Goal: Task Accomplishment & Management: Manage account settings

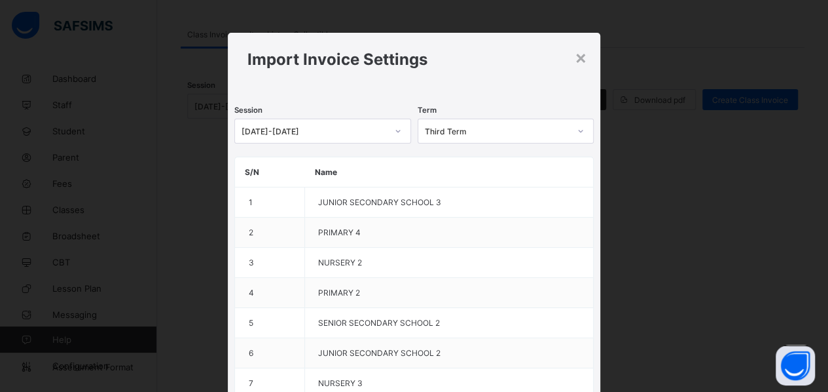
scroll to position [367, 0]
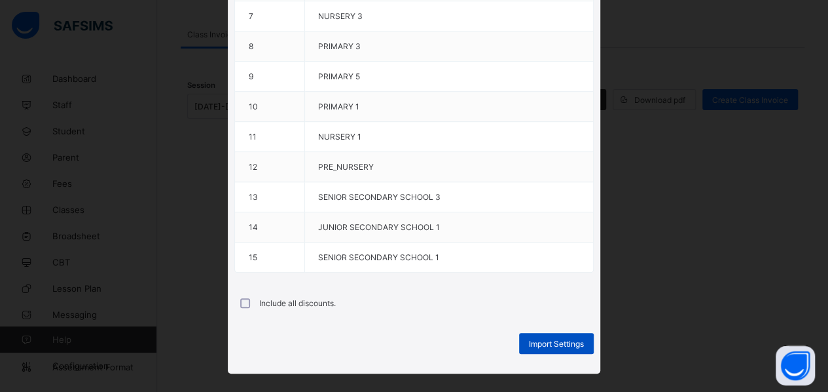
click at [561, 338] on span "Import Settings" at bounding box center [556, 343] width 55 height 10
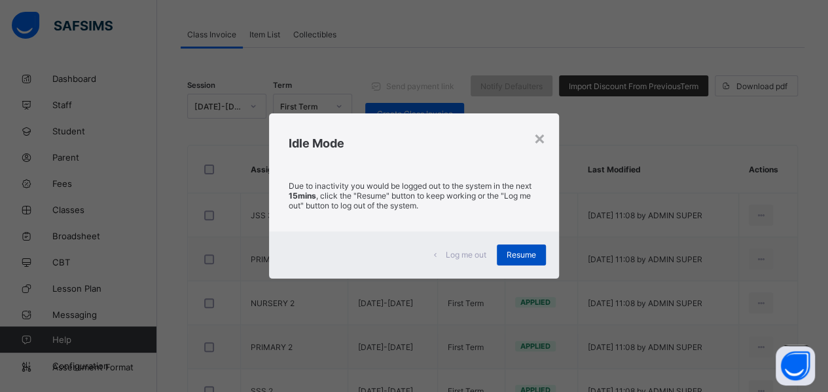
click at [520, 257] on span "Resume" at bounding box center [521, 254] width 29 height 10
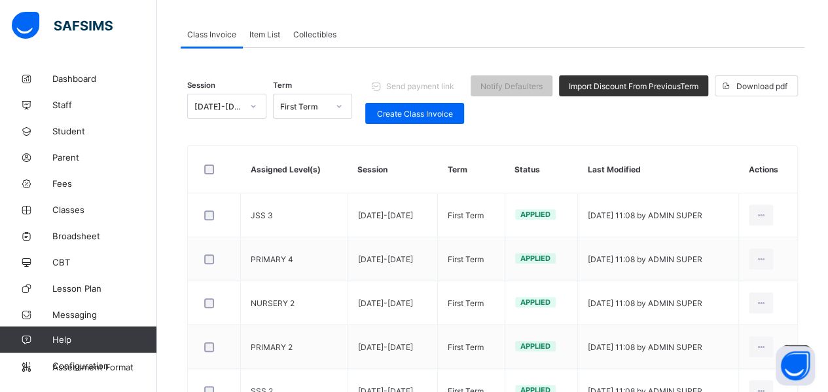
click at [265, 37] on span "Item List" at bounding box center [264, 34] width 31 height 10
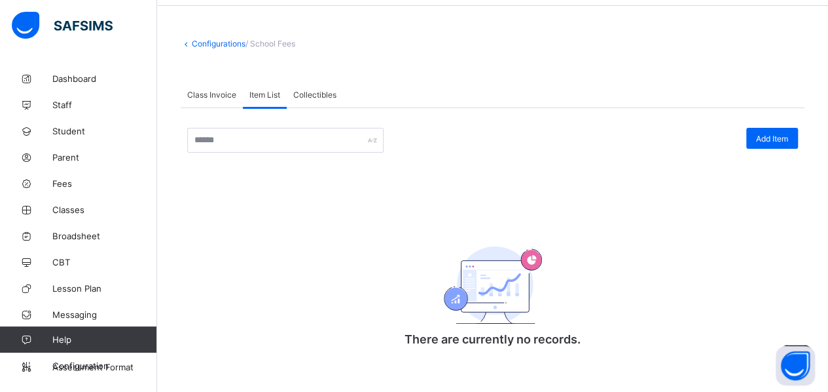
scroll to position [46, 0]
click at [306, 93] on span "Collectibles" at bounding box center [314, 95] width 43 height 10
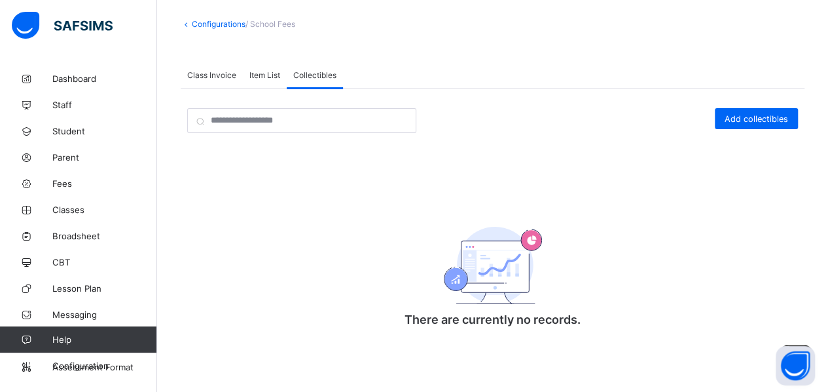
click at [209, 73] on span "Class Invoice" at bounding box center [211, 75] width 49 height 10
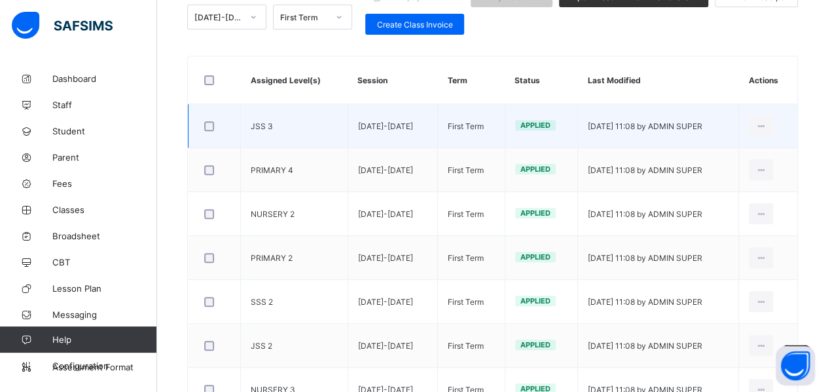
scroll to position [0, 0]
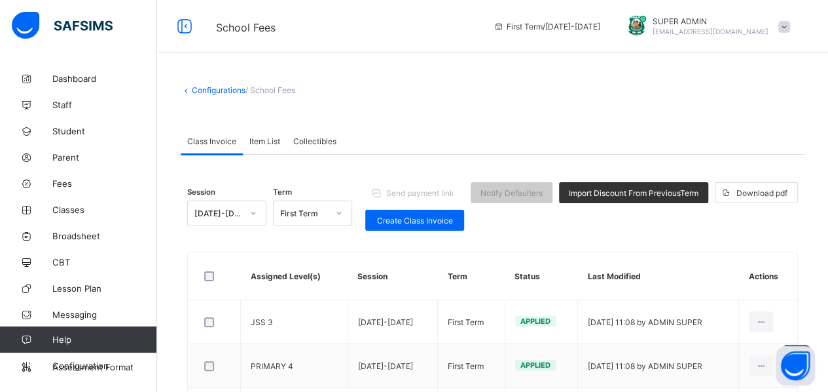
click at [227, 90] on link "Configurations" at bounding box center [219, 90] width 54 height 10
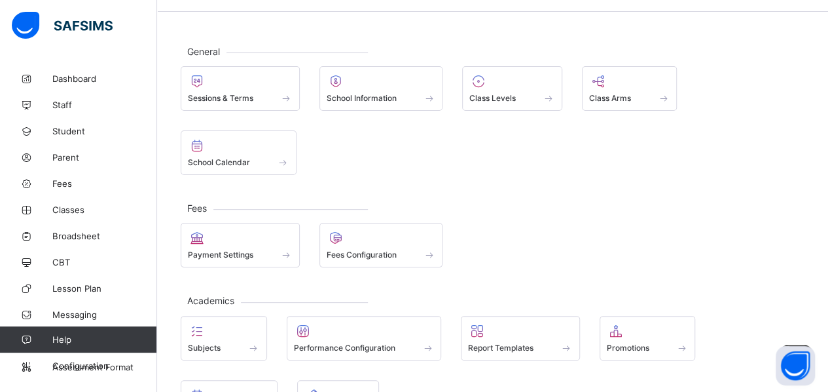
scroll to position [42, 0]
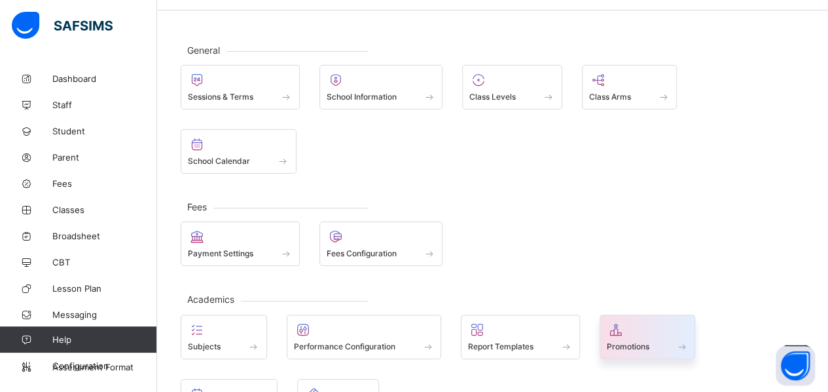
click at [636, 321] on div at bounding box center [648, 329] width 82 height 16
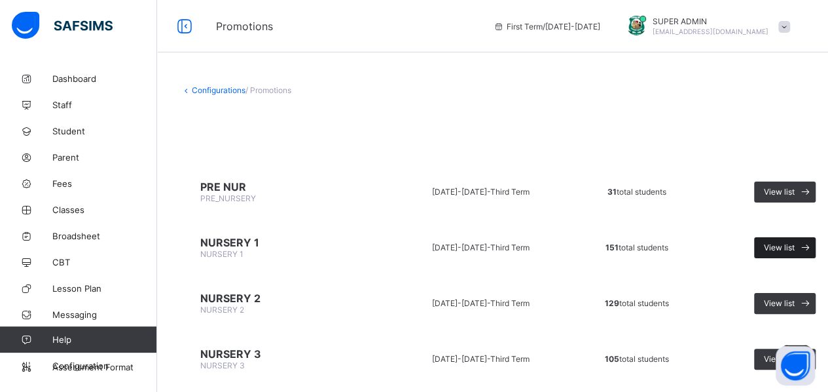
click at [774, 243] on span "View list" at bounding box center [779, 247] width 31 height 10
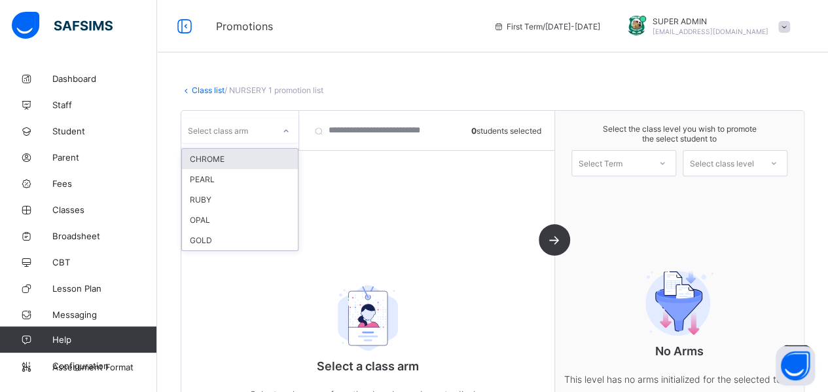
click at [283, 131] on icon at bounding box center [286, 130] width 8 height 13
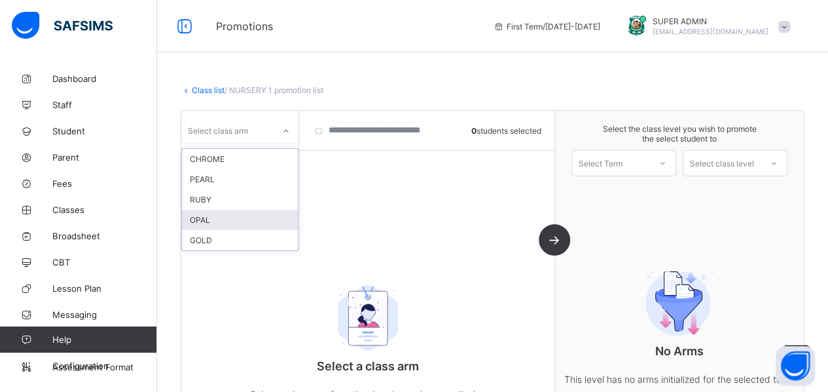
click at [200, 221] on div "OPAL" at bounding box center [240, 219] width 116 height 20
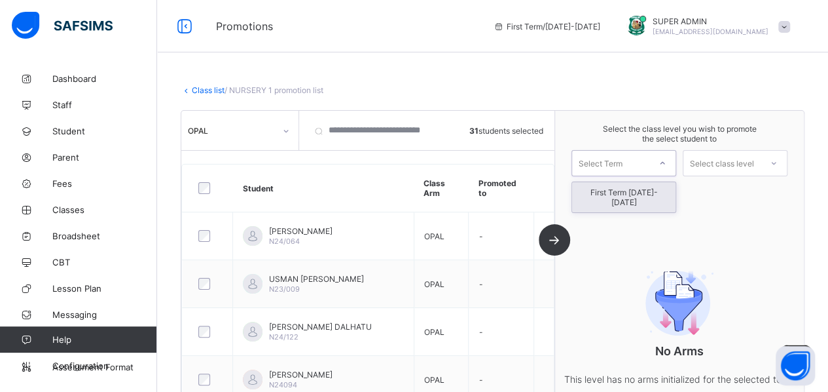
click at [666, 163] on div at bounding box center [663, 163] width 24 height 22
click at [657, 192] on div "First Term [DATE]-[DATE]" at bounding box center [623, 197] width 103 height 30
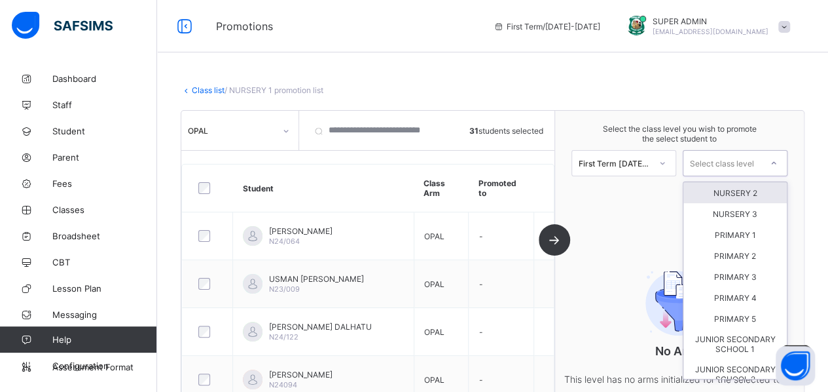
click at [754, 163] on div "Select class level" at bounding box center [722, 163] width 64 height 26
click at [778, 163] on icon at bounding box center [774, 162] width 8 height 13
click at [742, 194] on div "NURSERY 2" at bounding box center [734, 192] width 103 height 21
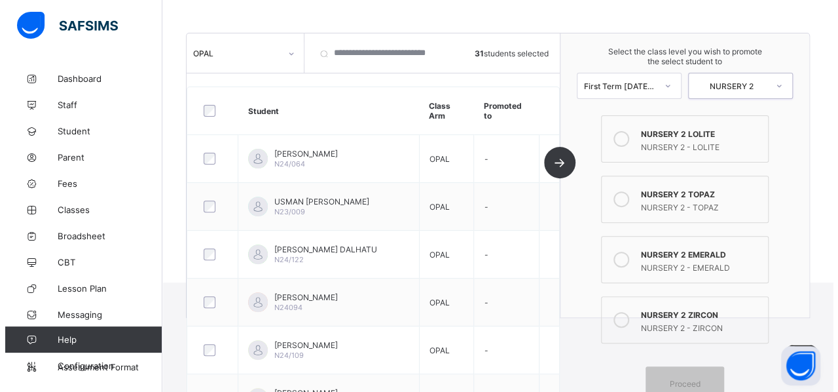
scroll to position [140, 0]
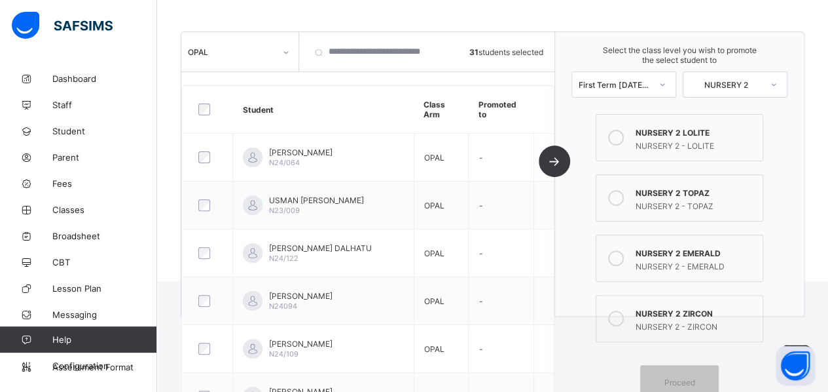
click at [624, 310] on icon at bounding box center [616, 318] width 16 height 16
click at [674, 377] on span "Proceed" at bounding box center [679, 382] width 31 height 10
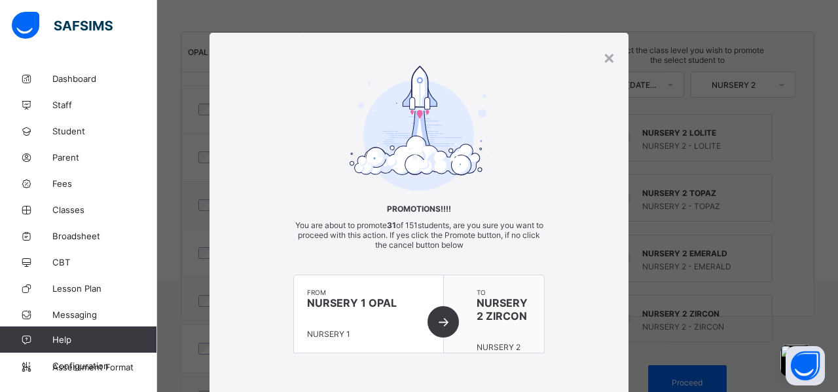
scroll to position [97, 0]
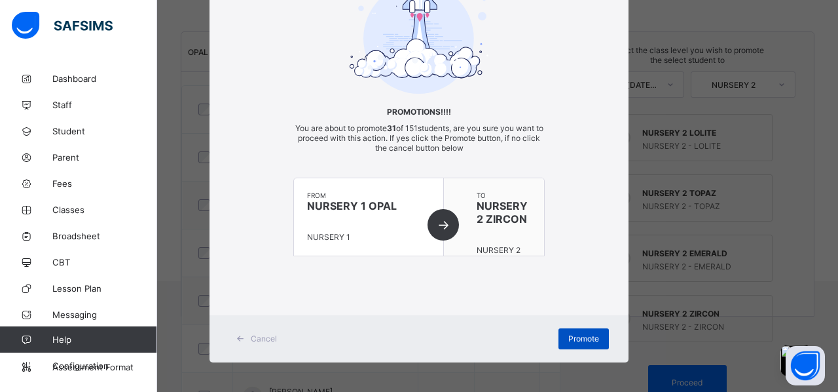
click at [574, 337] on span "Promote" at bounding box center [583, 338] width 31 height 10
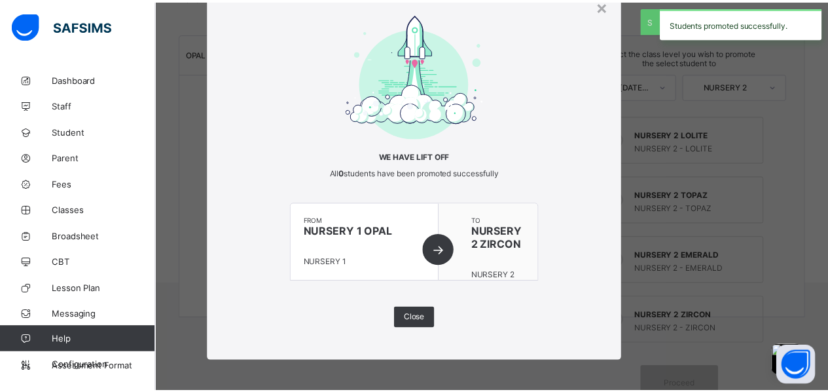
scroll to position [140, 0]
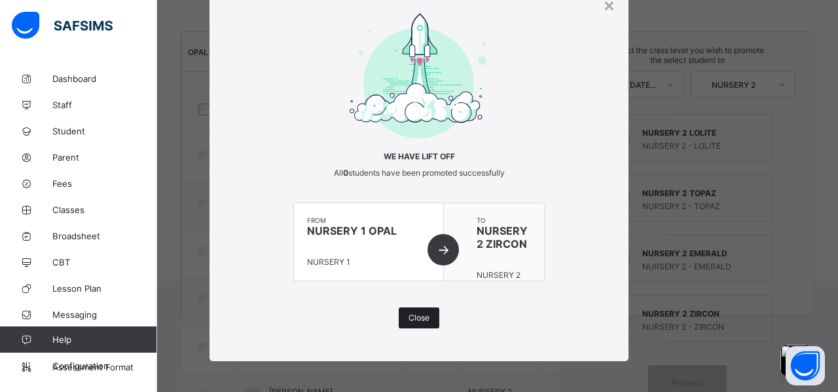
click at [418, 316] on span "Close" at bounding box center [419, 317] width 21 height 10
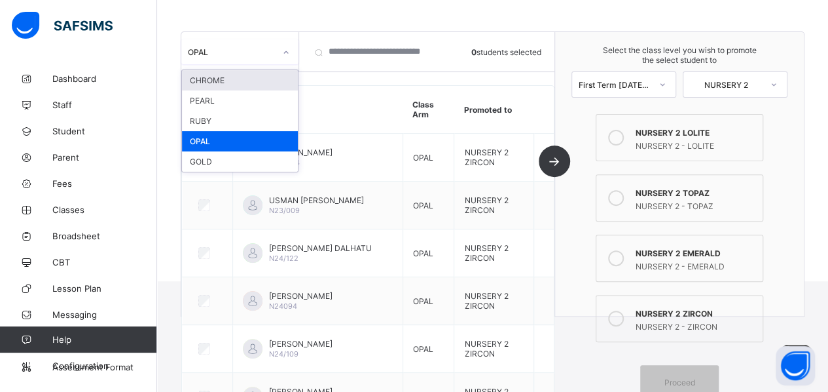
click at [287, 50] on icon at bounding box center [286, 52] width 8 height 13
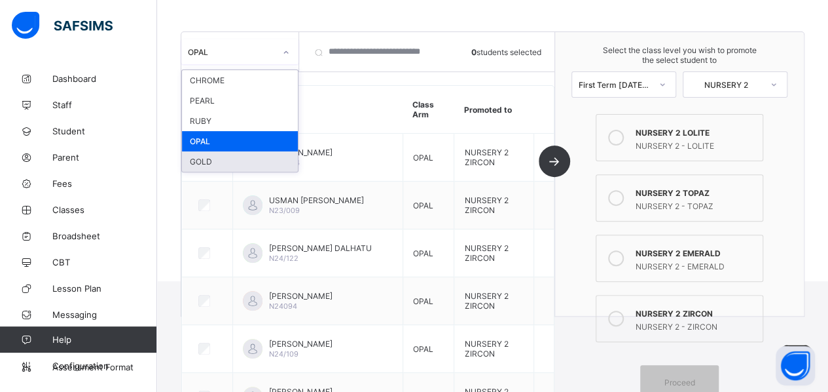
click at [219, 154] on div "GOLD" at bounding box center [240, 161] width 116 height 20
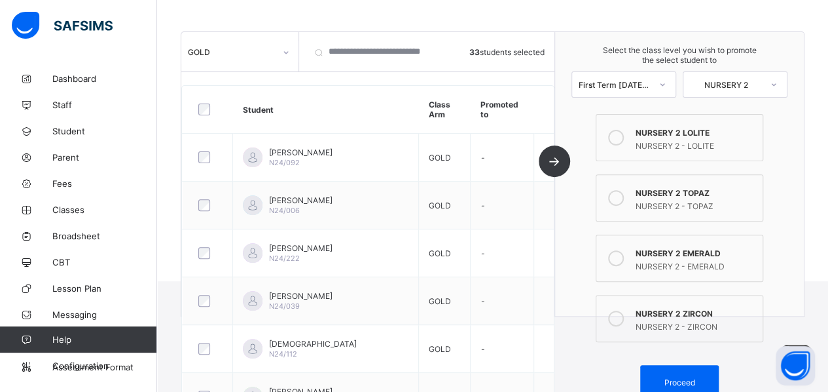
click at [624, 255] on icon at bounding box center [616, 258] width 16 height 16
click at [672, 378] on div "Proceed" at bounding box center [679, 382] width 79 height 35
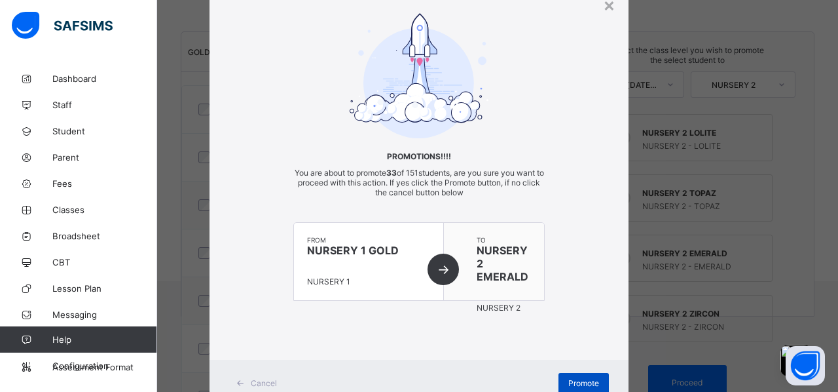
click at [570, 382] on span "Promote" at bounding box center [583, 383] width 31 height 10
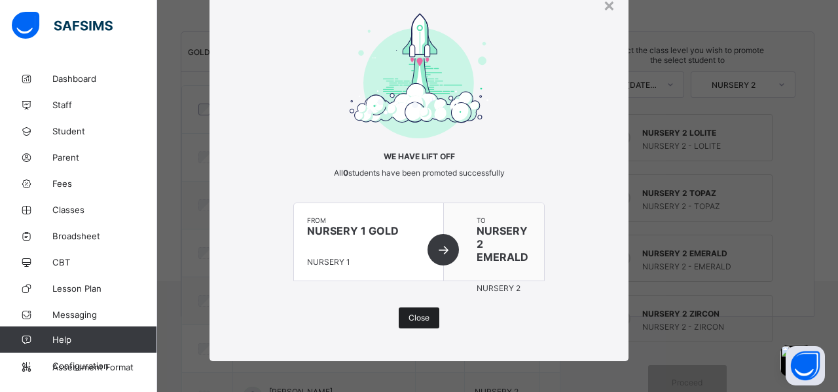
click at [422, 312] on span "Close" at bounding box center [419, 317] width 21 height 10
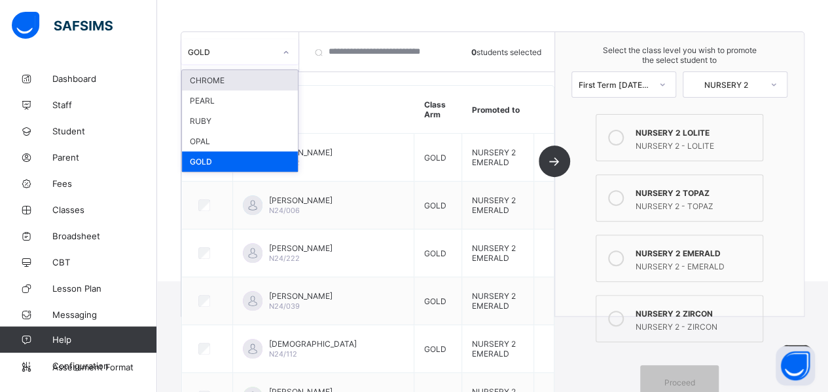
click at [273, 57] on div "GOLD" at bounding box center [227, 52] width 92 height 18
click at [223, 95] on div "PEARL" at bounding box center [240, 100] width 116 height 20
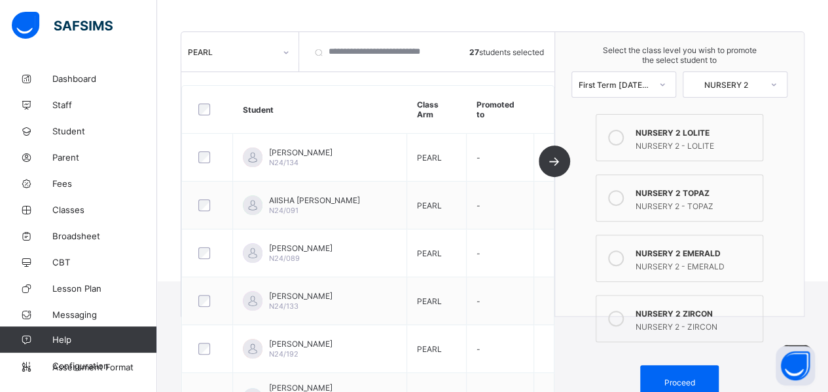
click at [624, 194] on icon at bounding box center [616, 198] width 16 height 16
click at [682, 377] on span "Proceed" at bounding box center [679, 382] width 31 height 10
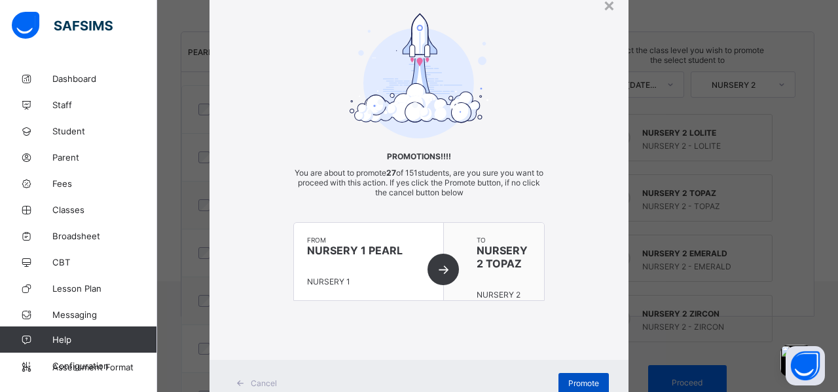
click at [589, 378] on span "Promote" at bounding box center [583, 383] width 31 height 10
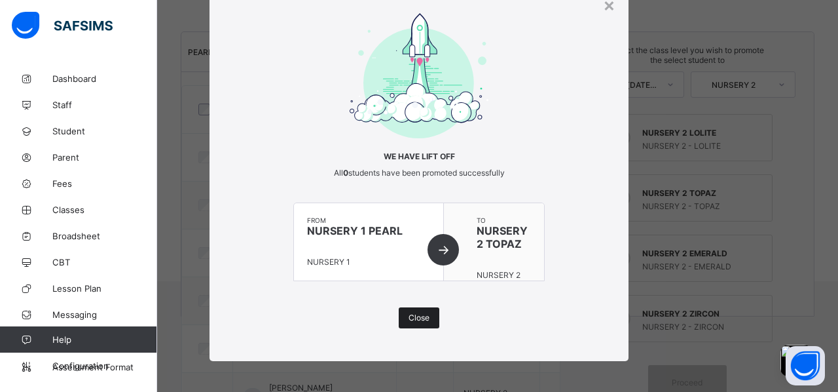
click at [415, 312] on span "Close" at bounding box center [419, 317] width 21 height 10
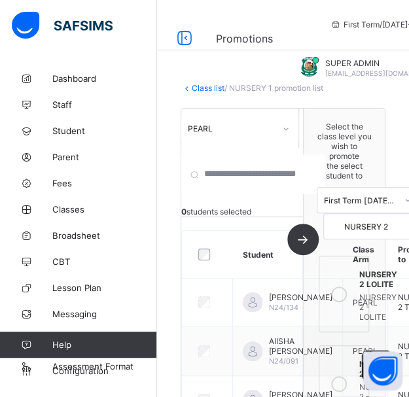
scroll to position [0, 0]
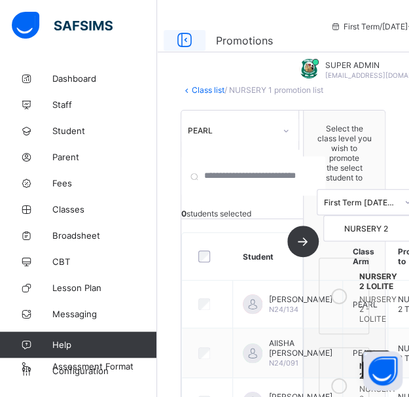
click at [185, 37] on icon at bounding box center [184, 40] width 22 height 19
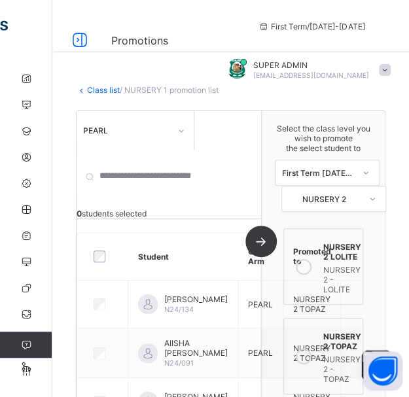
click at [105, 88] on link "Class list" at bounding box center [103, 90] width 33 height 10
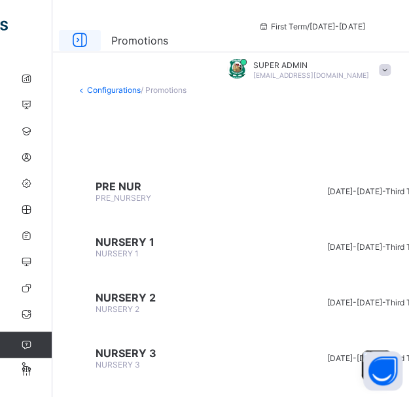
click at [81, 43] on icon at bounding box center [80, 40] width 22 height 19
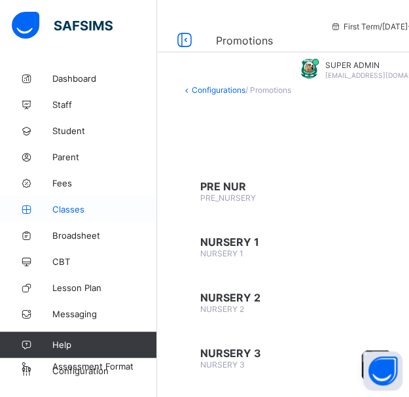
click at [69, 213] on span "Classes" at bounding box center [104, 209] width 105 height 10
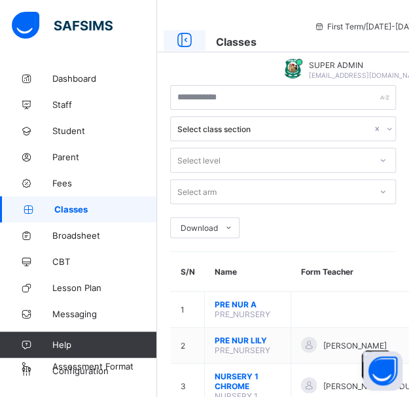
click at [180, 43] on icon at bounding box center [184, 40] width 22 height 19
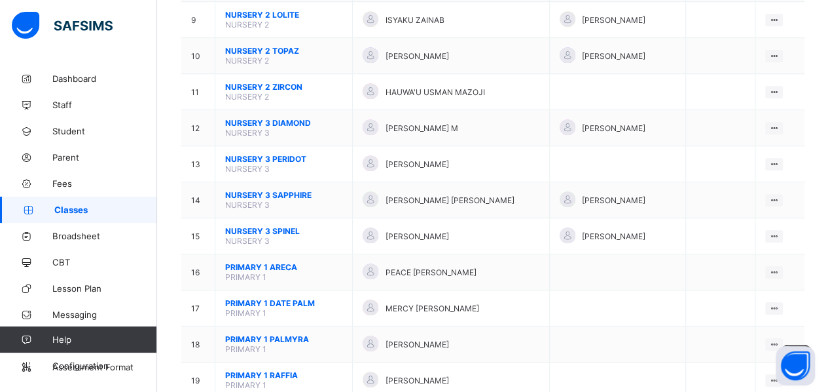
scroll to position [446, 0]
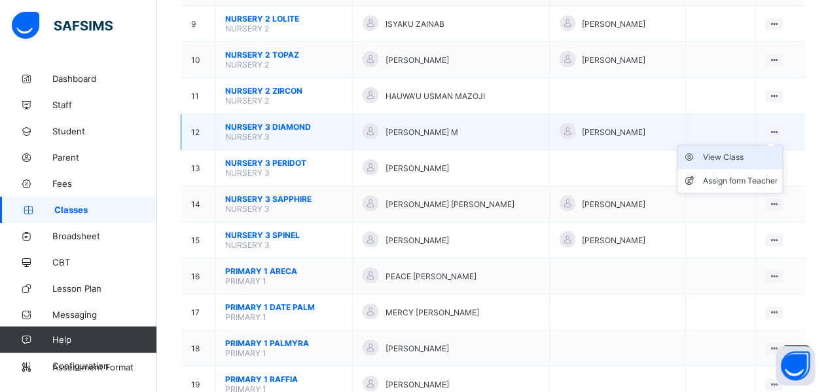
click at [737, 151] on div "View Class" at bounding box center [739, 157] width 75 height 13
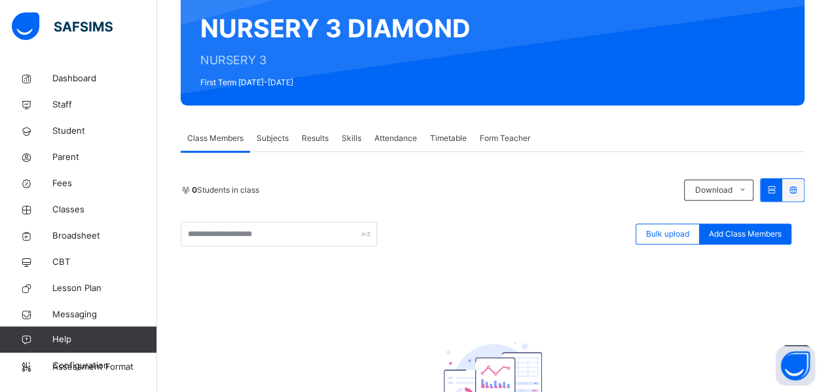
scroll to position [122, 0]
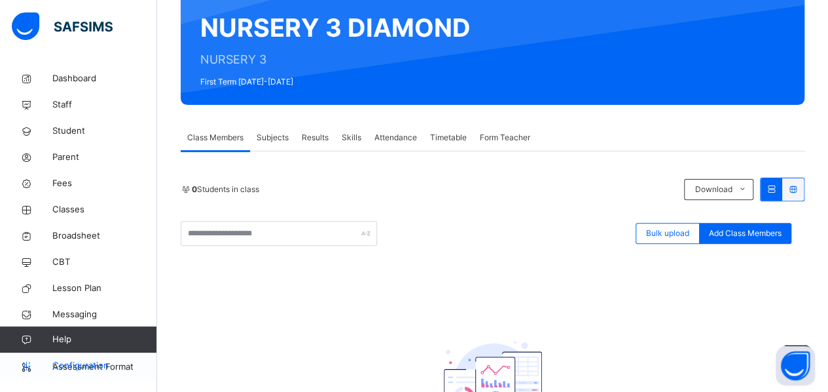
click at [50, 366] on icon at bounding box center [26, 366] width 52 height 10
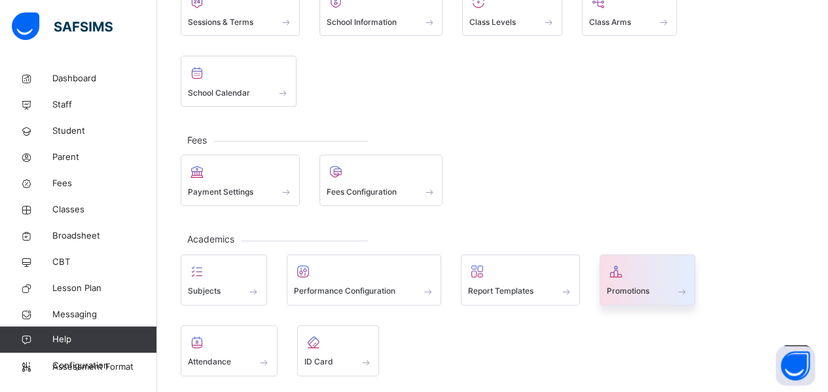
click at [647, 281] on span at bounding box center [648, 282] width 82 height 3
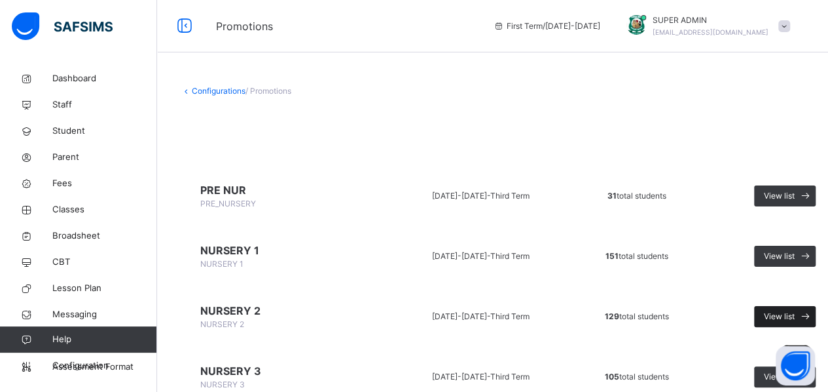
click at [771, 312] on span "View list" at bounding box center [779, 316] width 31 height 12
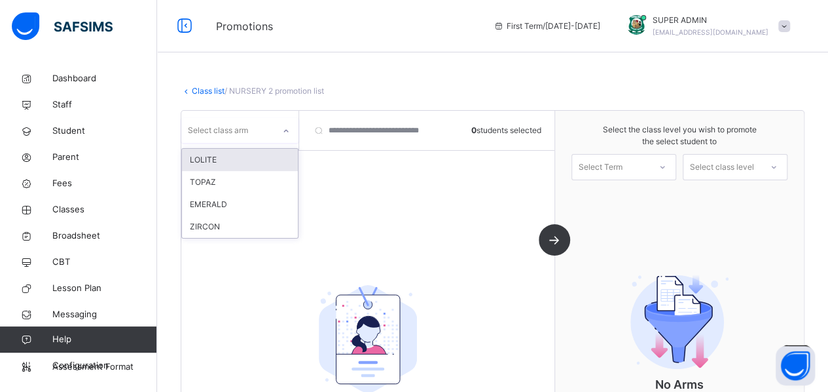
click at [280, 131] on div at bounding box center [286, 130] width 22 height 21
click at [284, 126] on icon at bounding box center [286, 130] width 8 height 13
click at [259, 160] on div "LOLITE" at bounding box center [240, 160] width 116 height 22
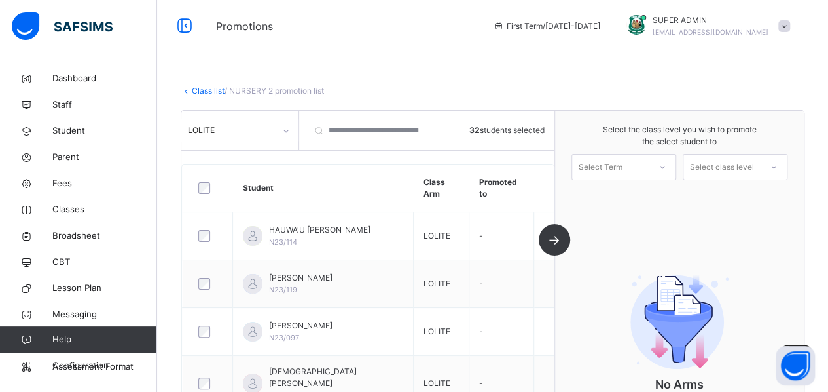
click at [666, 168] on icon at bounding box center [663, 166] width 8 height 13
click at [631, 201] on div "First Term [DATE]-[DATE]" at bounding box center [623, 203] width 103 height 34
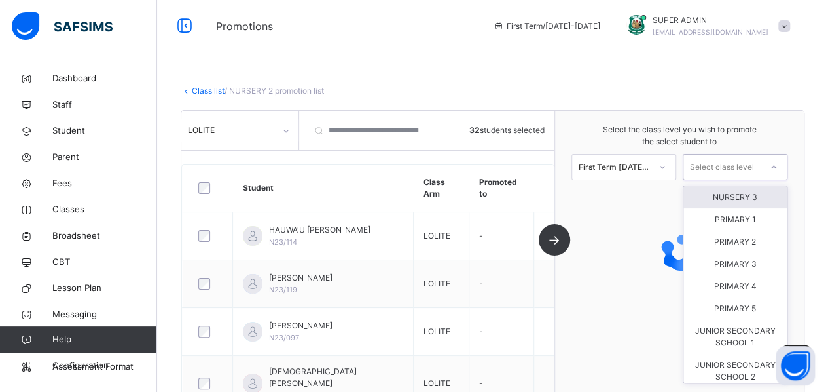
click at [721, 173] on div "Select class level" at bounding box center [722, 167] width 64 height 26
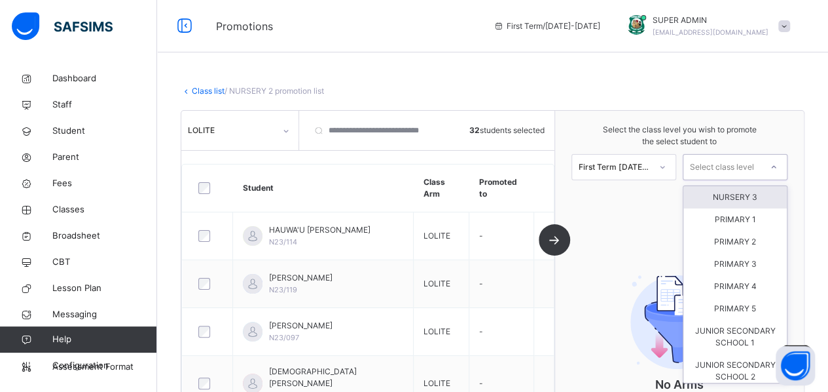
click at [725, 200] on div "NURSERY 3" at bounding box center [734, 197] width 103 height 22
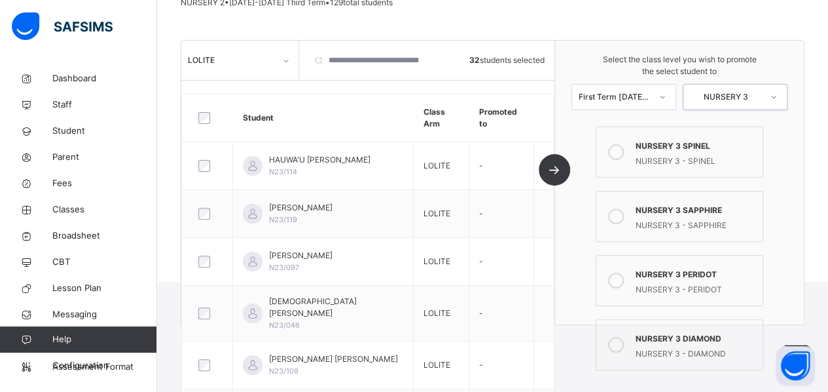
scroll to position [141, 0]
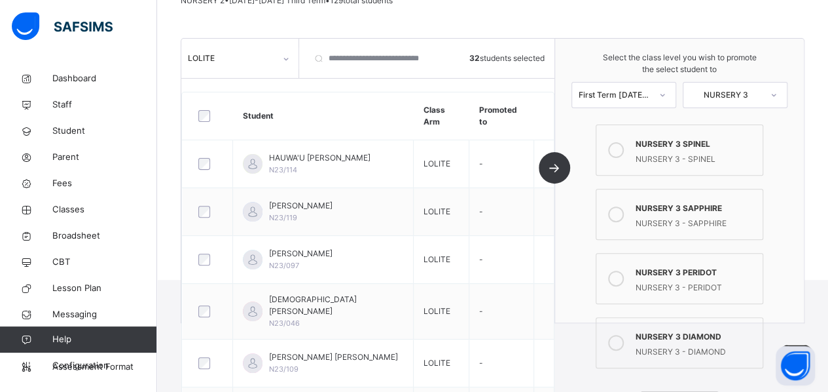
click at [677, 340] on div "NURSERY 3 DIAMOND" at bounding box center [696, 334] width 120 height 15
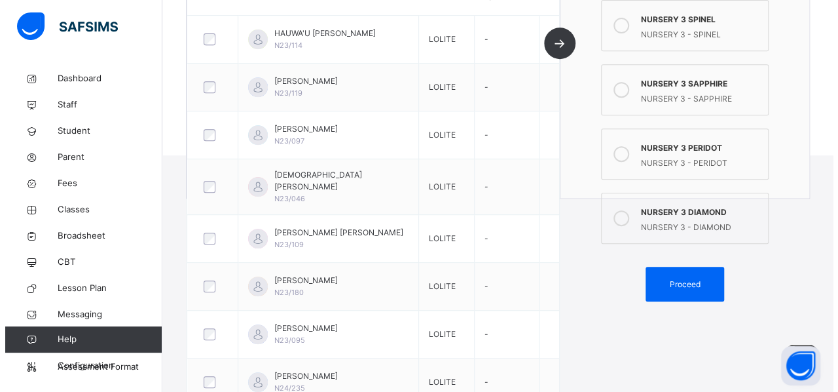
scroll to position [281, 0]
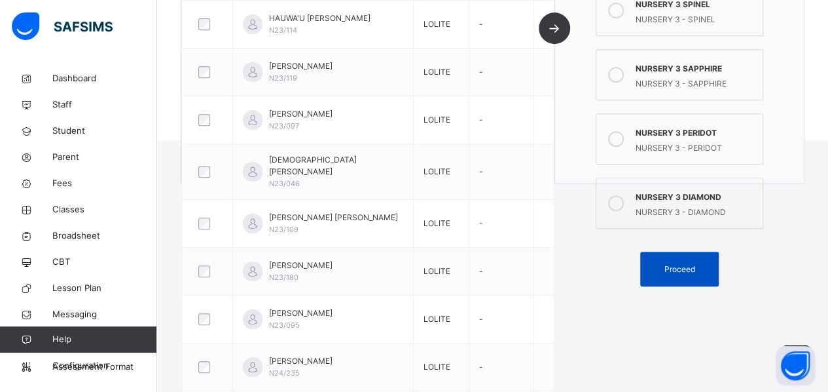
click at [673, 270] on span "Proceed" at bounding box center [679, 269] width 31 height 12
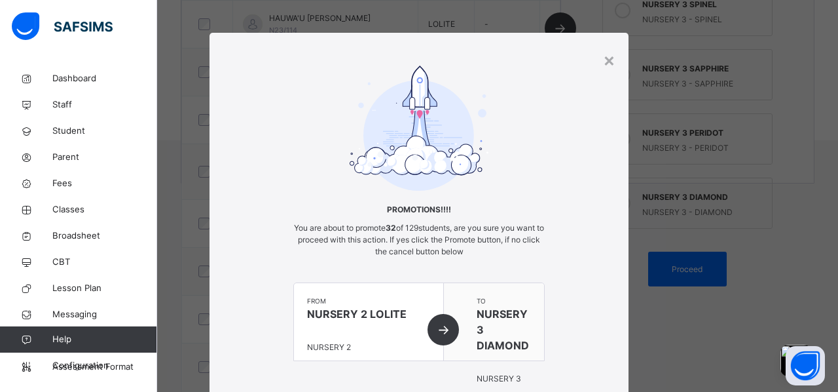
scroll to position [107, 0]
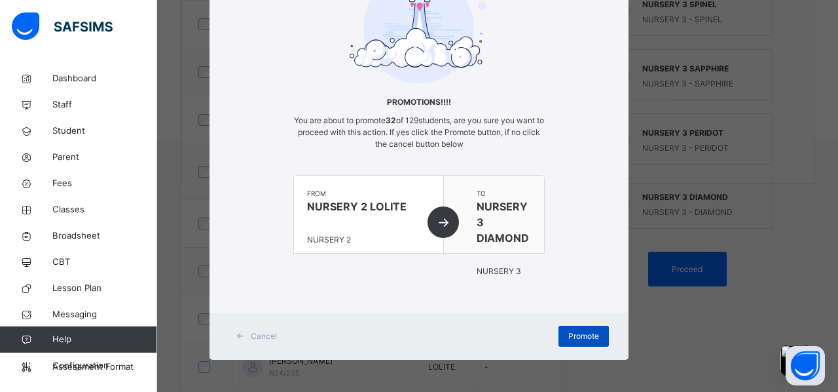
click at [585, 335] on span "Promote" at bounding box center [583, 336] width 31 height 12
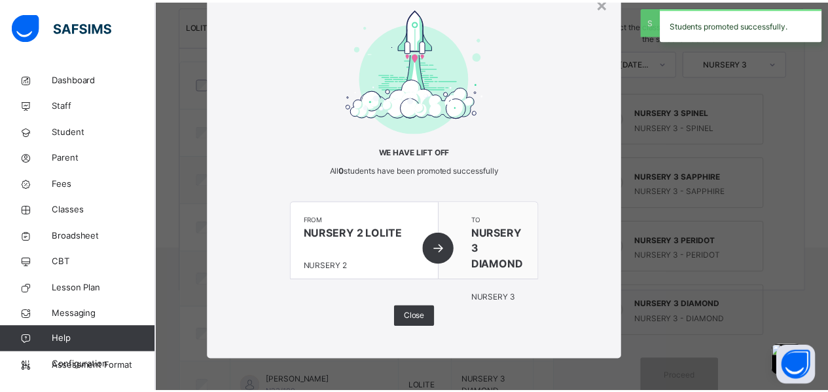
scroll to position [281, 0]
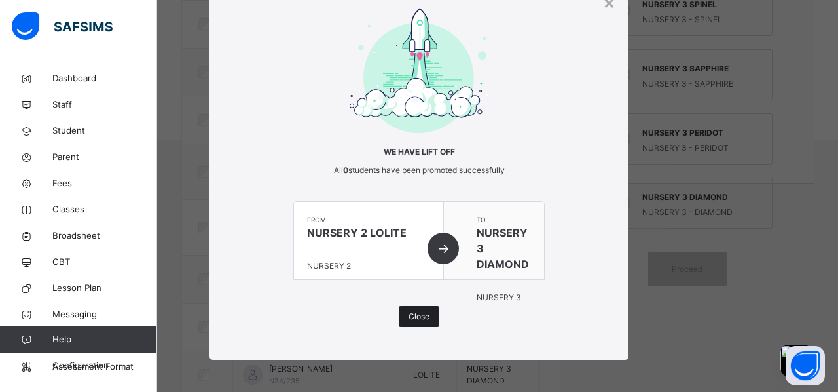
click at [415, 318] on span "Close" at bounding box center [419, 316] width 21 height 12
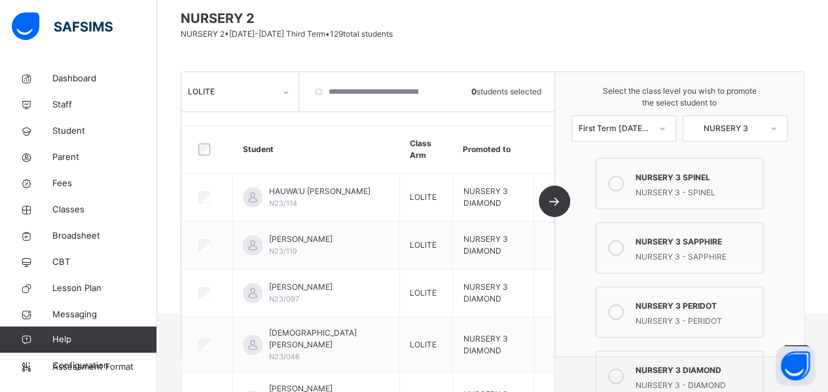
scroll to position [106, 0]
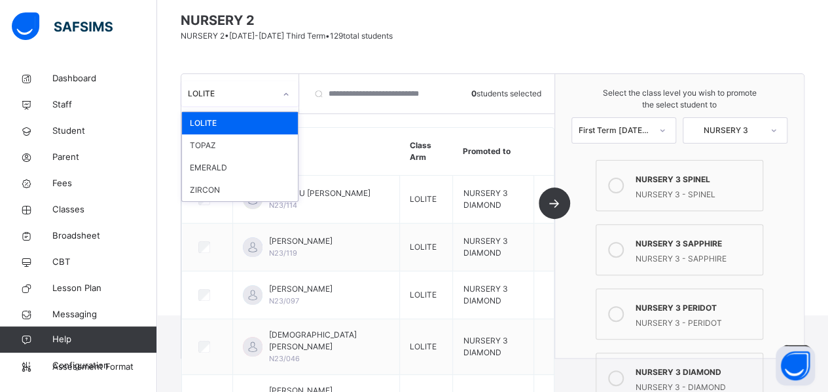
click at [284, 97] on icon at bounding box center [286, 94] width 8 height 13
click at [221, 193] on div "ZIRCON" at bounding box center [240, 190] width 116 height 22
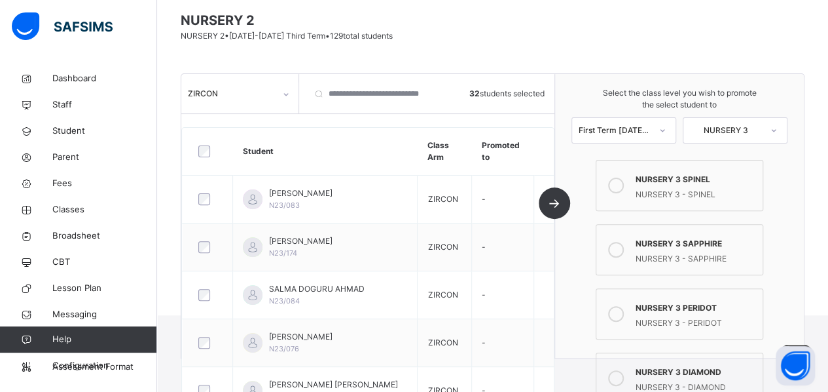
click at [619, 251] on icon at bounding box center [616, 250] width 16 height 16
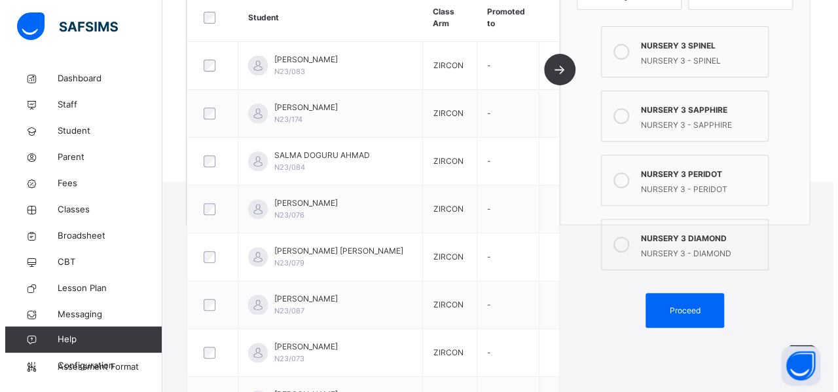
scroll to position [240, 0]
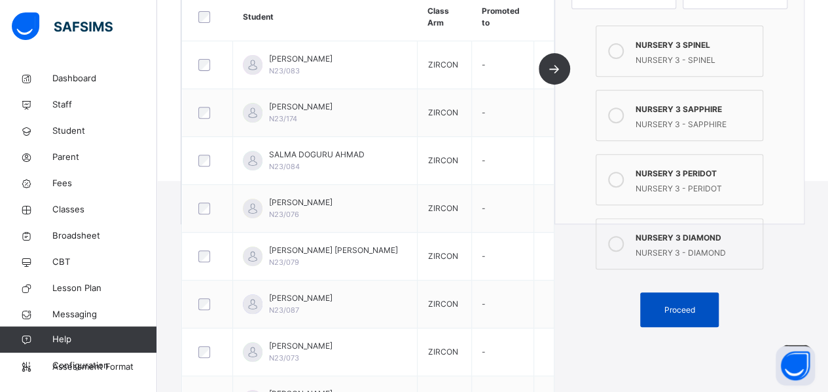
click at [672, 305] on span "Proceed" at bounding box center [679, 310] width 31 height 12
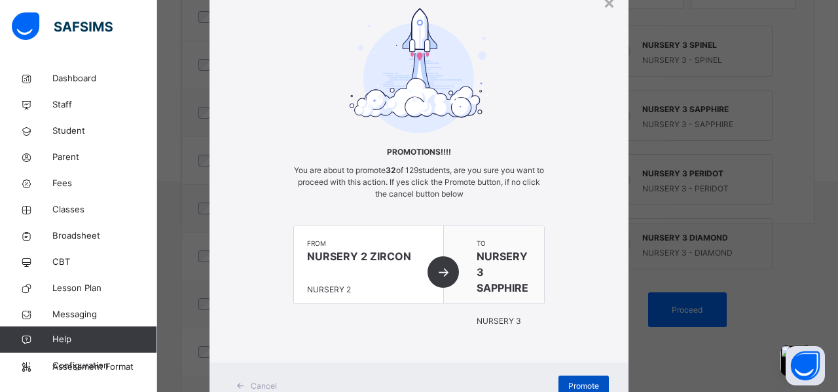
click at [586, 384] on span "Promote" at bounding box center [583, 386] width 31 height 12
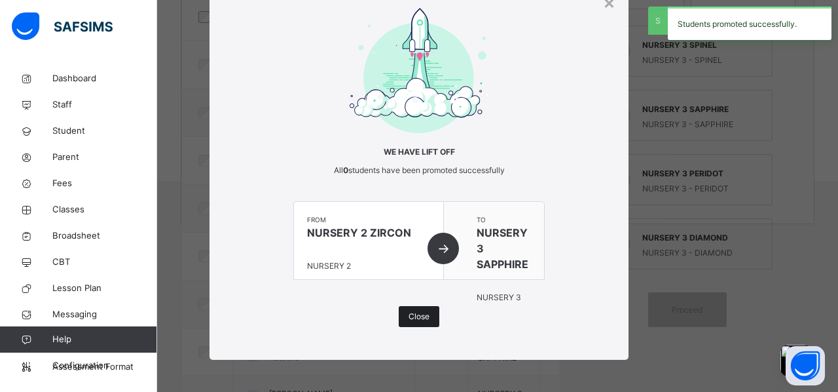
click at [416, 315] on span "Close" at bounding box center [419, 316] width 21 height 12
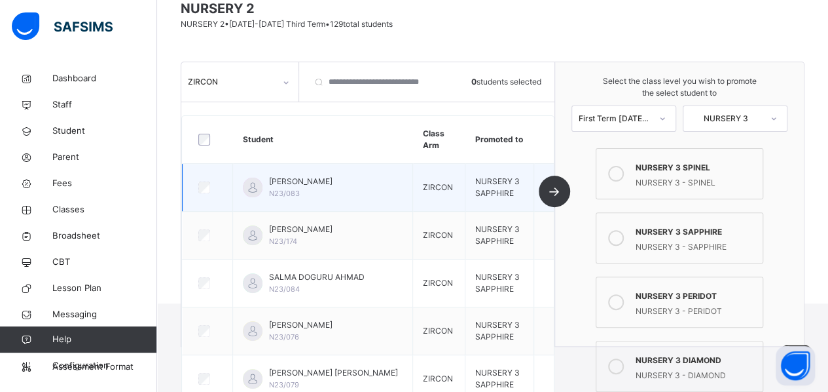
scroll to position [116, 0]
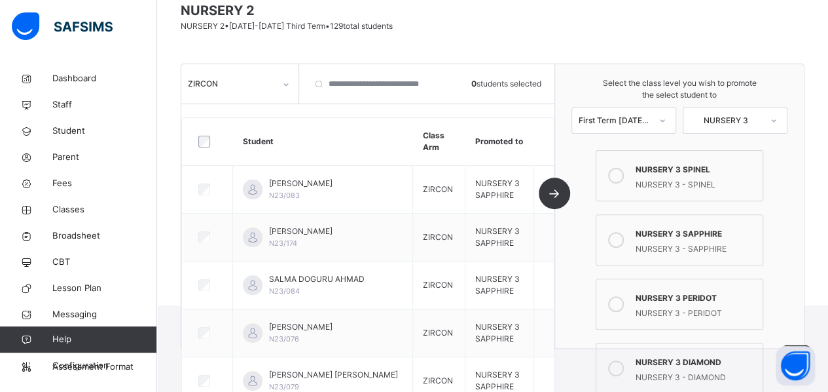
click at [271, 89] on div "ZIRCON" at bounding box center [227, 84] width 92 height 20
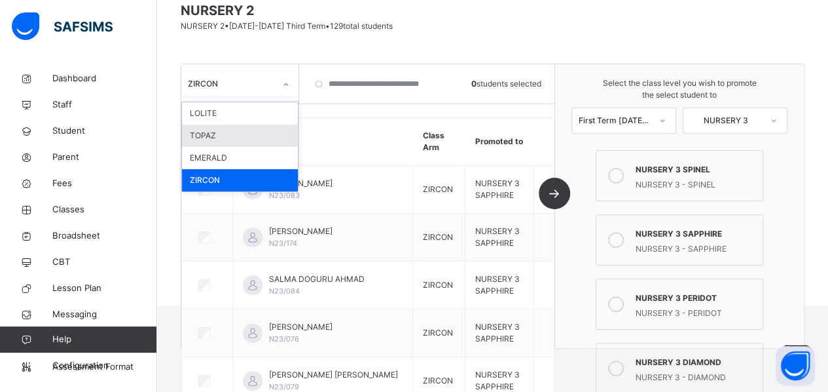
click at [246, 136] on div "TOPAZ" at bounding box center [240, 135] width 116 height 22
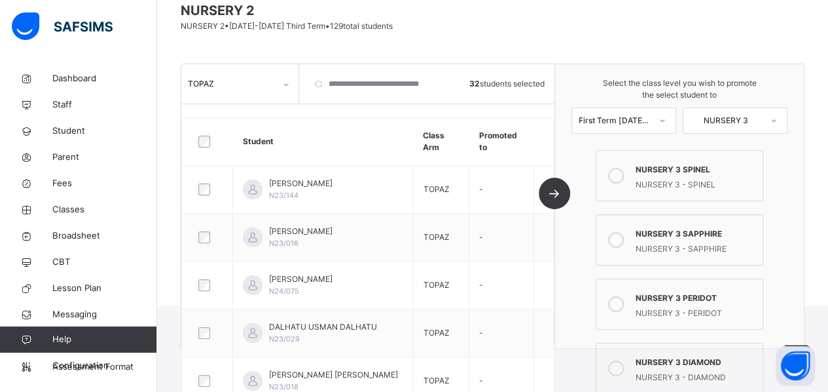
click at [624, 178] on icon at bounding box center [616, 176] width 16 height 16
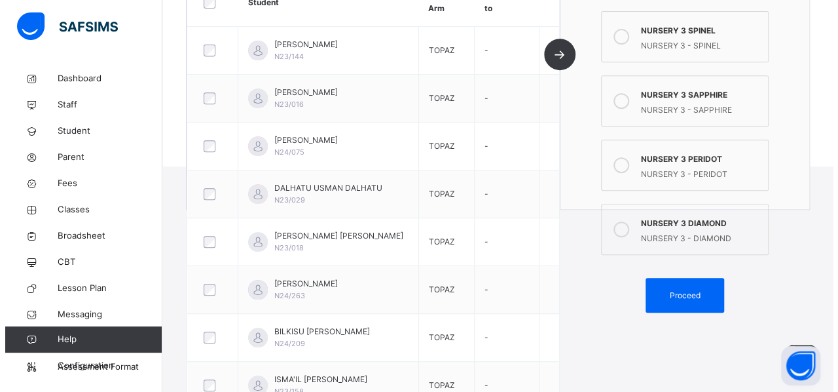
scroll to position [255, 0]
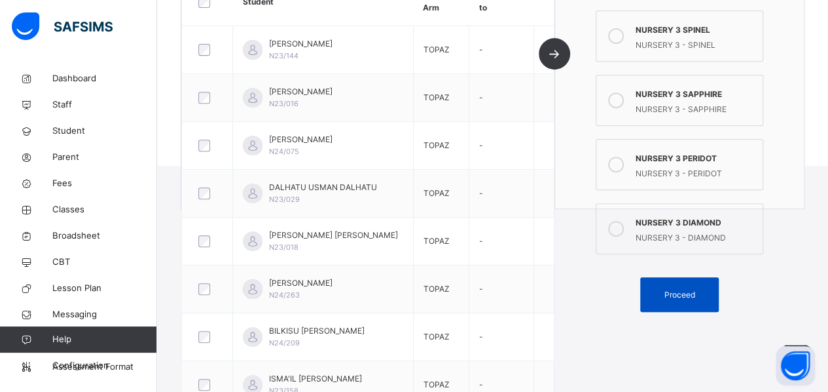
click at [675, 296] on span "Proceed" at bounding box center [679, 295] width 31 height 12
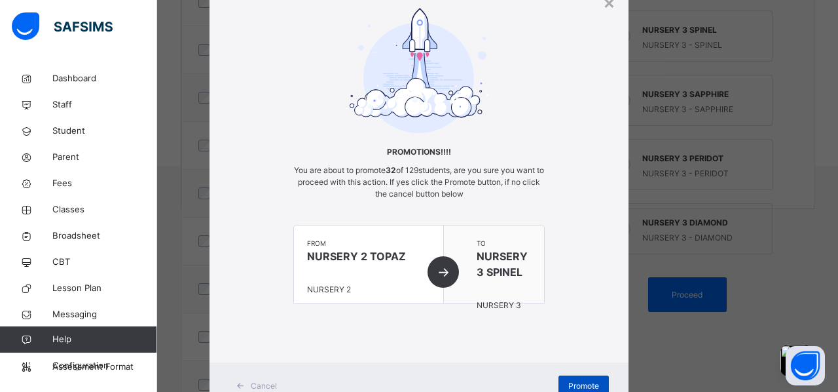
click at [586, 380] on span "Promote" at bounding box center [583, 386] width 31 height 12
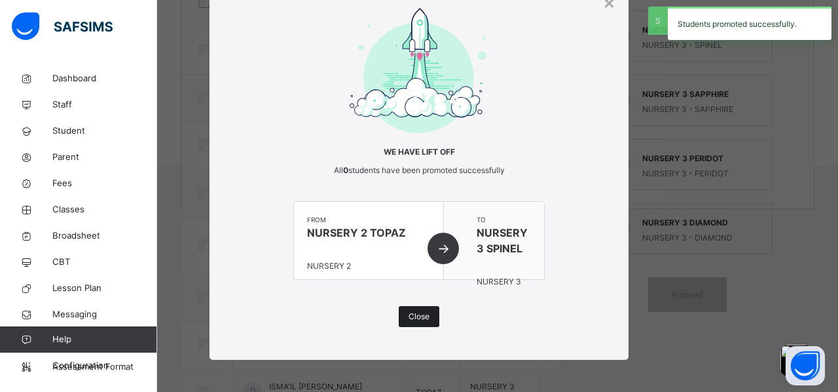
click at [415, 318] on span "Close" at bounding box center [419, 316] width 21 height 12
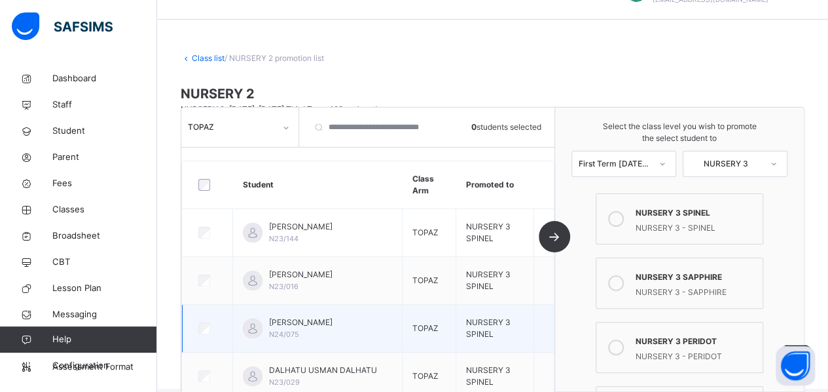
scroll to position [27, 0]
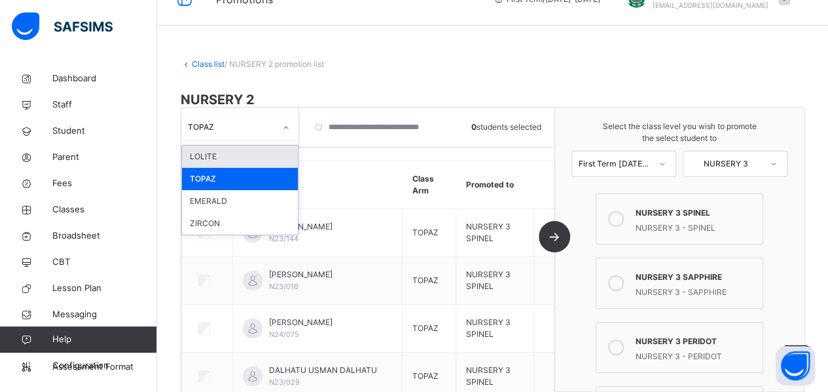
click at [279, 129] on div at bounding box center [286, 127] width 22 height 21
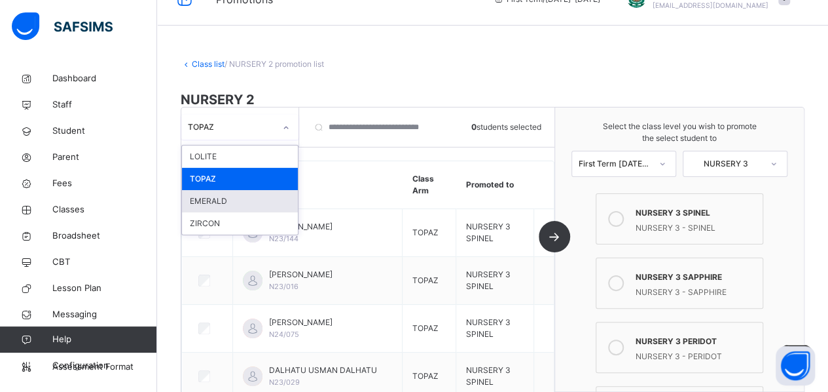
click at [227, 205] on div "EMERALD" at bounding box center [240, 201] width 116 height 22
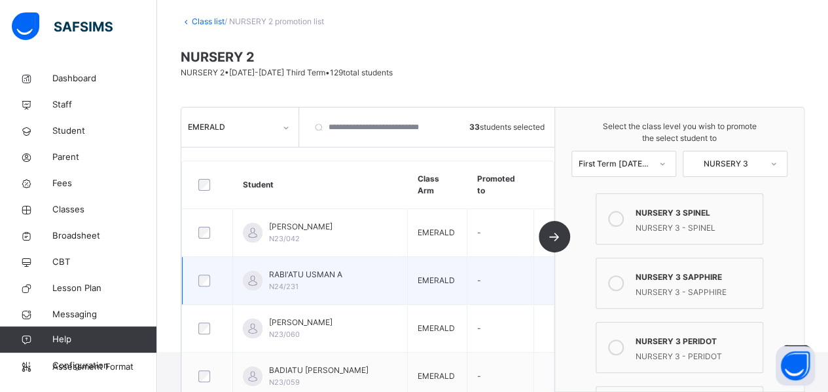
scroll to position [70, 0]
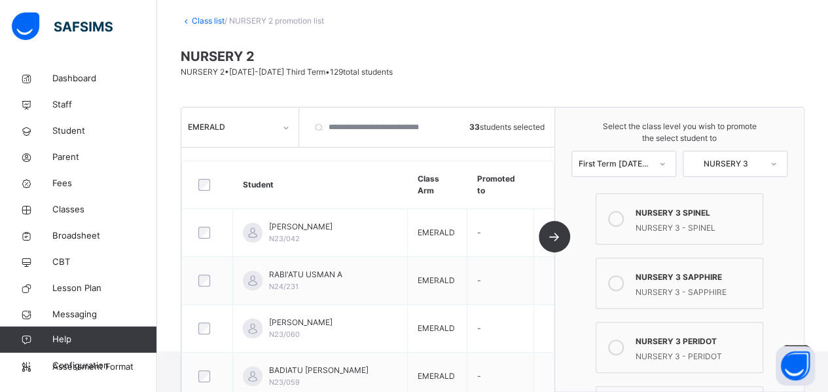
click at [621, 352] on icon at bounding box center [616, 347] width 16 height 16
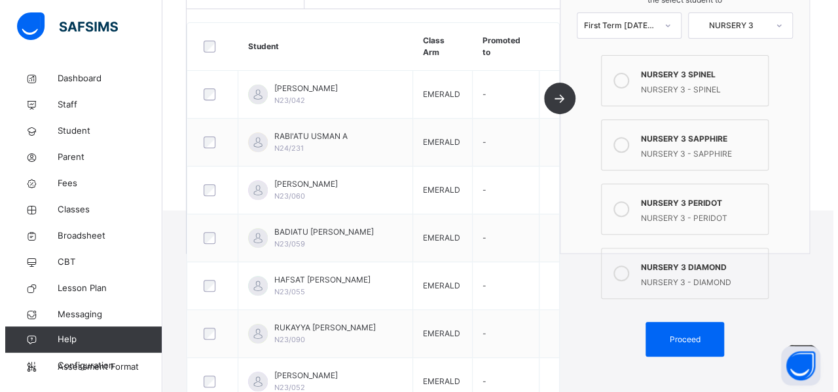
scroll to position [247, 0]
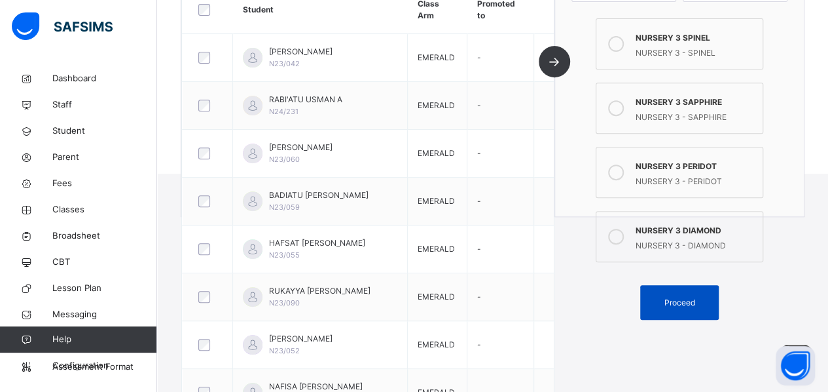
click at [678, 299] on span "Proceed" at bounding box center [679, 303] width 31 height 12
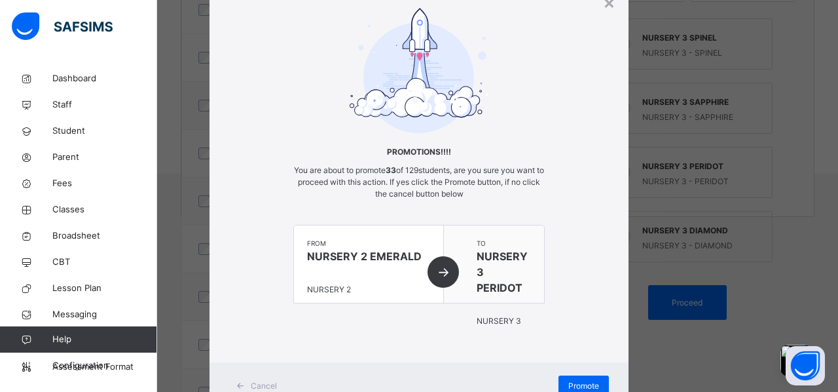
scroll to position [107, 0]
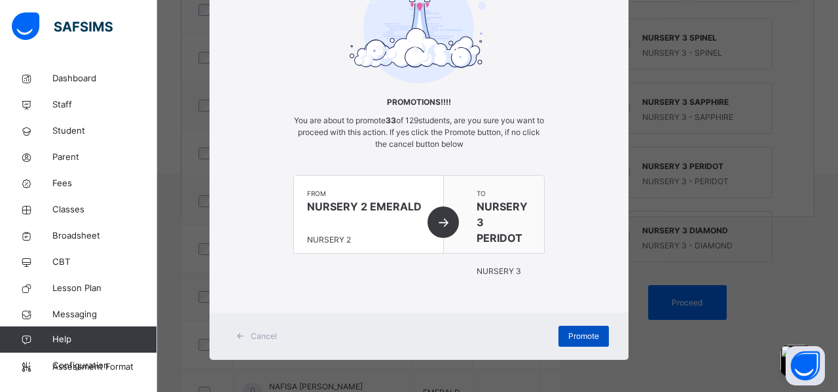
click at [575, 341] on span "Promote" at bounding box center [583, 336] width 31 height 12
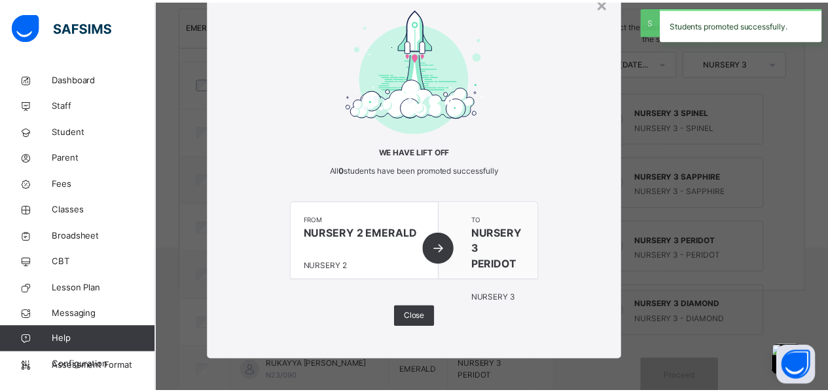
scroll to position [247, 0]
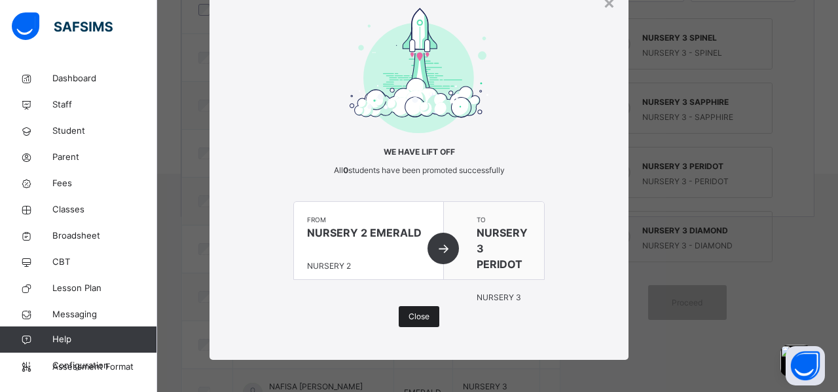
click at [412, 317] on span "Close" at bounding box center [419, 316] width 21 height 12
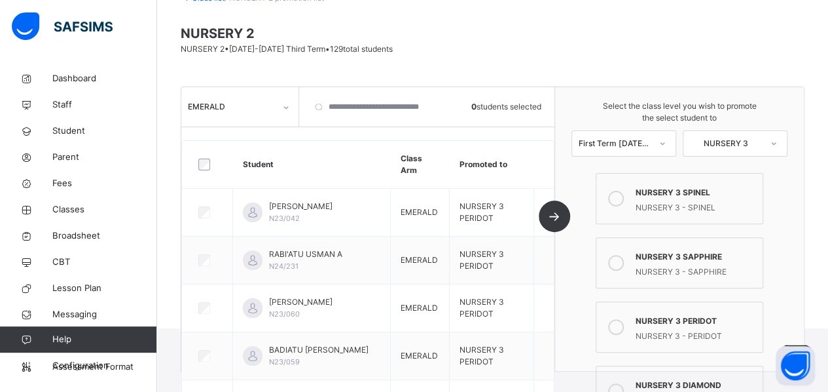
scroll to position [84, 0]
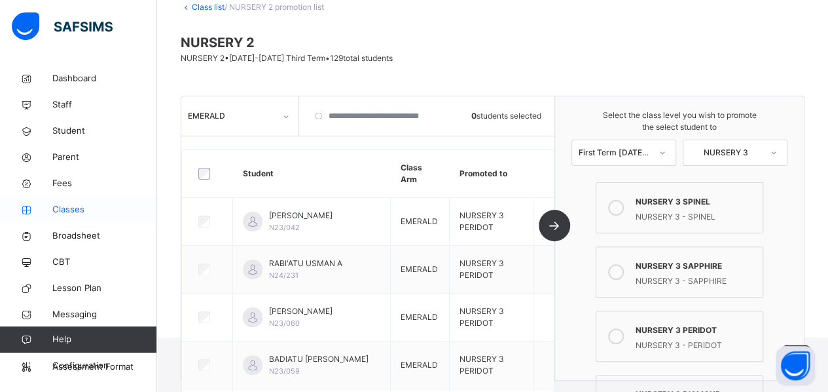
click at [64, 209] on span "Classes" at bounding box center [104, 209] width 105 height 13
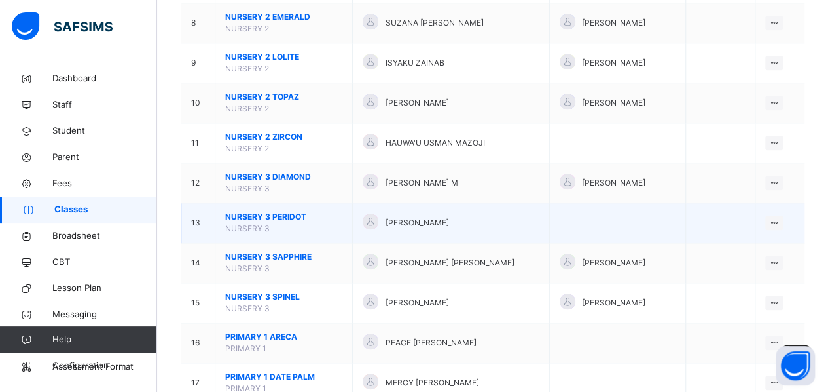
scroll to position [445, 0]
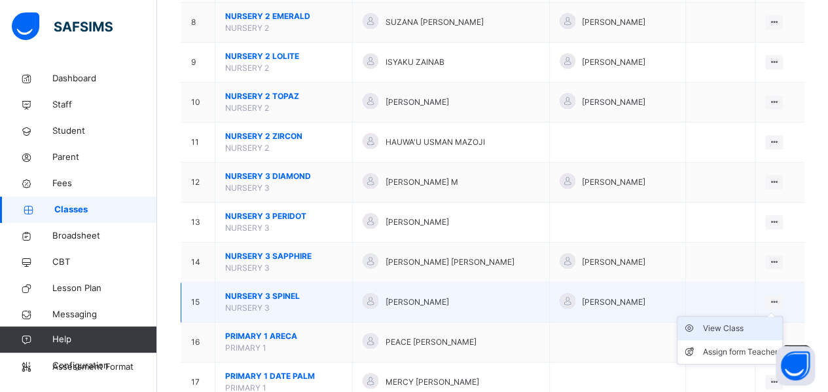
click at [740, 319] on li "View Class" at bounding box center [730, 328] width 105 height 24
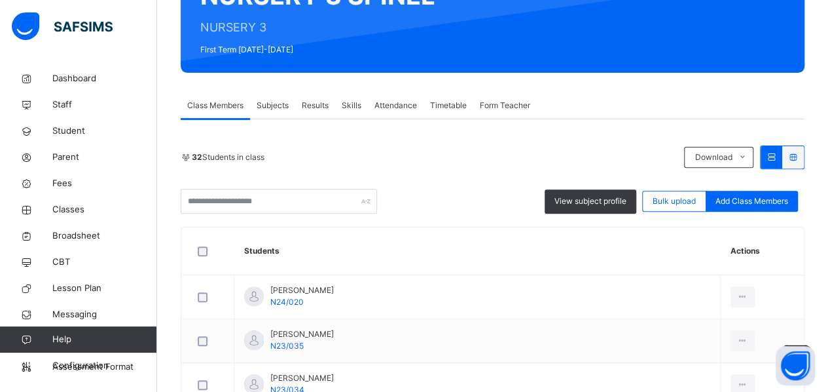
scroll to position [155, 0]
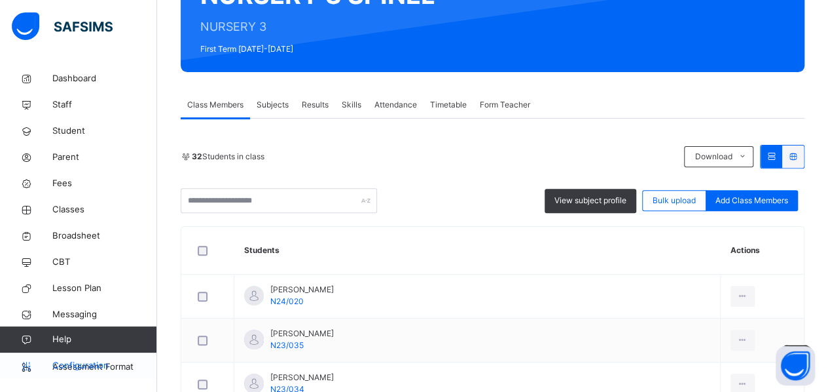
click at [35, 358] on link "Configuration" at bounding box center [78, 365] width 156 height 26
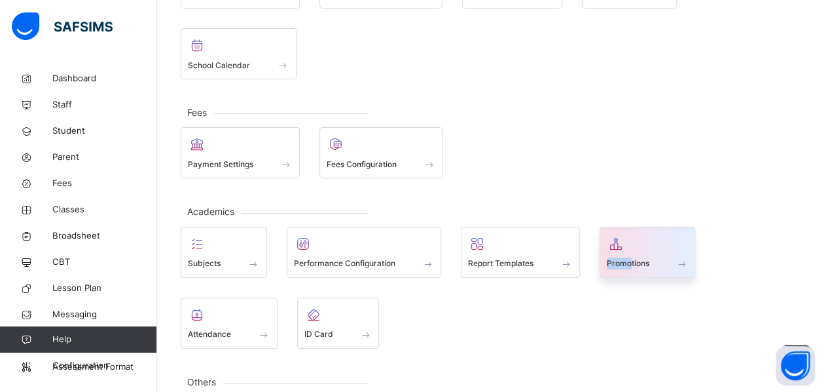
drag, startPoint x: 627, startPoint y: 167, endPoint x: 630, endPoint y: 188, distance: 21.1
click at [630, 227] on div "Promotions" at bounding box center [648, 252] width 96 height 51
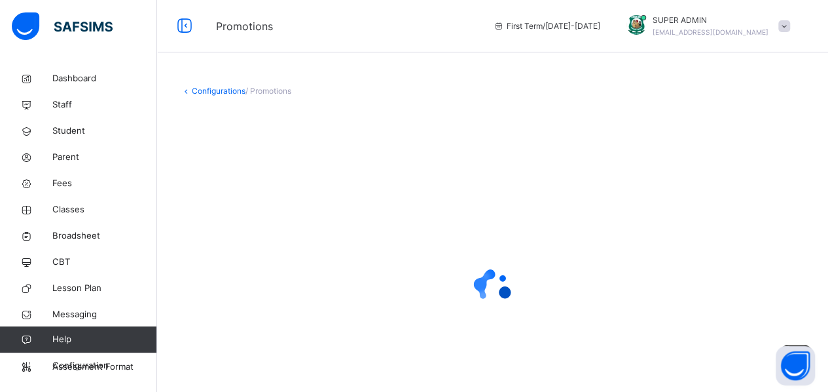
click at [630, 188] on div at bounding box center [493, 286] width 624 height 249
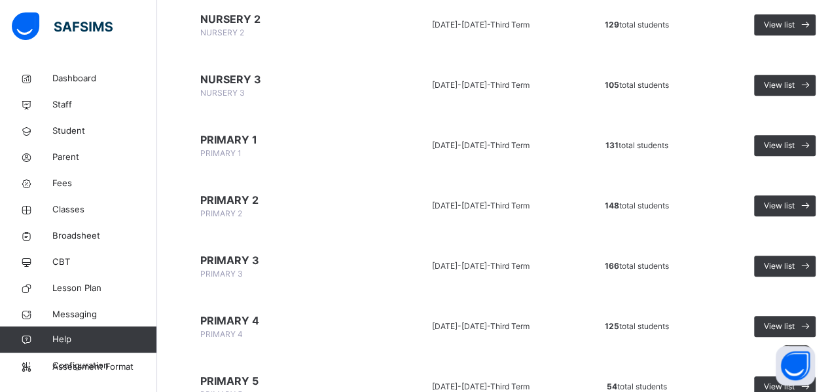
scroll to position [290, 0]
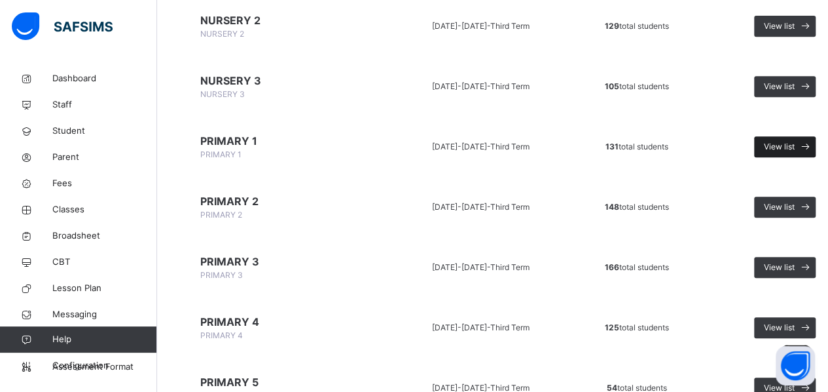
click at [773, 149] on span "View list" at bounding box center [779, 147] width 31 height 12
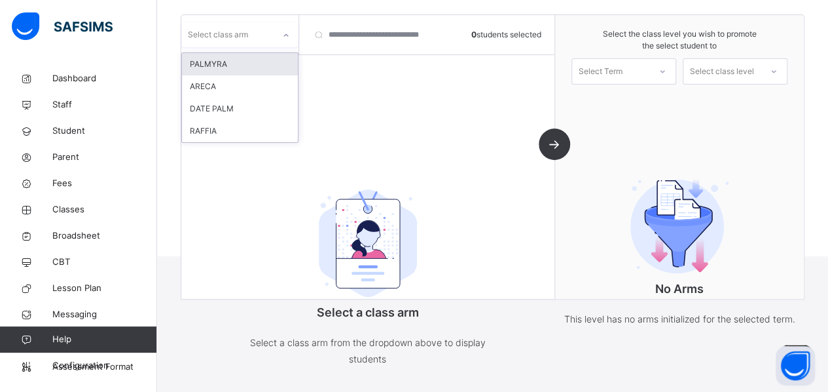
click at [286, 37] on icon at bounding box center [286, 35] width 8 height 13
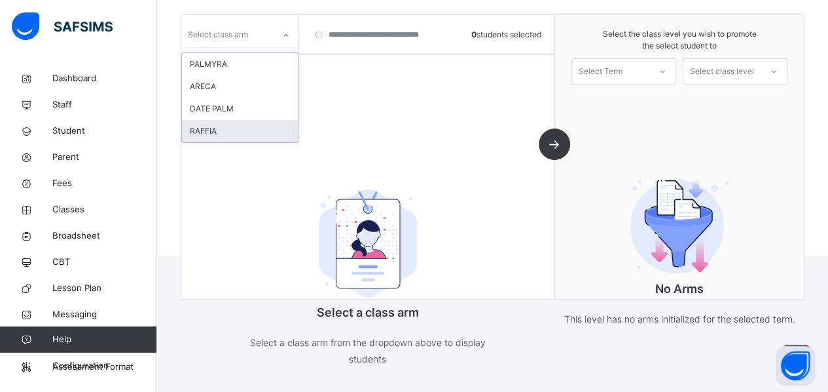
click at [235, 132] on div "RAFFIA" at bounding box center [240, 131] width 116 height 22
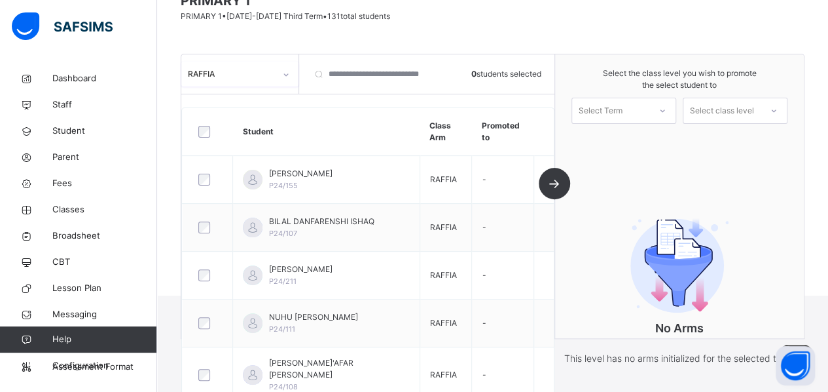
scroll to position [165, 0]
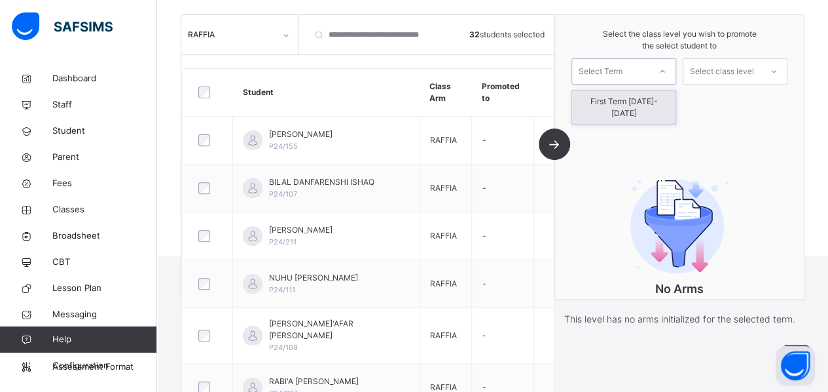
click at [613, 75] on div "Select Term" at bounding box center [601, 71] width 44 height 26
click at [615, 106] on div "First Term [DATE]-[DATE]" at bounding box center [623, 107] width 103 height 34
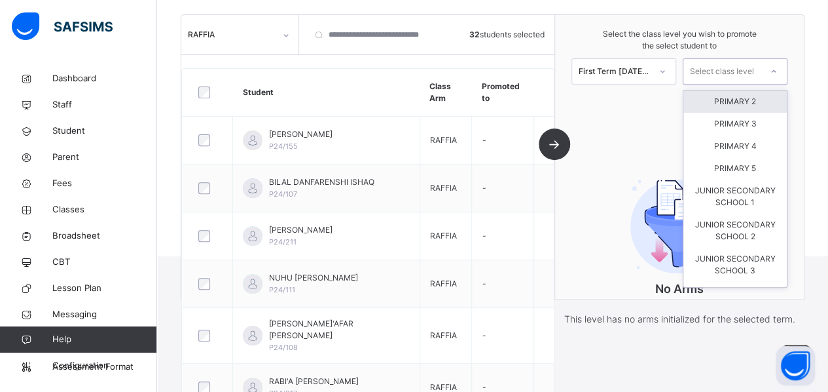
click at [715, 77] on div "Select class level" at bounding box center [722, 71] width 64 height 26
click at [729, 102] on div "PRIMARY 2" at bounding box center [734, 101] width 103 height 22
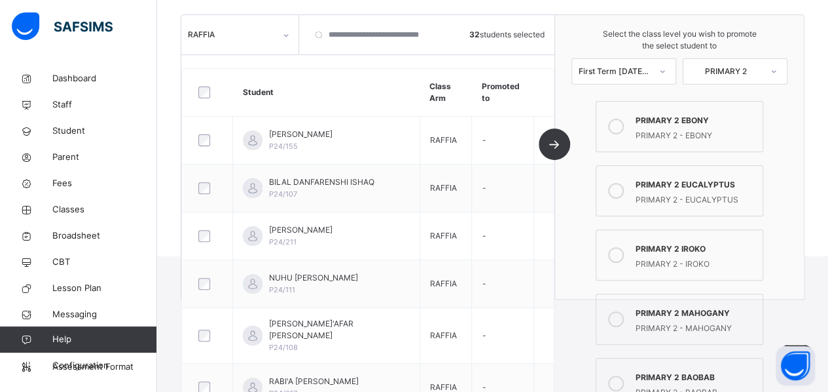
click at [623, 126] on icon at bounding box center [616, 126] width 16 height 16
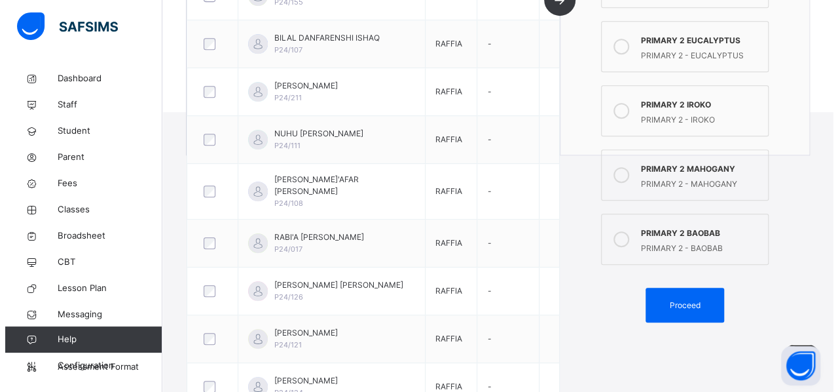
scroll to position [334, 0]
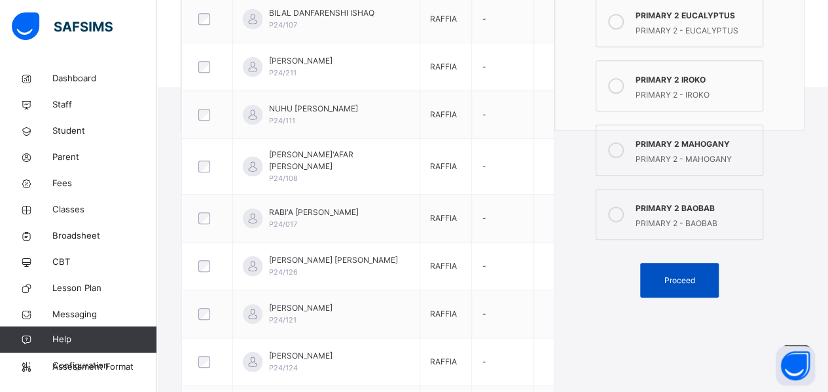
click at [694, 282] on span "Proceed" at bounding box center [679, 280] width 31 height 12
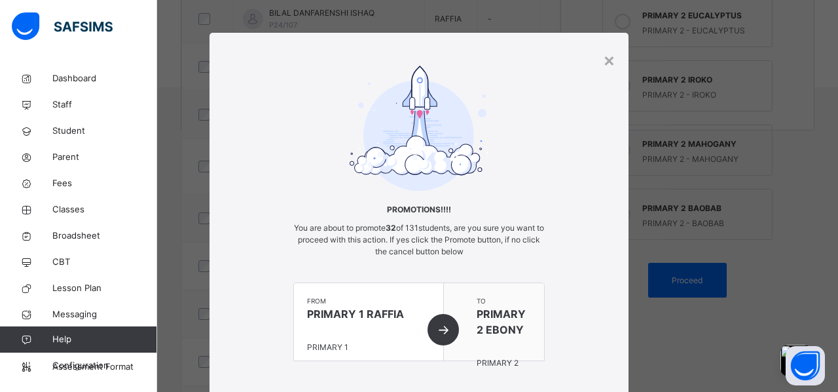
scroll to position [107, 0]
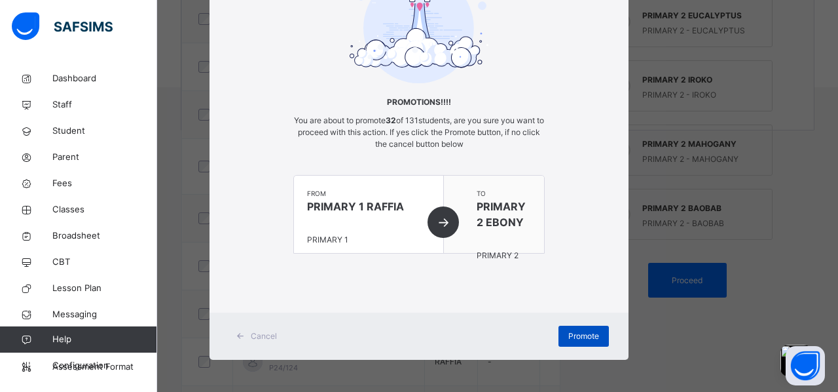
click at [589, 337] on span "Promote" at bounding box center [583, 336] width 31 height 12
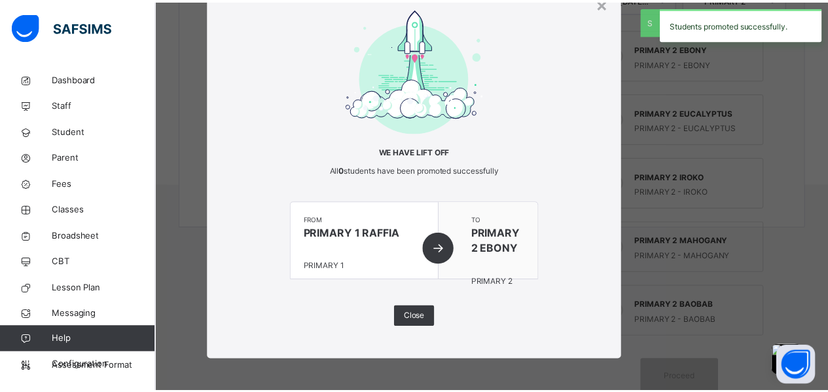
scroll to position [334, 0]
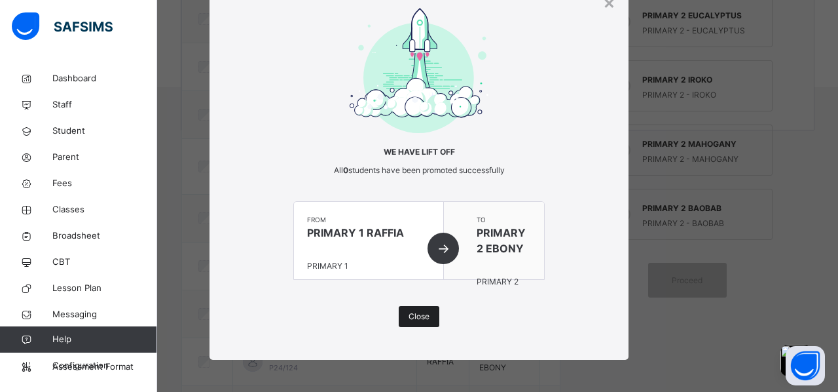
click at [409, 315] on span "Close" at bounding box center [419, 316] width 21 height 12
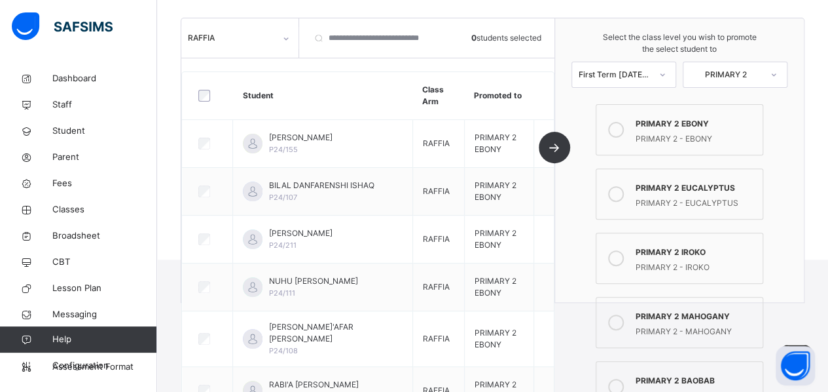
scroll to position [161, 0]
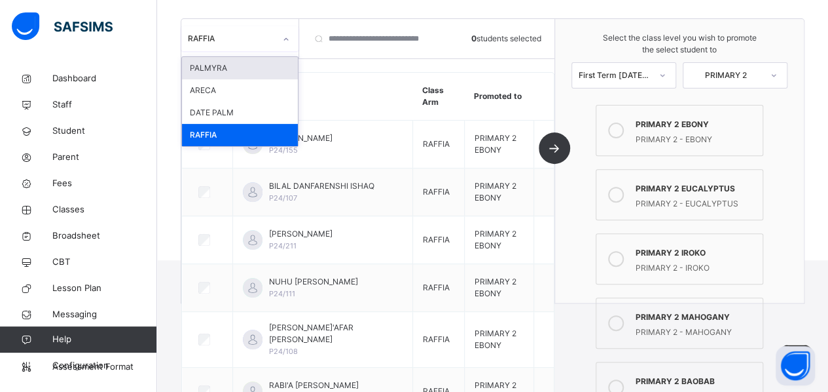
click at [234, 43] on div "RAFFIA" at bounding box center [231, 39] width 87 height 12
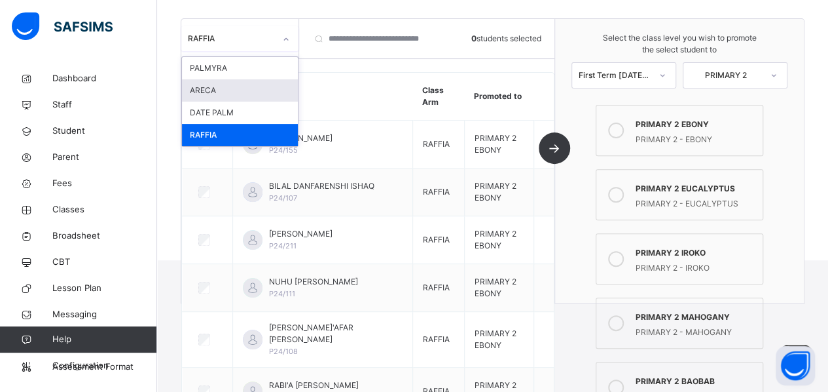
click at [232, 92] on div "ARECA" at bounding box center [240, 90] width 116 height 22
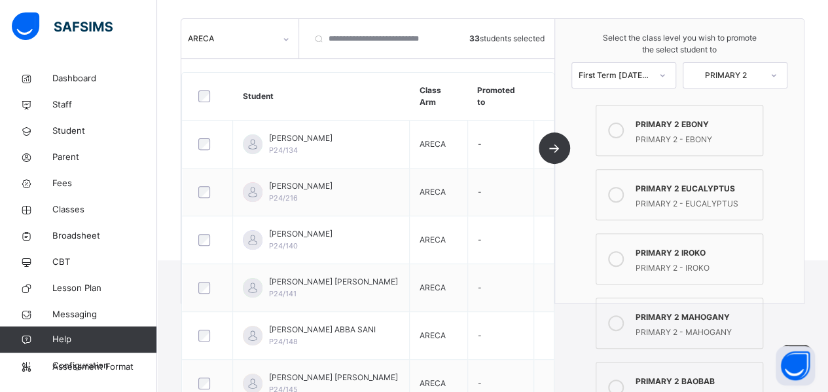
click at [619, 254] on icon at bounding box center [616, 259] width 16 height 16
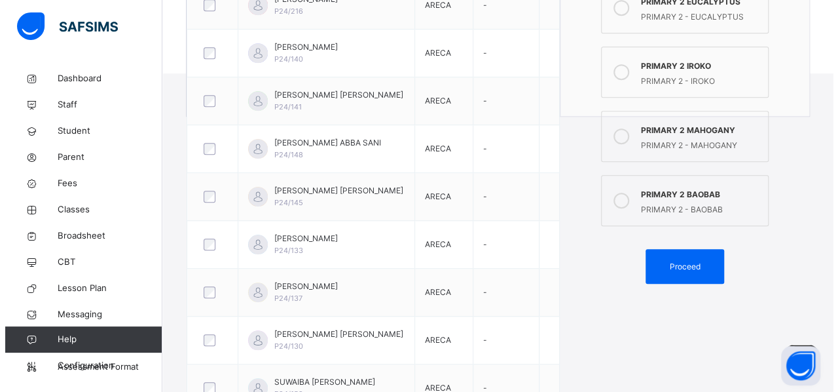
scroll to position [355, 0]
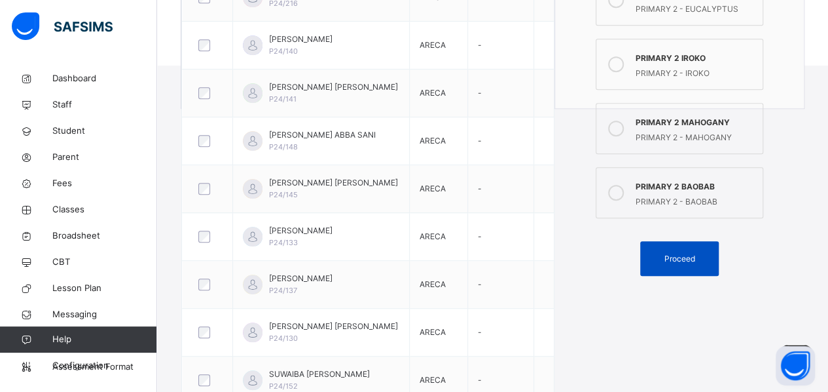
click at [689, 263] on div "Proceed" at bounding box center [679, 258] width 79 height 35
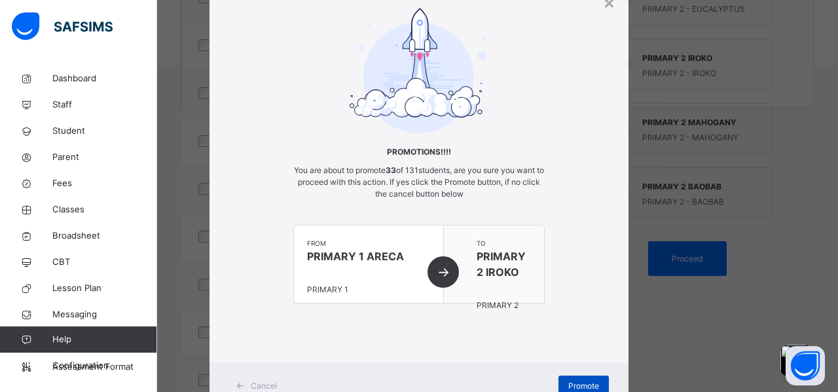
click at [585, 384] on span "Promote" at bounding box center [583, 386] width 31 height 12
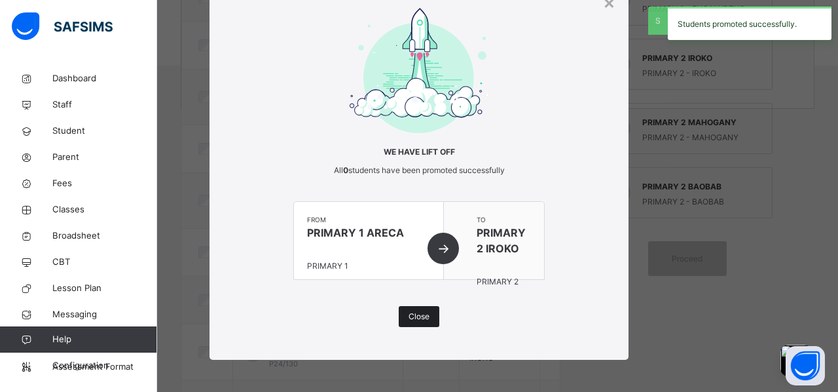
click at [424, 319] on span "Close" at bounding box center [419, 316] width 21 height 12
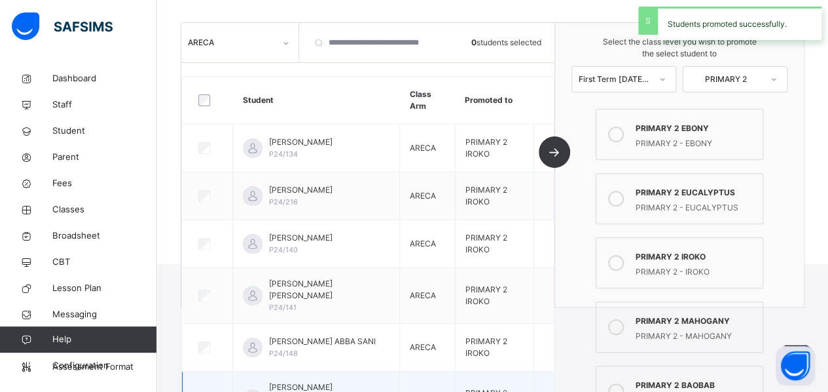
scroll to position [156, 0]
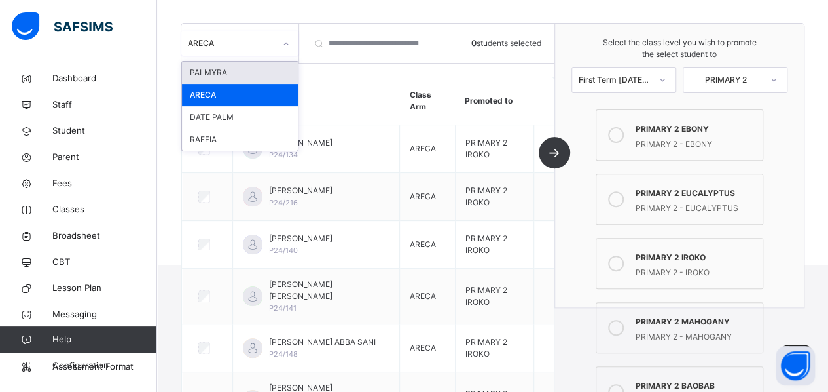
click at [227, 46] on div "ARECA" at bounding box center [231, 43] width 87 height 12
click at [226, 69] on div "PALMYRA" at bounding box center [240, 73] width 116 height 22
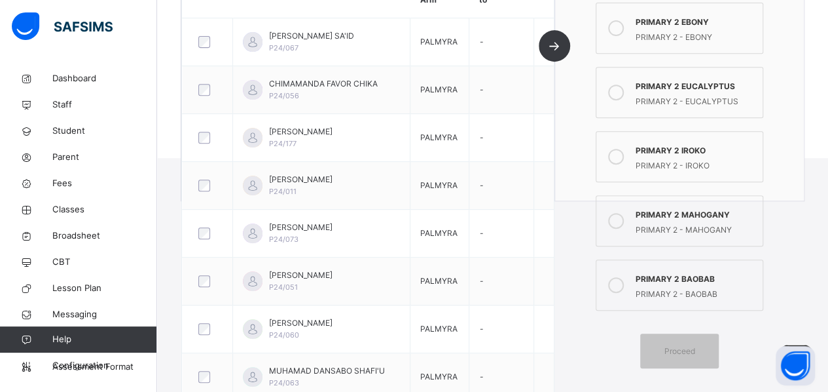
scroll to position [264, 0]
click at [623, 283] on icon at bounding box center [616, 284] width 16 height 16
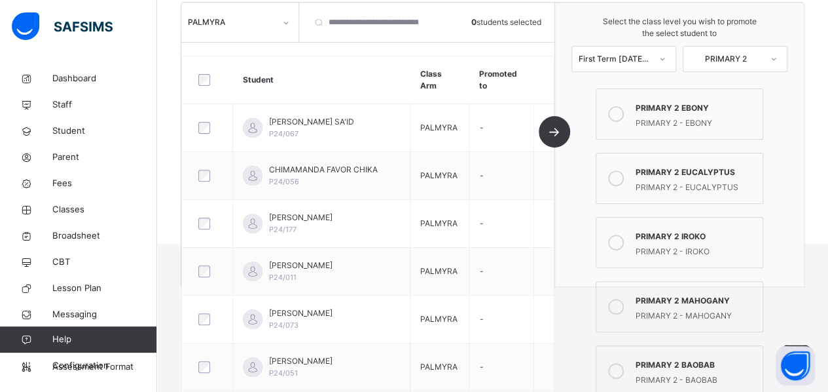
scroll to position [176, 0]
click at [202, 86] on div at bounding box center [207, 80] width 31 height 27
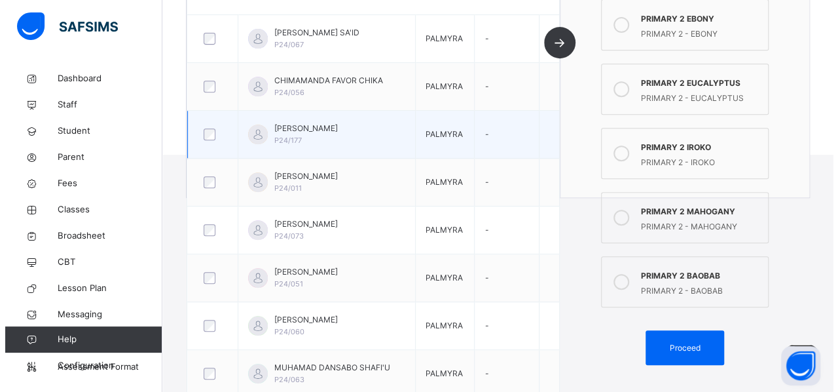
scroll to position [335, 0]
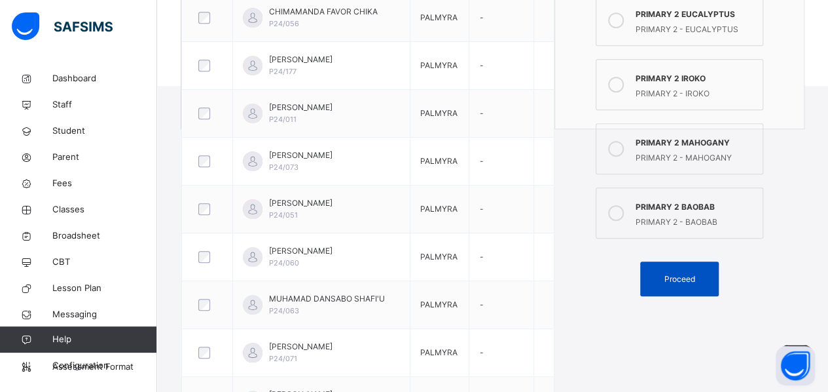
click at [677, 275] on span "Proceed" at bounding box center [679, 279] width 31 height 12
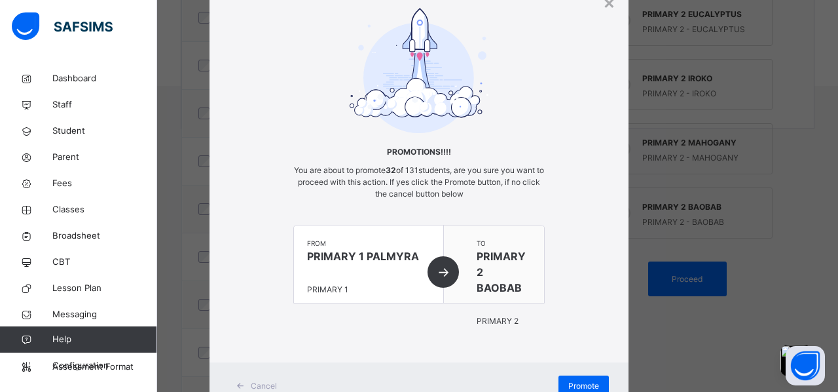
scroll to position [107, 0]
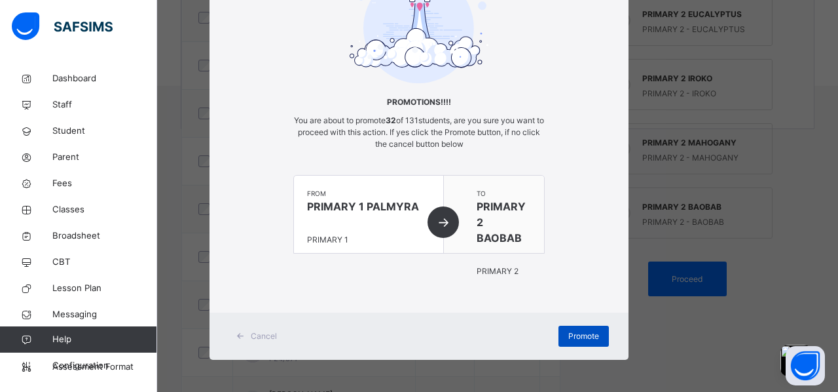
click at [572, 333] on span "Promote" at bounding box center [583, 336] width 31 height 12
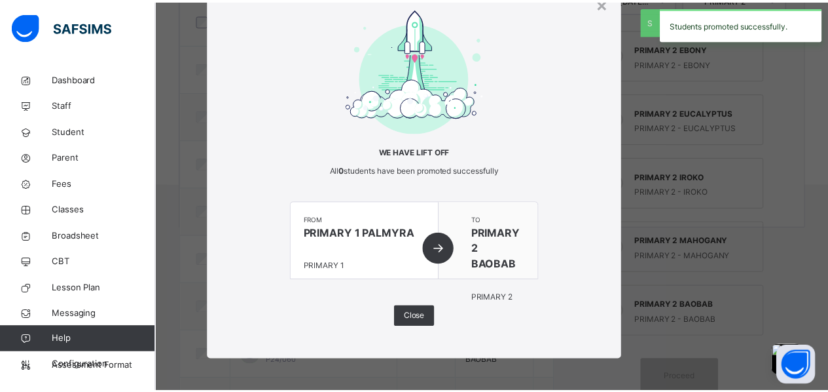
scroll to position [335, 0]
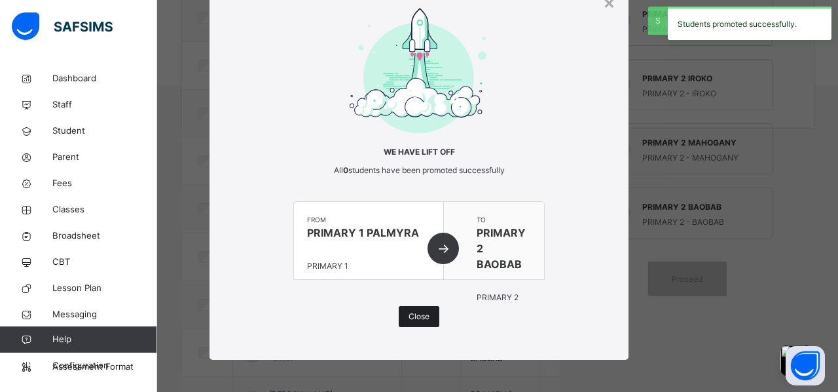
click at [425, 317] on span "Close" at bounding box center [419, 316] width 21 height 12
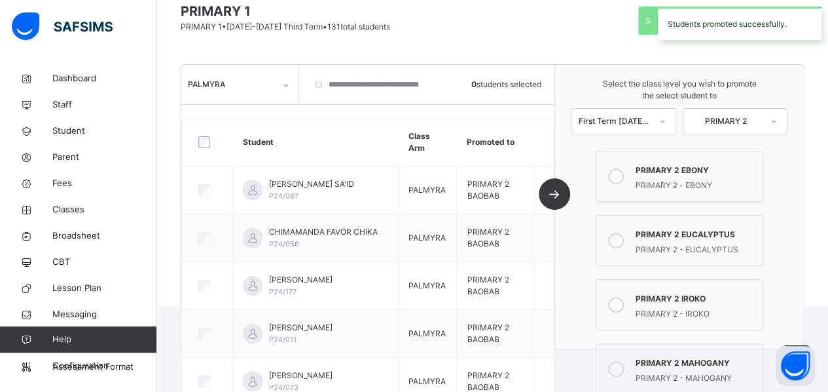
scroll to position [98, 0]
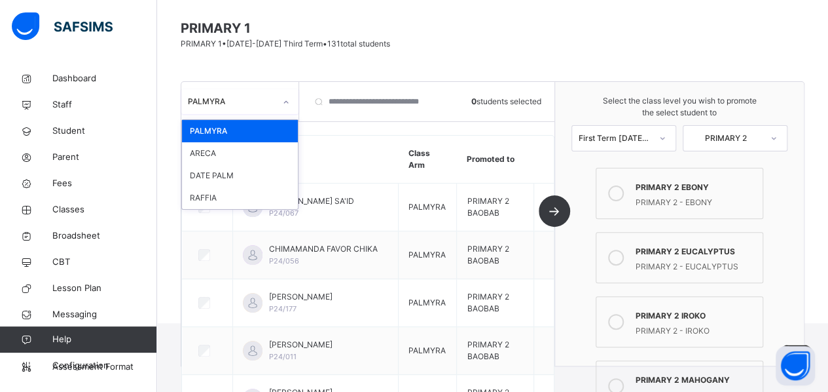
click at [233, 106] on div "PALMYRA" at bounding box center [231, 102] width 87 height 12
click at [227, 180] on div "DATE PALM" at bounding box center [240, 175] width 116 height 22
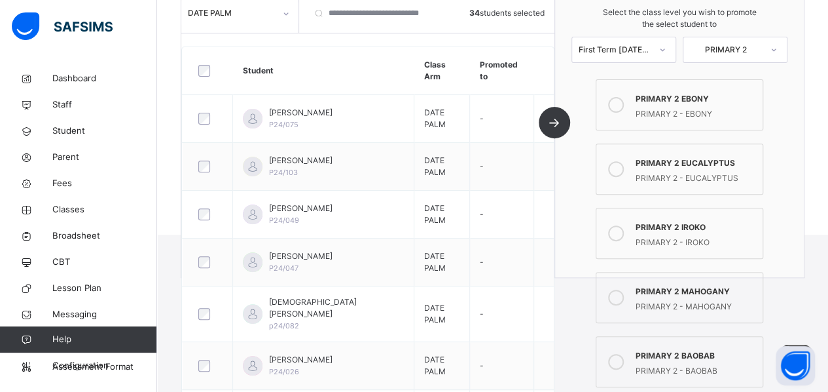
scroll to position [187, 0]
click at [629, 298] on div at bounding box center [616, 297] width 26 height 30
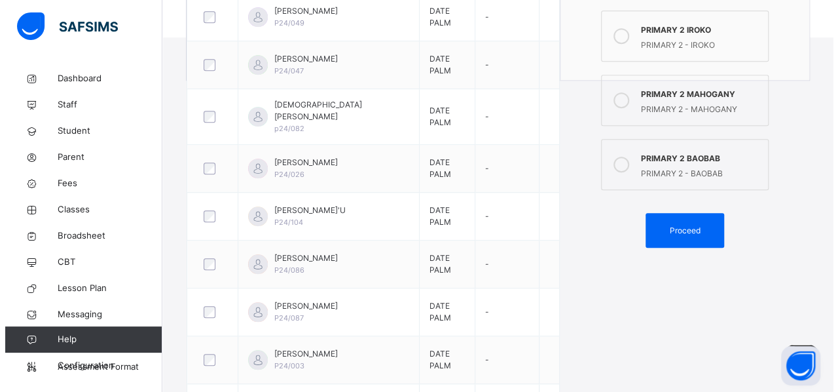
scroll to position [386, 0]
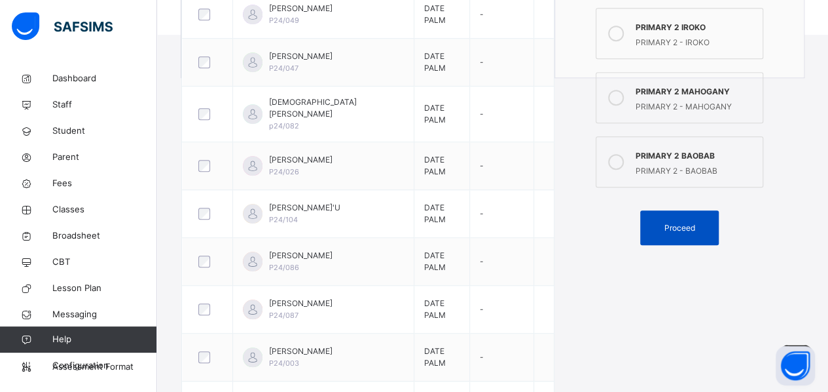
click at [670, 234] on div "Proceed" at bounding box center [679, 227] width 79 height 35
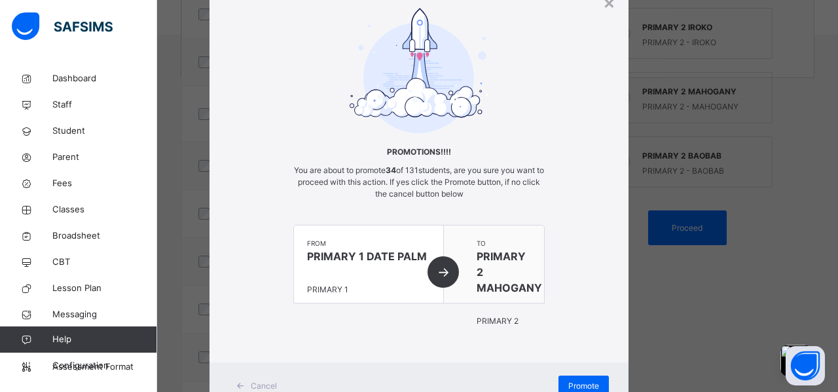
scroll to position [107, 0]
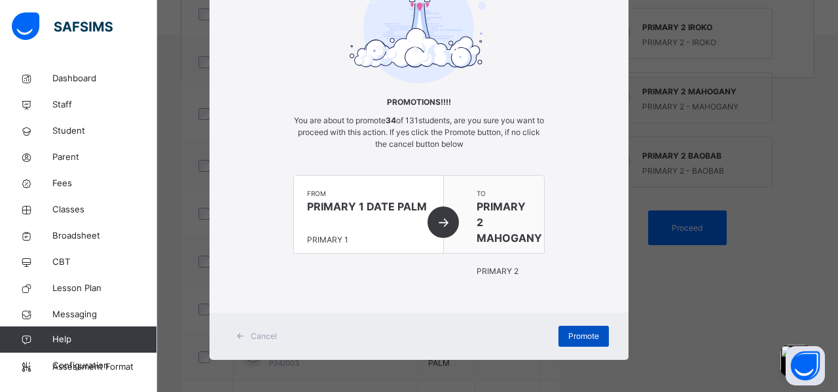
click at [576, 333] on span "Promote" at bounding box center [583, 336] width 31 height 12
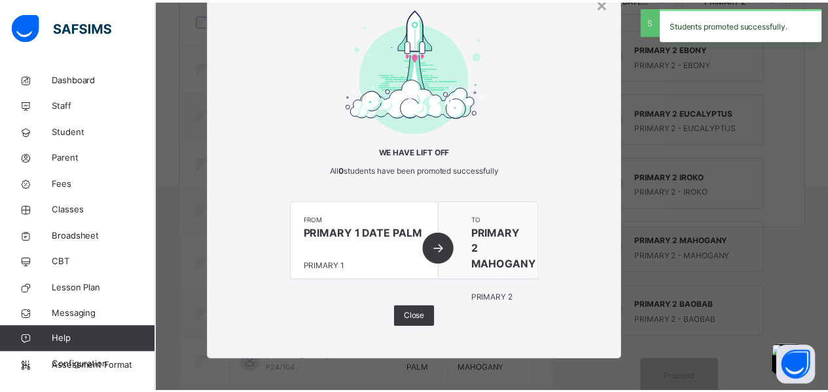
scroll to position [386, 0]
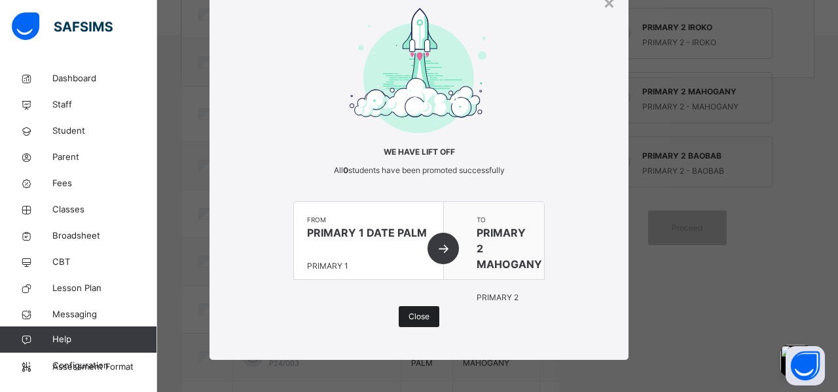
click at [421, 316] on span "Close" at bounding box center [419, 316] width 21 height 12
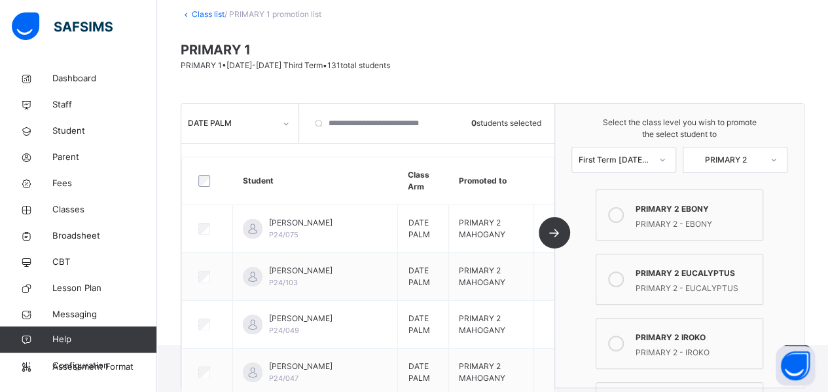
scroll to position [69, 0]
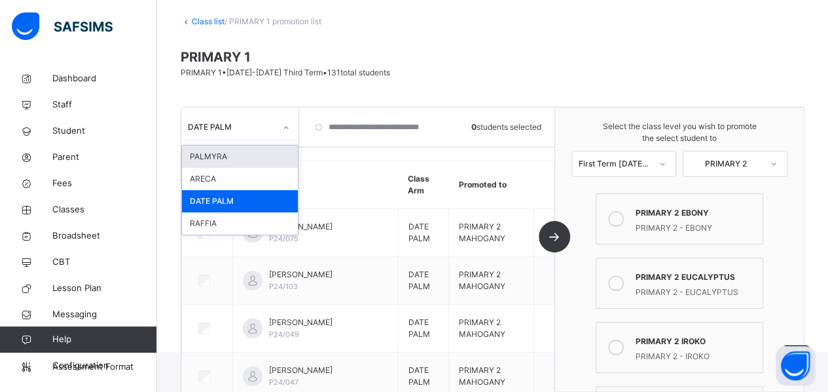
click at [253, 124] on div "DATE PALM" at bounding box center [231, 127] width 87 height 12
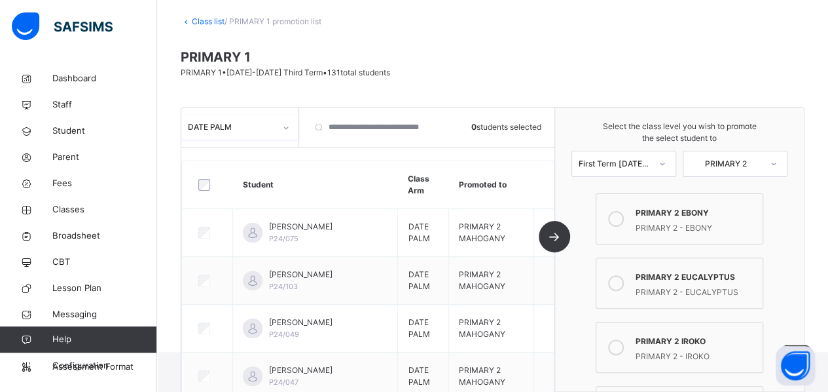
click at [253, 124] on div "DATE PALM" at bounding box center [231, 127] width 87 height 12
click at [213, 19] on link "Class list" at bounding box center [208, 21] width 33 height 10
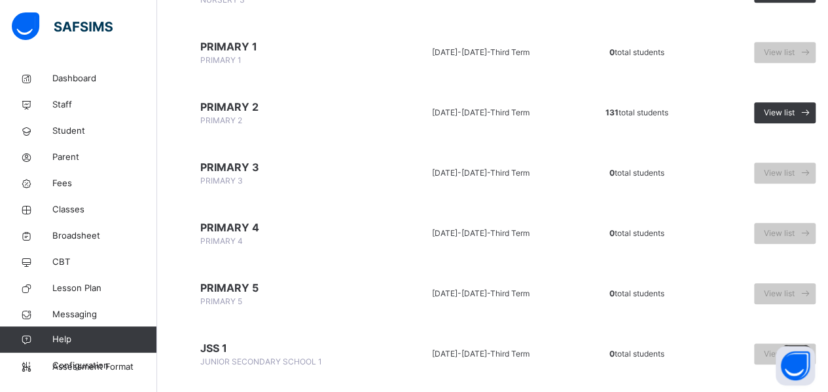
scroll to position [381, 0]
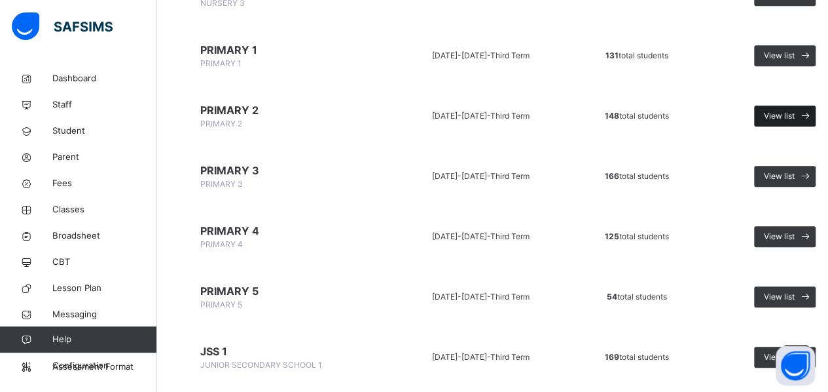
click at [778, 115] on span "View list" at bounding box center [779, 116] width 31 height 12
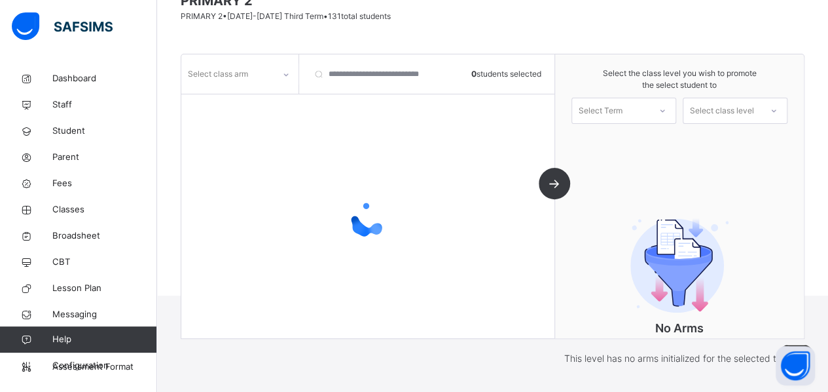
scroll to position [165, 0]
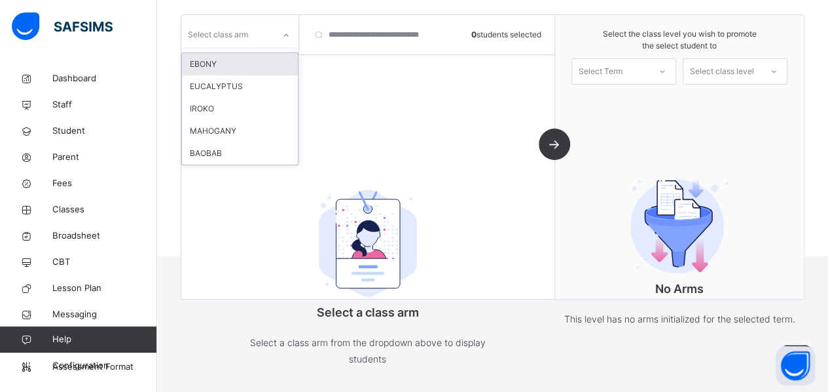
click at [282, 37] on div at bounding box center [286, 35] width 22 height 21
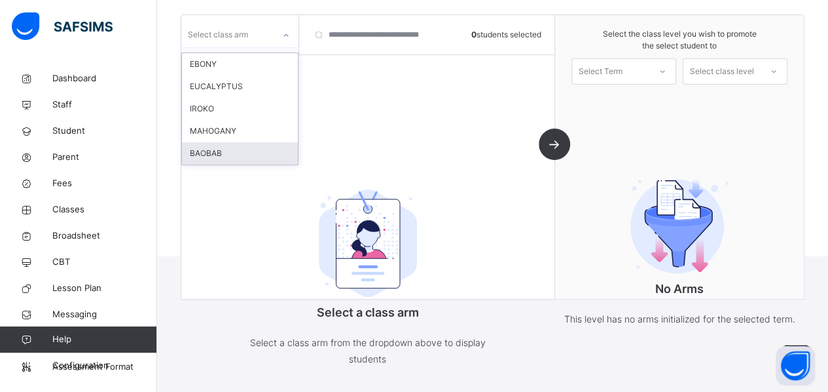
click at [252, 156] on div "BAOBAB" at bounding box center [240, 153] width 116 height 22
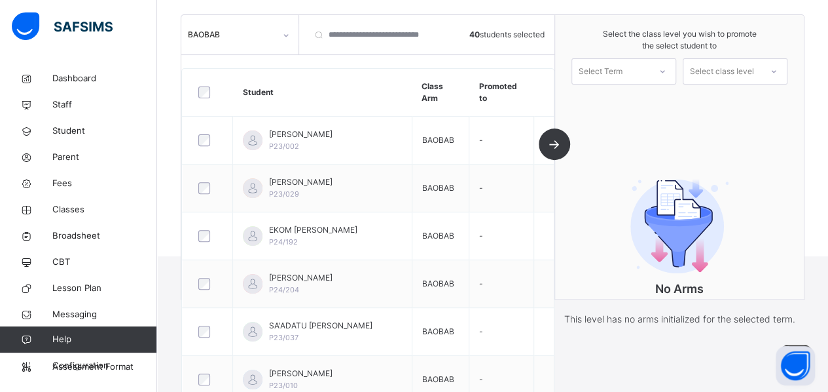
click at [623, 67] on div "Select Term" at bounding box center [601, 71] width 44 height 26
click at [626, 100] on div "First Term [DATE]-[DATE]" at bounding box center [623, 107] width 103 height 34
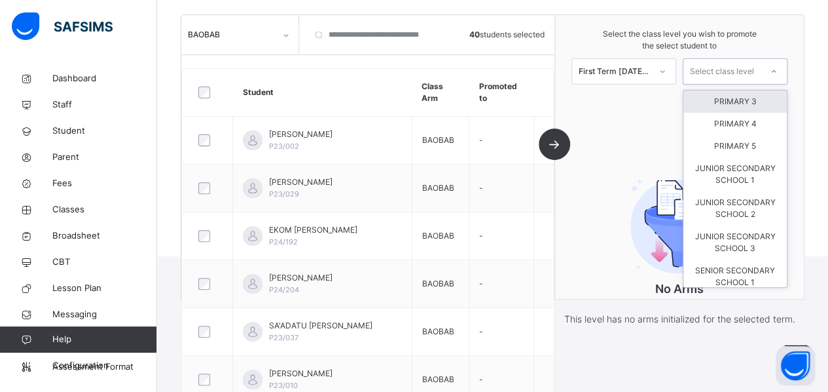
click at [723, 74] on div "Select class level" at bounding box center [722, 71] width 64 height 26
click at [738, 101] on div "PRIMARY 3" at bounding box center [734, 101] width 103 height 22
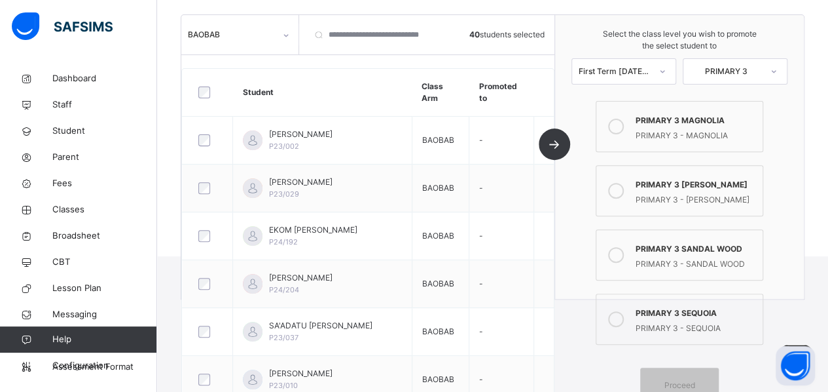
click at [716, 137] on div "PRIMARY 3 - MAGNOLIA" at bounding box center [696, 133] width 120 height 15
click at [691, 382] on span "Proceed" at bounding box center [679, 385] width 31 height 12
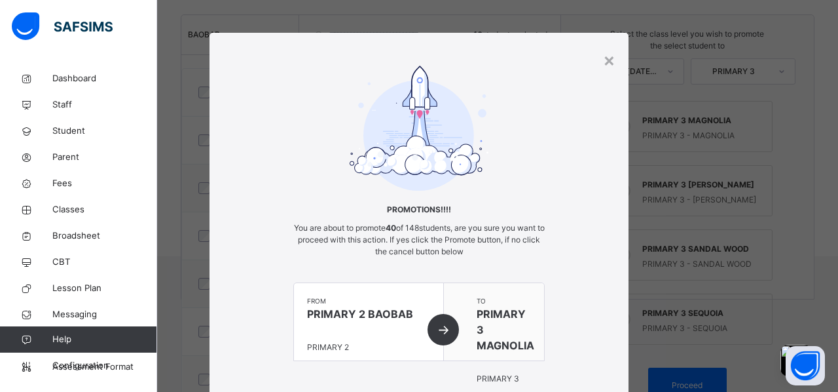
scroll to position [107, 0]
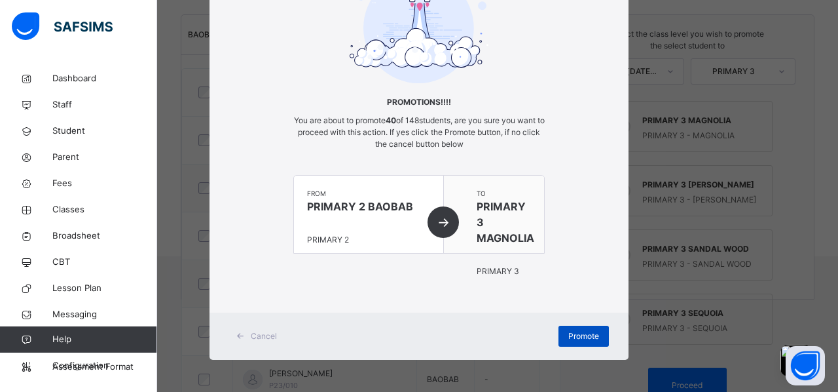
click at [572, 335] on span "Promote" at bounding box center [583, 336] width 31 height 12
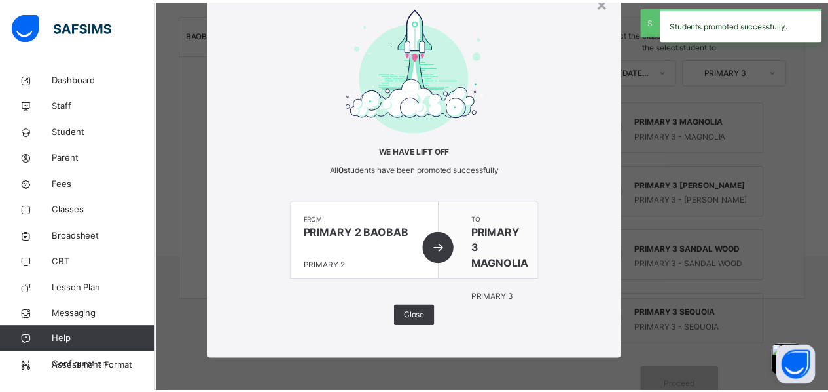
scroll to position [58, 0]
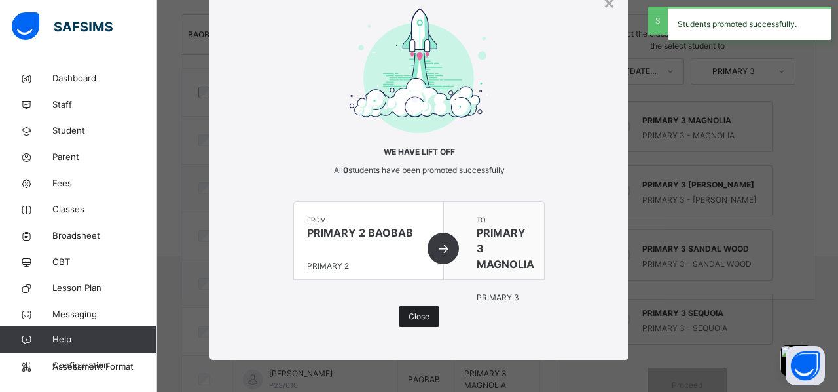
click at [414, 313] on span "Close" at bounding box center [419, 316] width 21 height 12
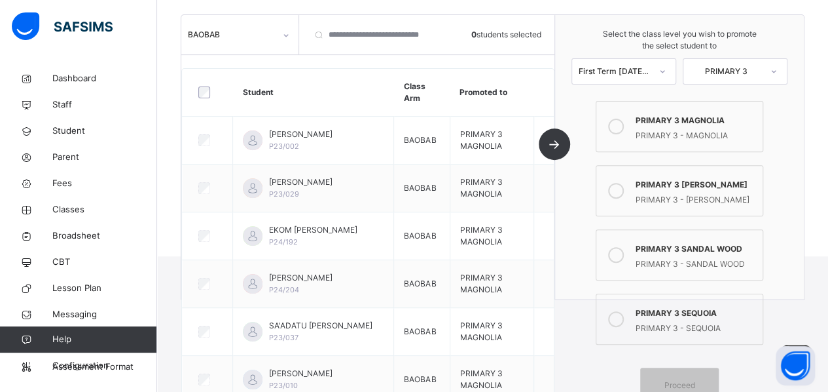
click at [283, 42] on div at bounding box center [286, 35] width 22 height 21
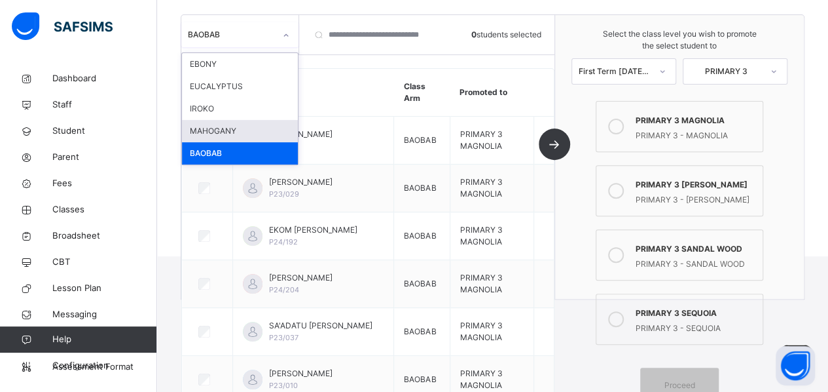
click at [278, 132] on div "MAHOGANY" at bounding box center [240, 131] width 116 height 22
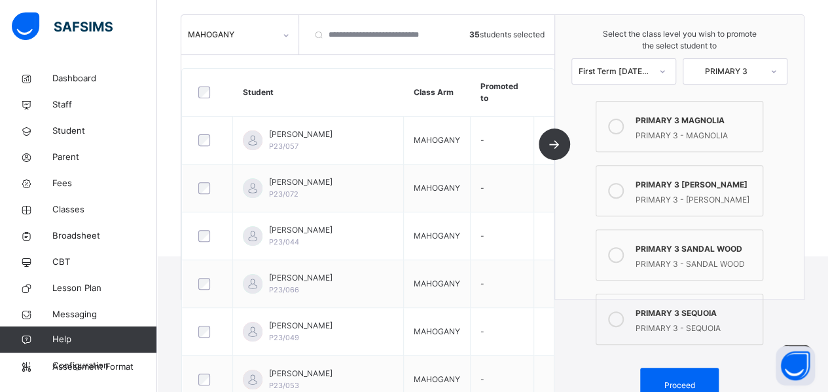
click at [628, 258] on div at bounding box center [616, 255] width 26 height 30
click at [674, 379] on span "Proceed" at bounding box center [679, 385] width 31 height 12
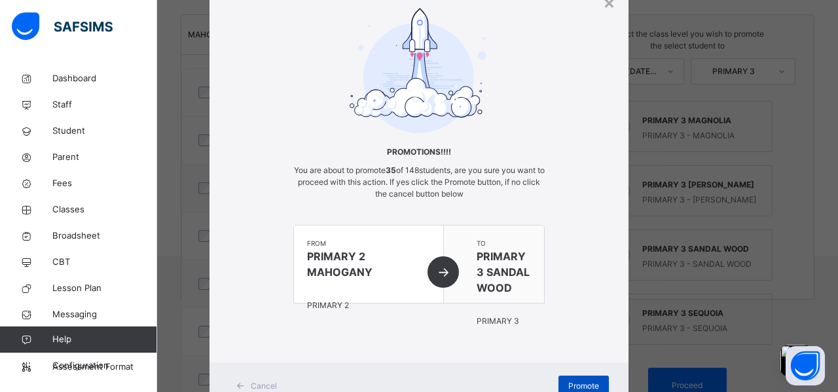
click at [583, 384] on span "Promote" at bounding box center [583, 386] width 31 height 12
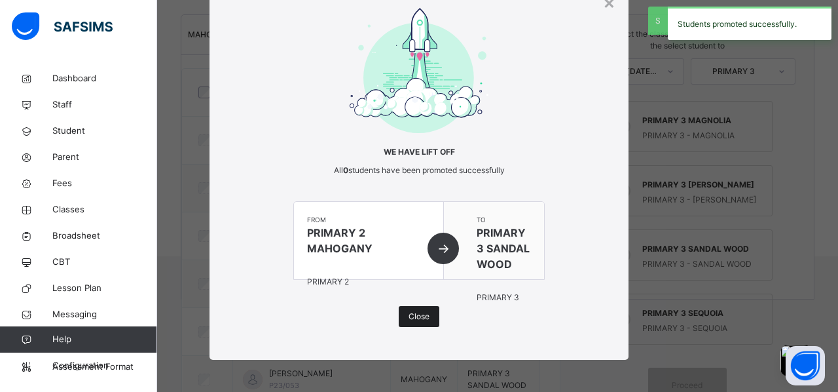
click at [411, 320] on span "Close" at bounding box center [419, 316] width 21 height 12
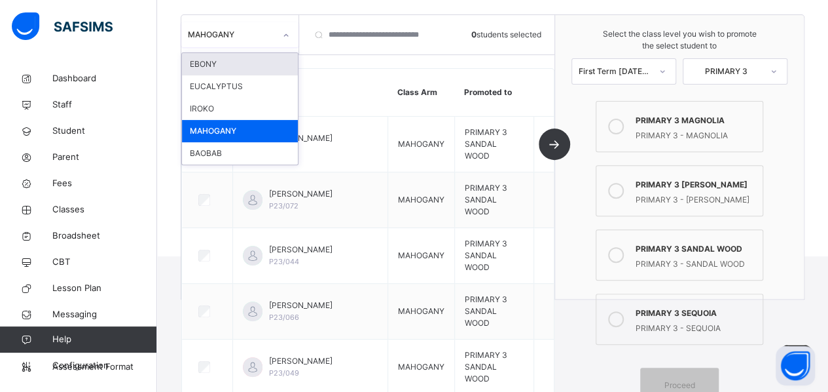
click at [283, 39] on div at bounding box center [286, 35] width 22 height 21
click at [245, 64] on div "EBONY" at bounding box center [240, 64] width 116 height 22
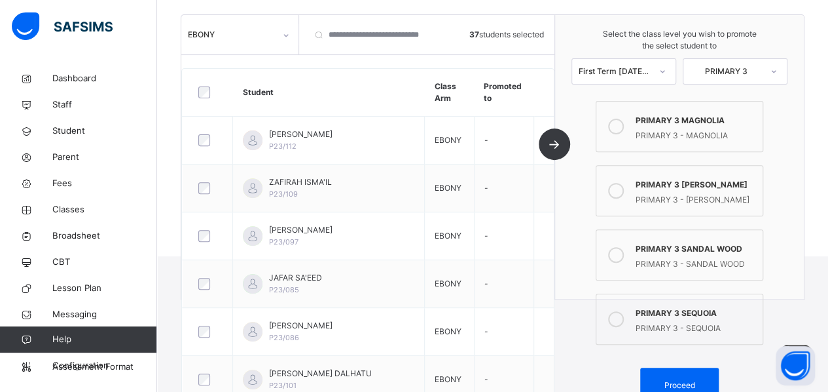
click at [617, 189] on icon at bounding box center [616, 191] width 16 height 16
click at [691, 379] on span "Proceed" at bounding box center [679, 385] width 31 height 12
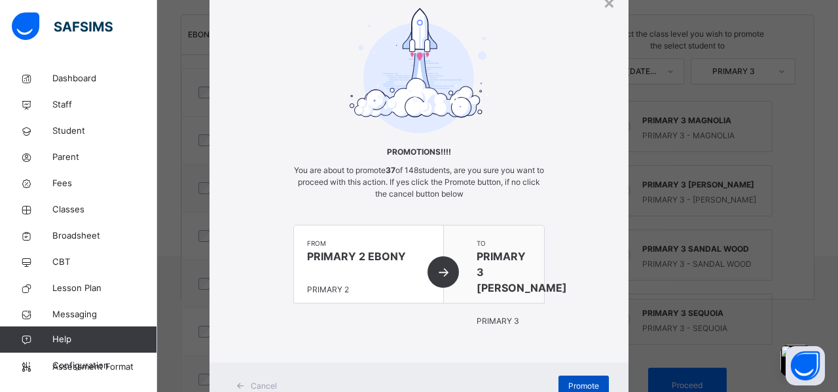
click at [591, 380] on span "Promote" at bounding box center [583, 386] width 31 height 12
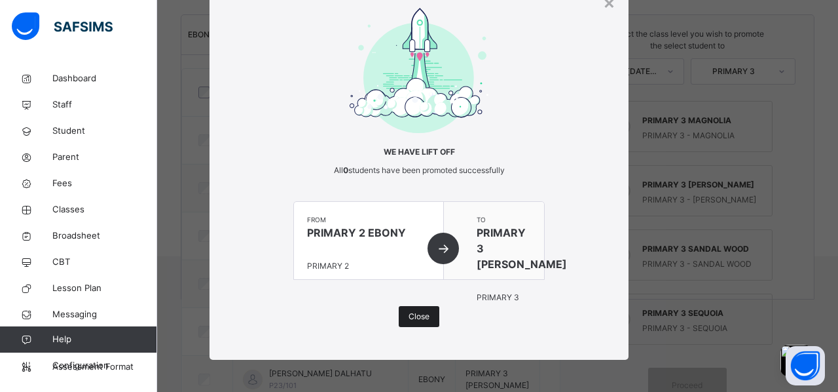
click at [422, 322] on div "Close" at bounding box center [419, 316] width 41 height 21
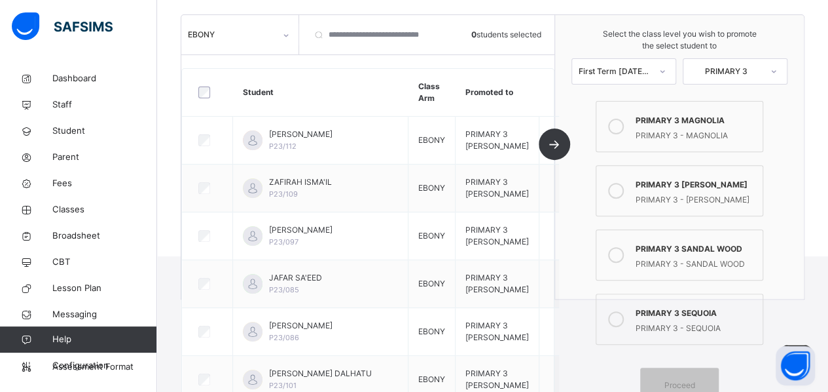
click at [281, 37] on div at bounding box center [286, 35] width 22 height 21
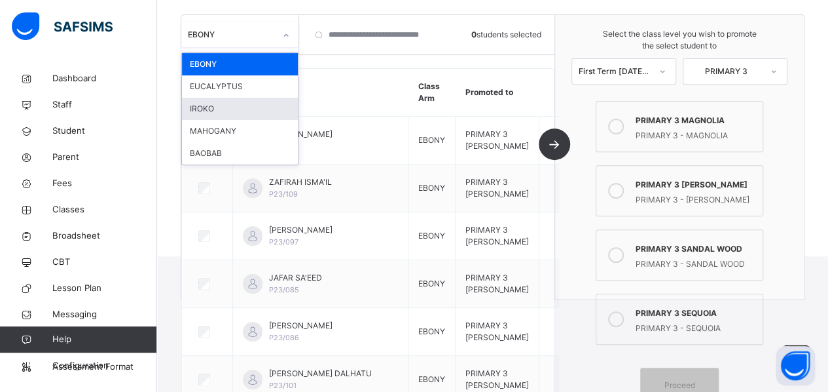
click at [228, 112] on div "IROKO" at bounding box center [240, 109] width 116 height 22
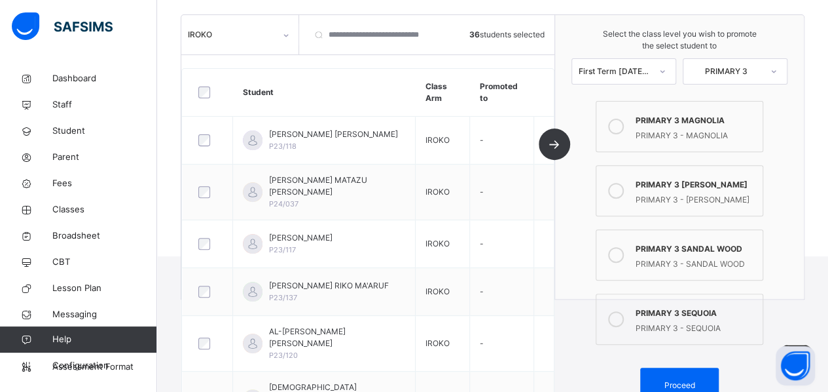
click at [637, 316] on label "PRIMARY 3 SEQUOIA PRIMARY 3 - [GEOGRAPHIC_DATA]" at bounding box center [680, 318] width 168 height 51
click at [683, 380] on span "Proceed" at bounding box center [679, 385] width 31 height 12
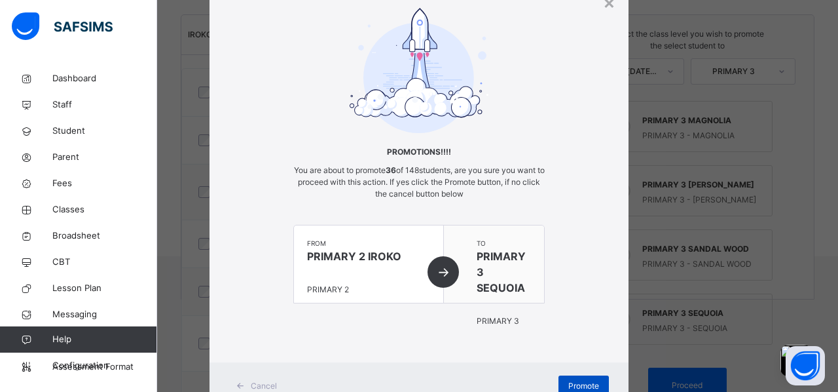
click at [585, 380] on span "Promote" at bounding box center [583, 386] width 31 height 12
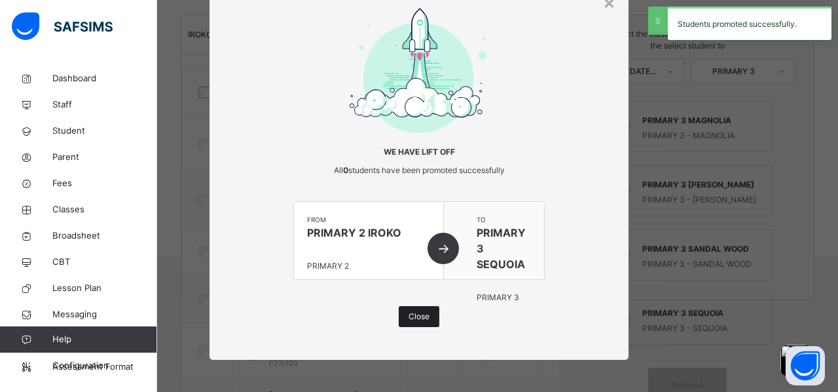
click at [409, 319] on span "Close" at bounding box center [419, 316] width 21 height 12
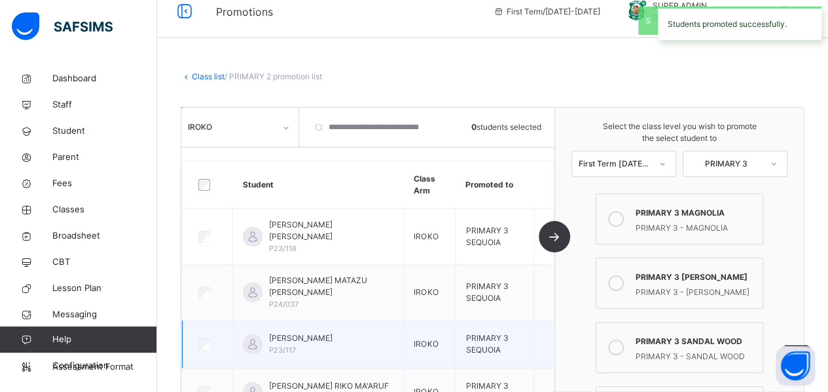
scroll to position [0, 0]
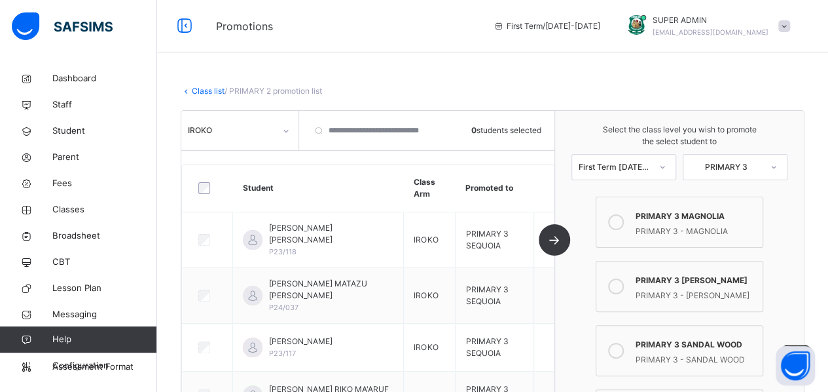
click at [213, 90] on link "Class list" at bounding box center [208, 91] width 33 height 10
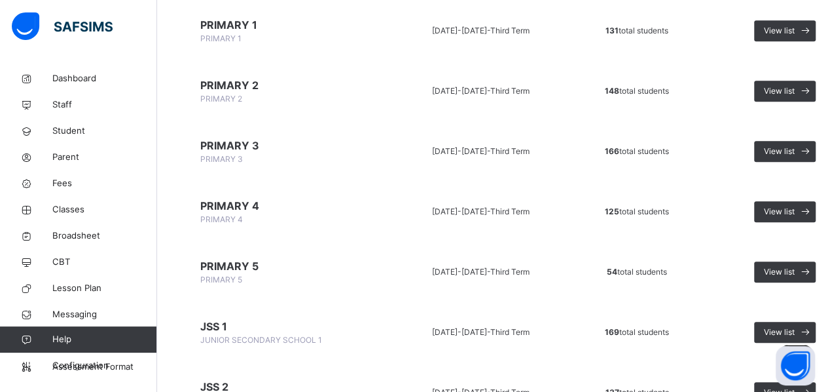
scroll to position [405, 0]
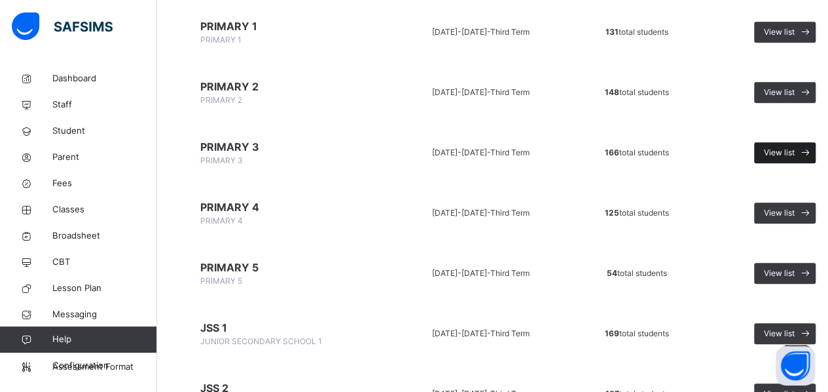
click at [773, 150] on span "View list" at bounding box center [779, 153] width 31 height 12
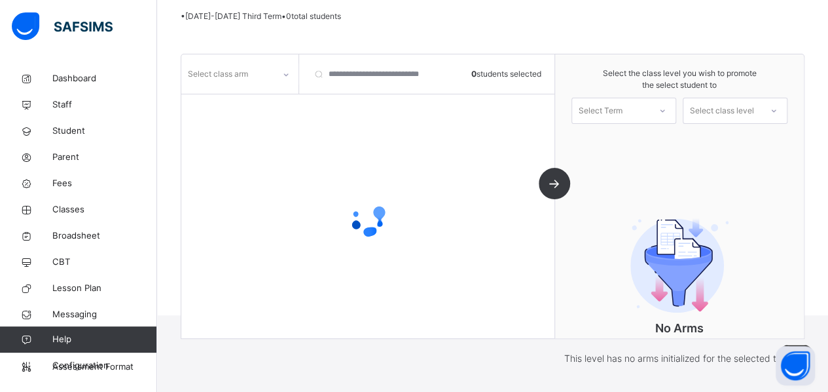
scroll to position [165, 0]
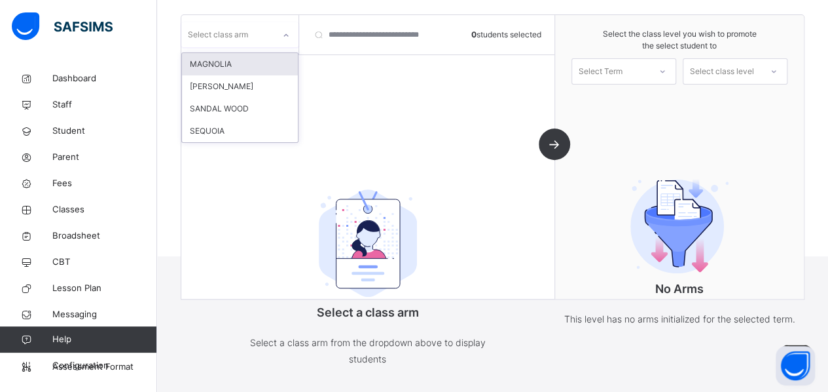
click at [285, 32] on icon at bounding box center [286, 35] width 8 height 13
click at [259, 62] on div "MAGNOLIA" at bounding box center [240, 64] width 116 height 22
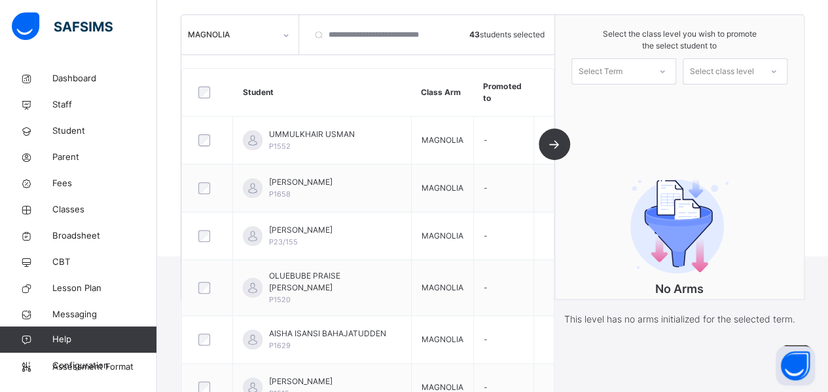
click at [635, 71] on div "Select Term" at bounding box center [610, 72] width 77 height 20
click at [634, 104] on div "First Term [DATE]-[DATE]" at bounding box center [623, 107] width 103 height 34
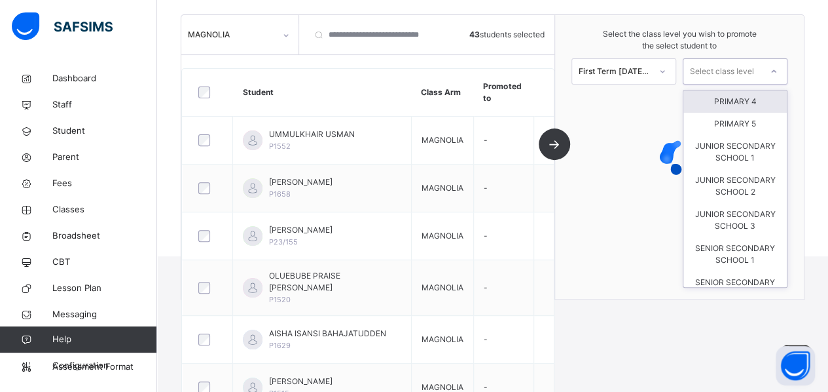
click at [714, 74] on div "Select class level" at bounding box center [722, 71] width 64 height 26
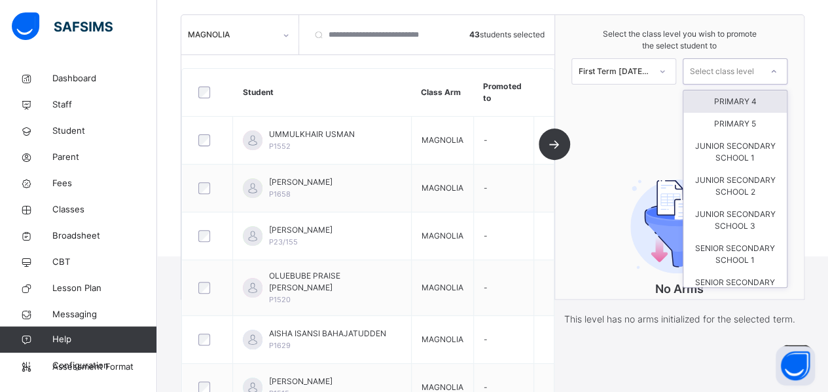
click at [721, 101] on div "PRIMARY 4" at bounding box center [734, 101] width 103 height 22
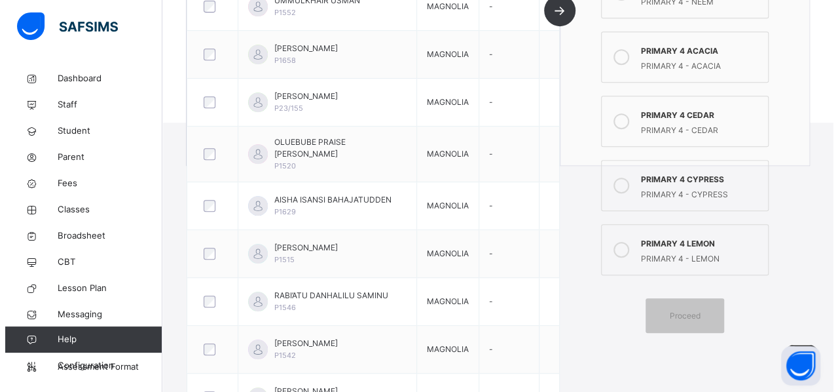
scroll to position [300, 0]
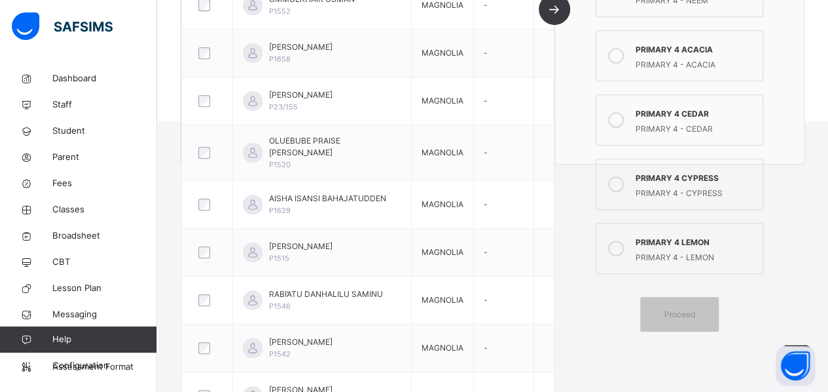
click at [621, 244] on icon at bounding box center [616, 248] width 16 height 16
click at [680, 314] on span "Proceed" at bounding box center [679, 314] width 31 height 12
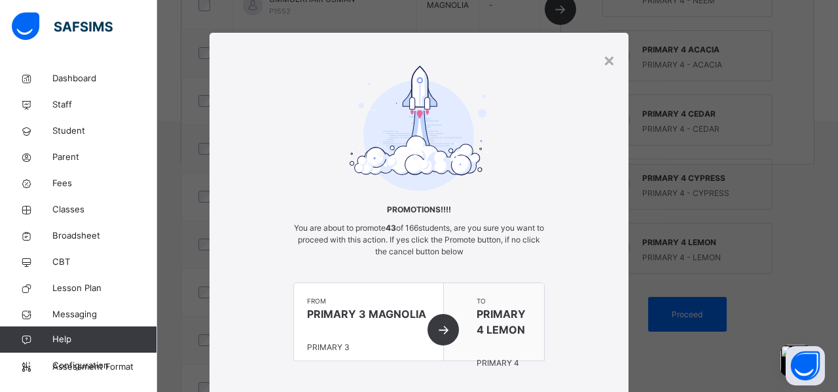
scroll to position [107, 0]
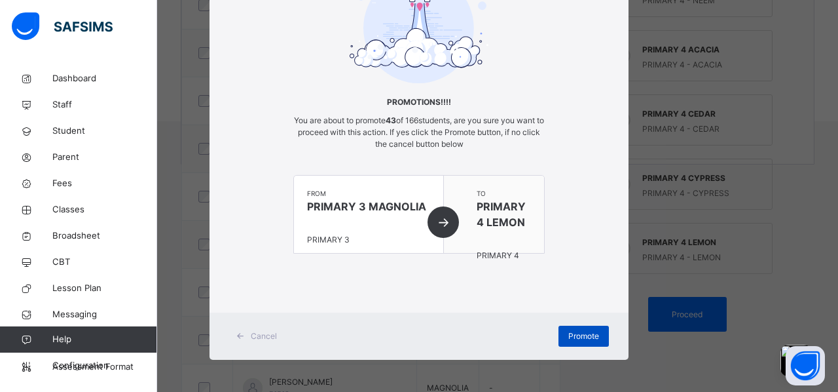
click at [568, 331] on span "Promote" at bounding box center [583, 336] width 31 height 12
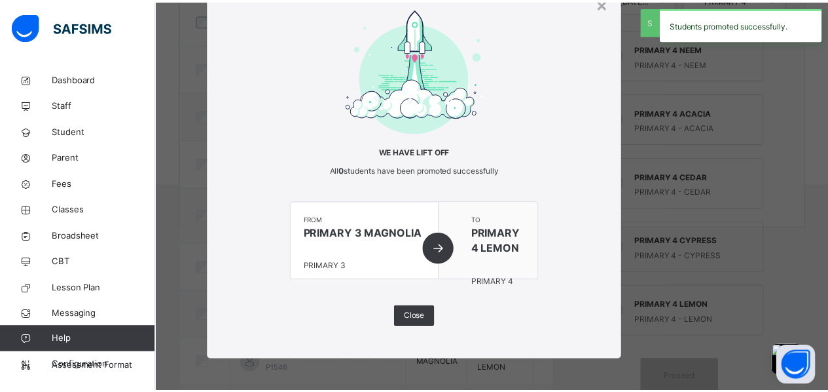
scroll to position [300, 0]
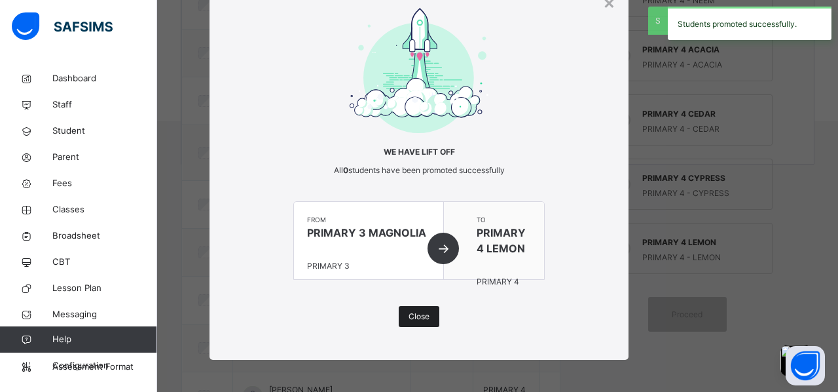
click at [412, 314] on span "Close" at bounding box center [419, 316] width 21 height 12
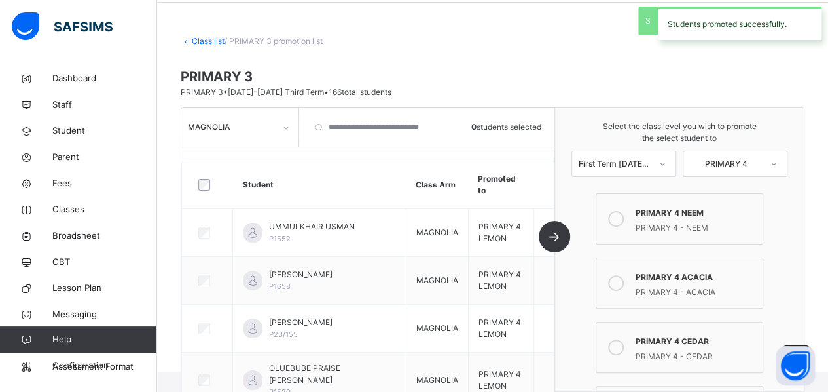
scroll to position [48, 0]
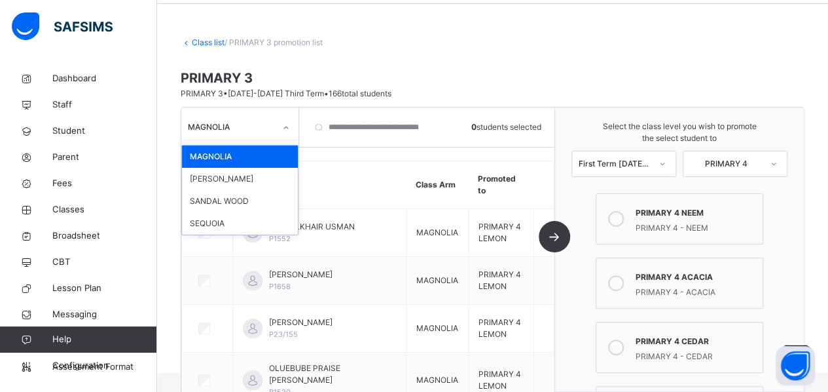
click at [228, 132] on div "MAGNOLIA" at bounding box center [231, 127] width 87 height 12
click at [228, 201] on div "SANDAL WOOD" at bounding box center [240, 201] width 116 height 22
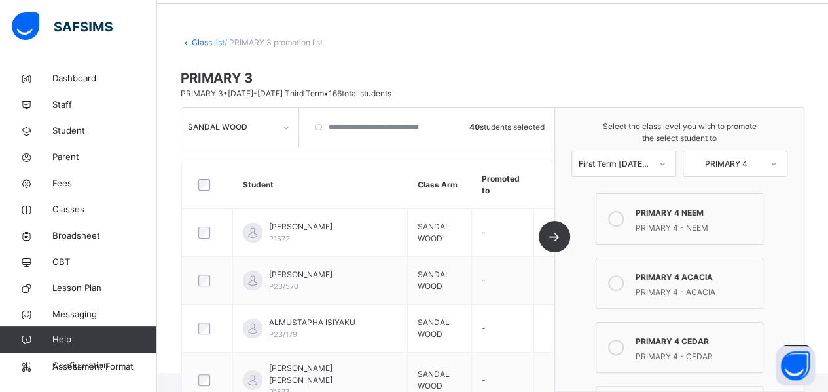
click at [620, 345] on icon at bounding box center [616, 347] width 16 height 16
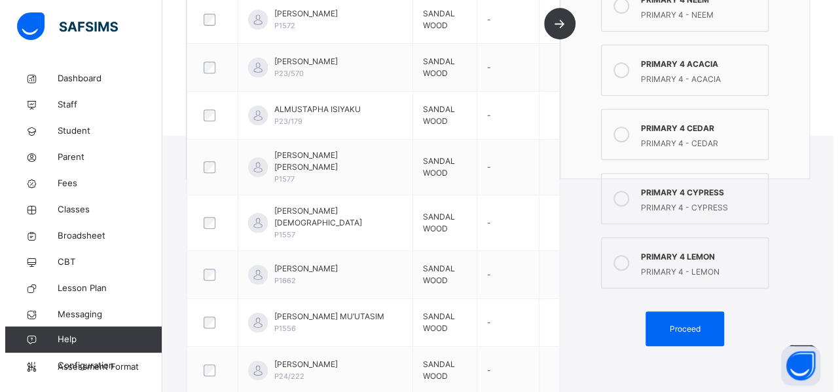
scroll to position [302, 0]
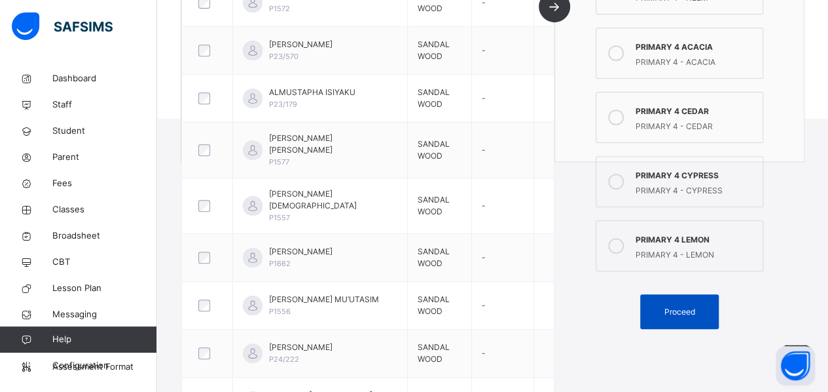
click at [674, 312] on span "Proceed" at bounding box center [679, 312] width 31 height 12
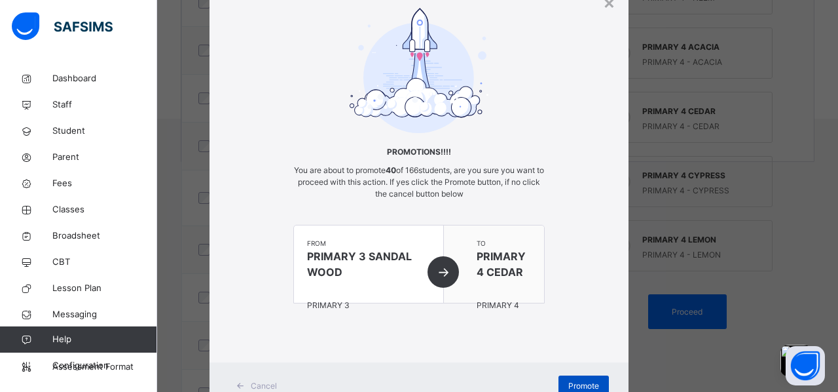
click at [580, 387] on span "Promote" at bounding box center [583, 386] width 31 height 12
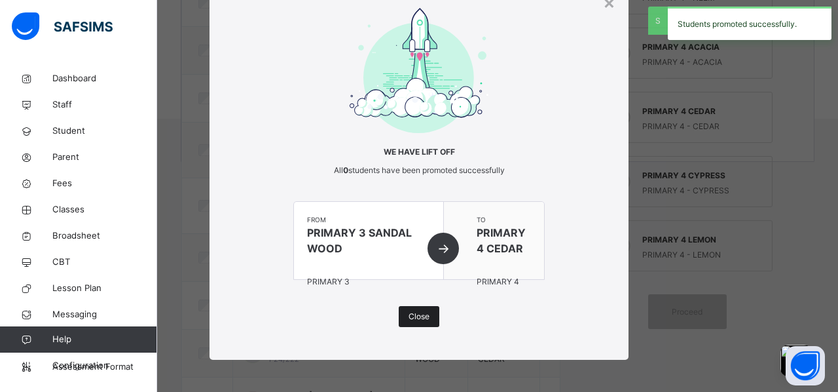
click at [420, 318] on span "Close" at bounding box center [419, 316] width 21 height 12
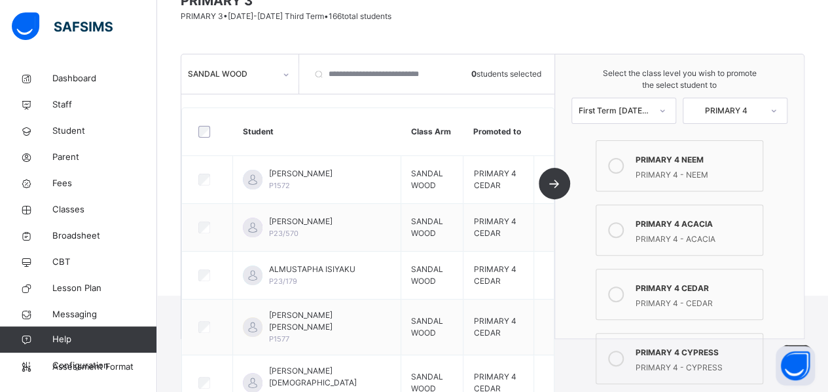
scroll to position [126, 0]
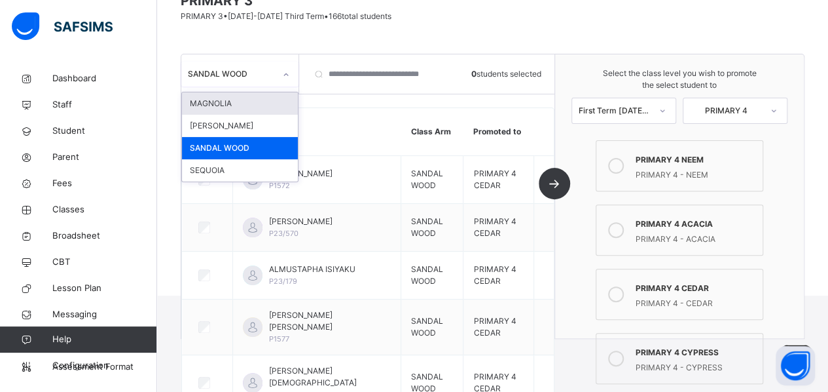
click at [278, 71] on div at bounding box center [286, 74] width 22 height 21
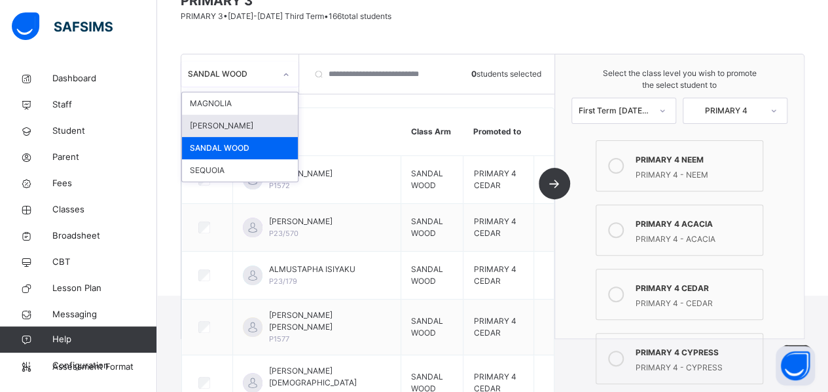
click at [262, 126] on div "[PERSON_NAME]" at bounding box center [240, 126] width 116 height 22
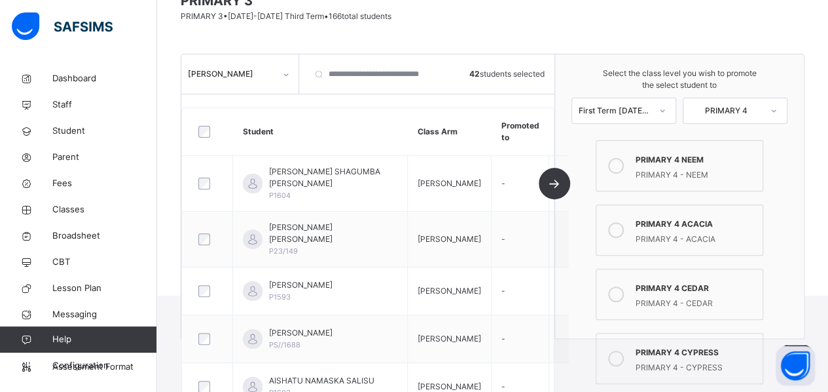
click at [621, 168] on icon at bounding box center [616, 166] width 16 height 16
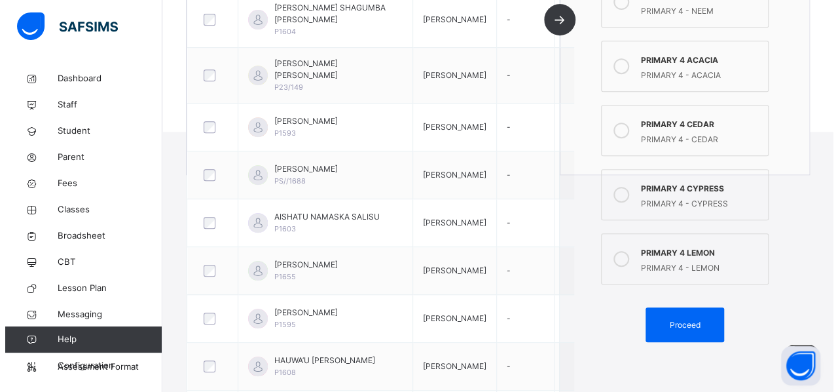
scroll to position [372, 0]
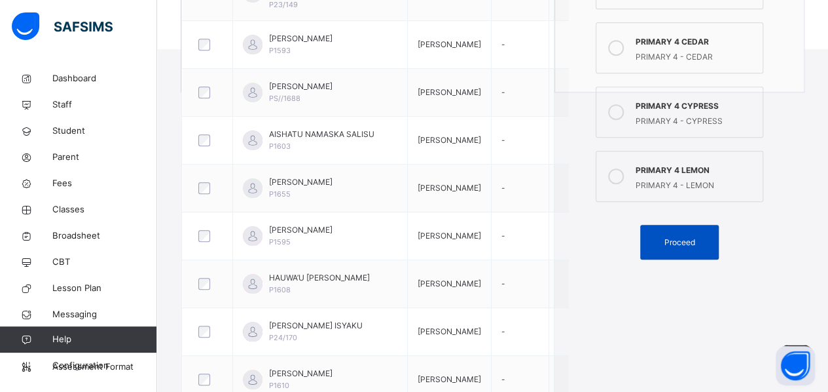
click at [675, 243] on span "Proceed" at bounding box center [679, 242] width 31 height 12
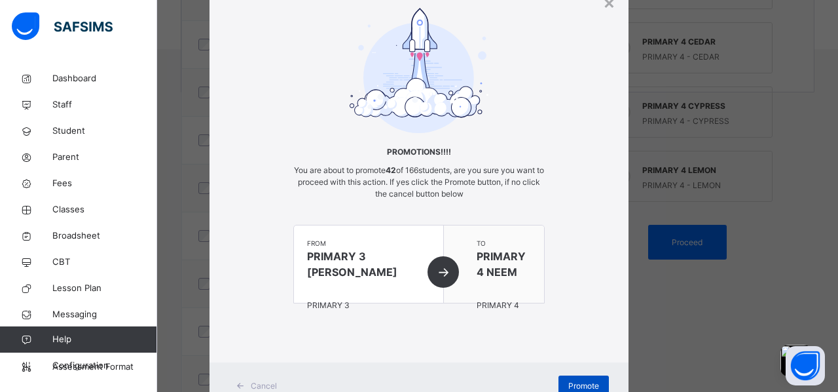
click at [581, 384] on span "Promote" at bounding box center [583, 386] width 31 height 12
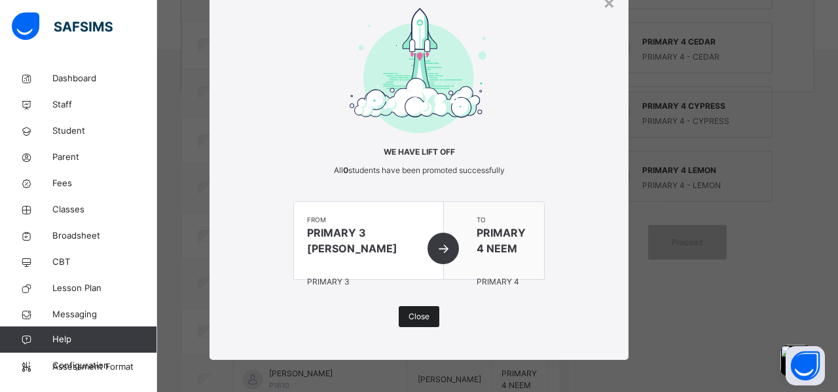
click at [415, 316] on span "Close" at bounding box center [419, 316] width 21 height 12
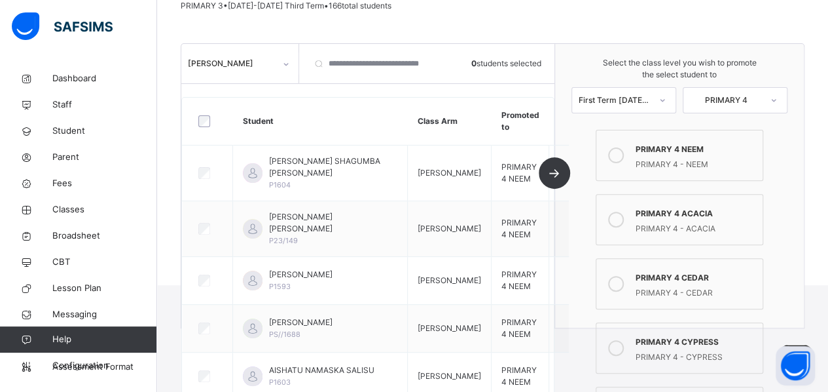
scroll to position [136, 0]
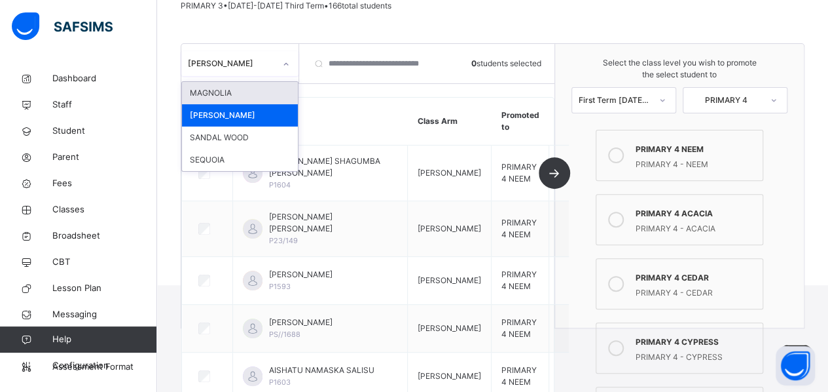
click at [245, 69] on div "[PERSON_NAME]" at bounding box center [227, 64] width 92 height 20
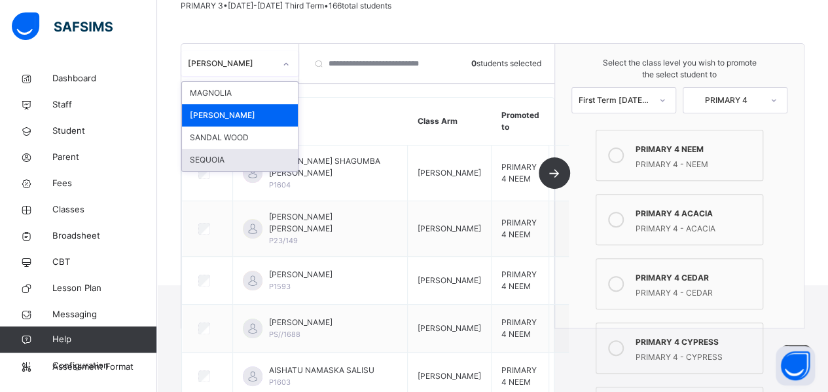
click at [234, 158] on div "SEQUOIA" at bounding box center [240, 160] width 116 height 22
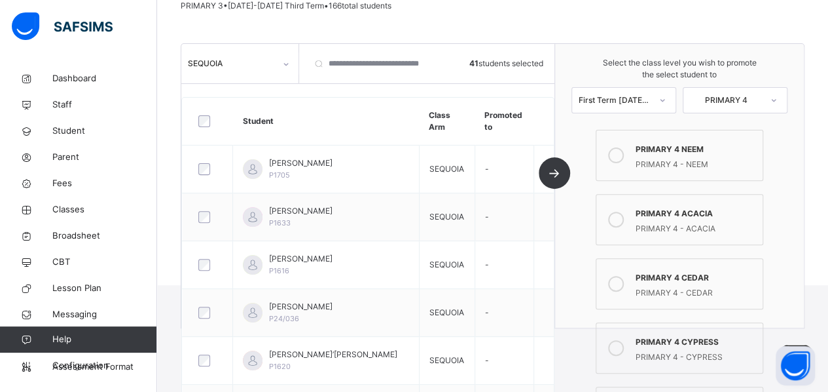
click at [653, 228] on div "PRIMARY 4 - ACACIA" at bounding box center [696, 226] width 120 height 15
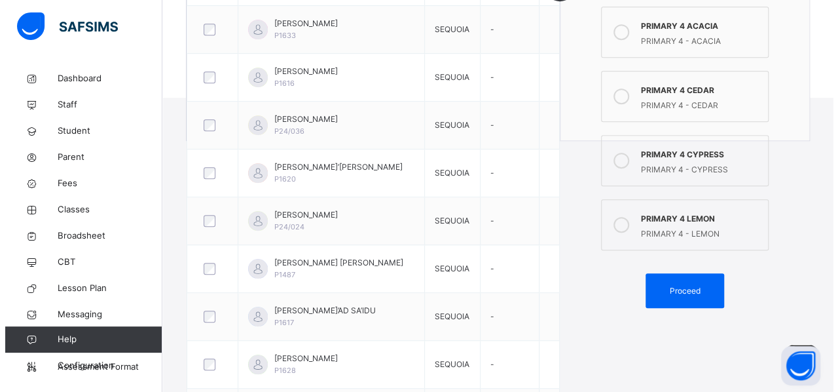
scroll to position [326, 0]
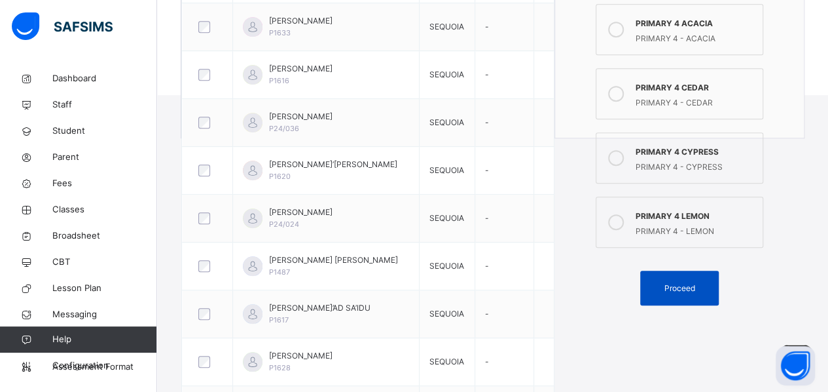
click at [678, 293] on div "Proceed" at bounding box center [679, 287] width 79 height 35
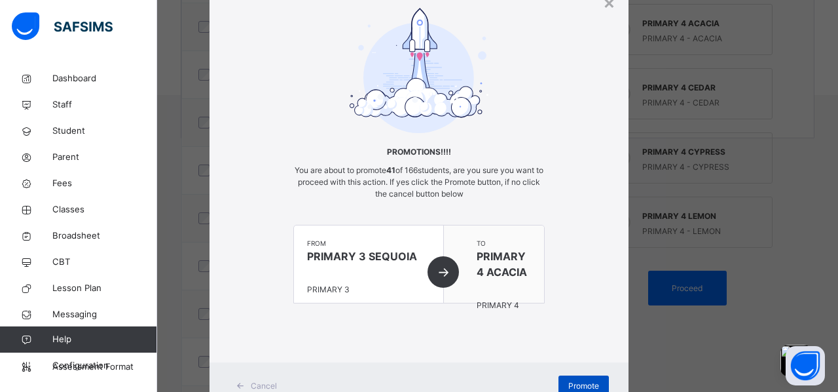
click at [569, 380] on span "Promote" at bounding box center [583, 386] width 31 height 12
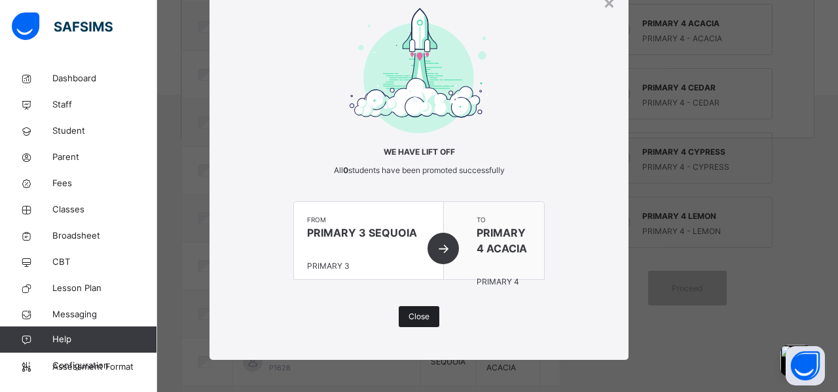
click at [416, 318] on span "Close" at bounding box center [419, 316] width 21 height 12
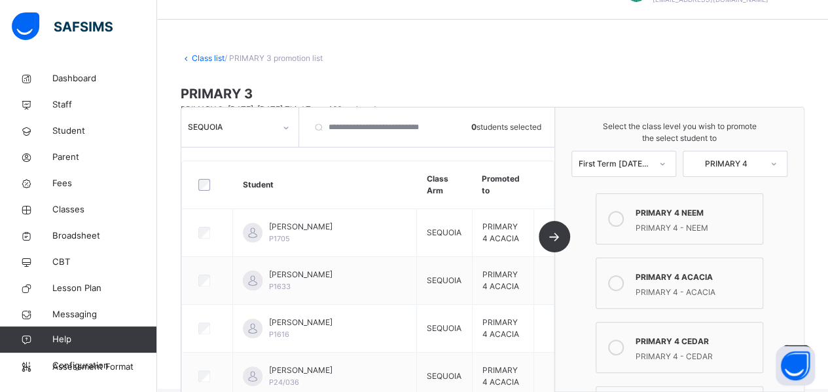
scroll to position [0, 0]
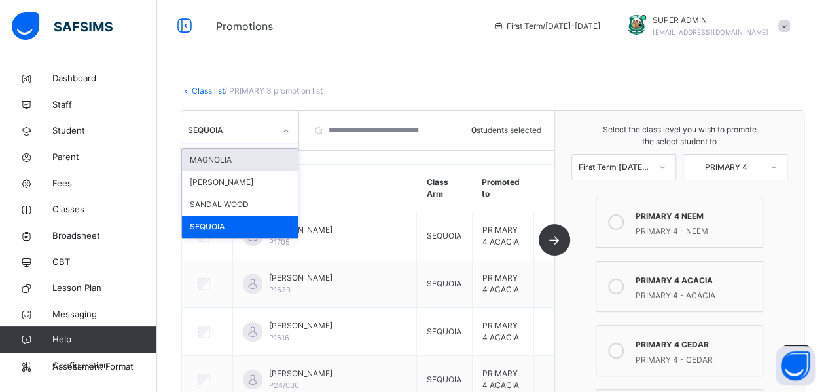
click at [259, 136] on div "SEQUOIA" at bounding box center [231, 130] width 87 height 12
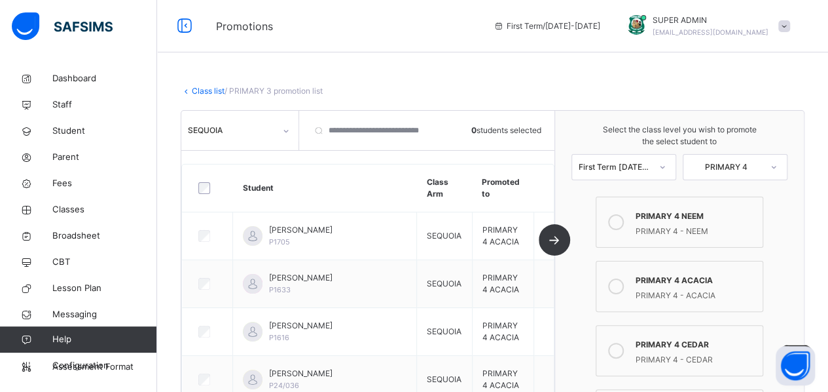
click at [211, 91] on link "Class list" at bounding box center [208, 91] width 33 height 10
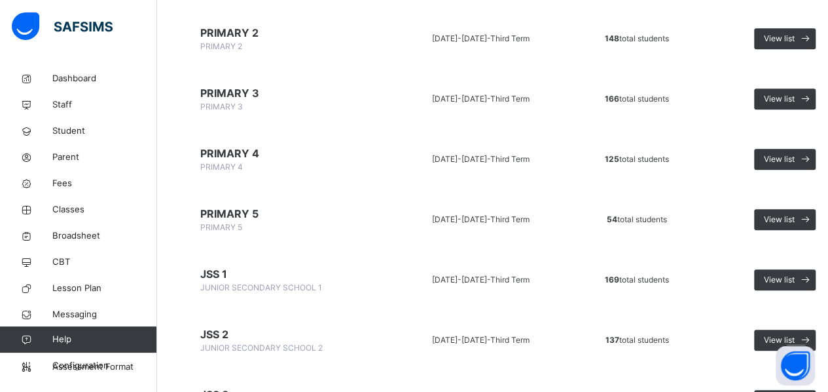
scroll to position [459, 0]
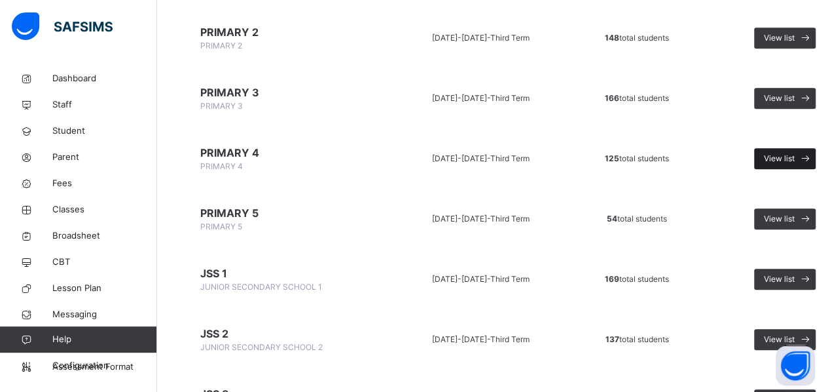
click at [773, 158] on span "View list" at bounding box center [779, 159] width 31 height 12
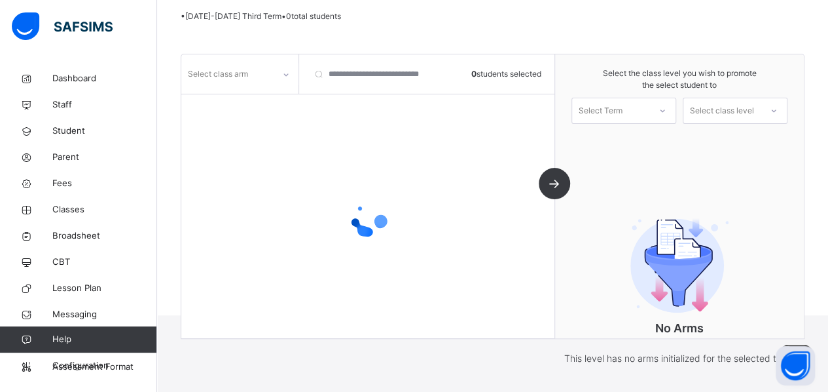
scroll to position [165, 0]
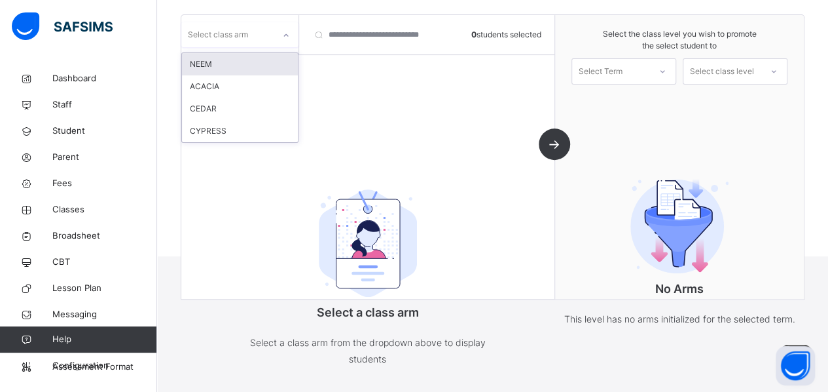
click at [283, 37] on icon at bounding box center [286, 35] width 8 height 13
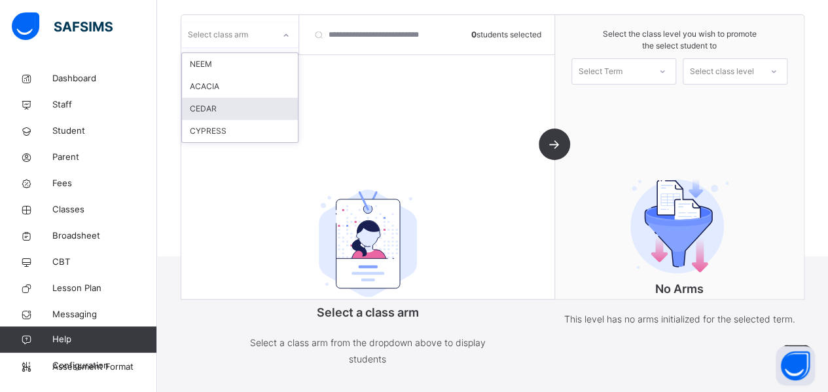
click at [246, 117] on div "CEDAR" at bounding box center [240, 109] width 116 height 22
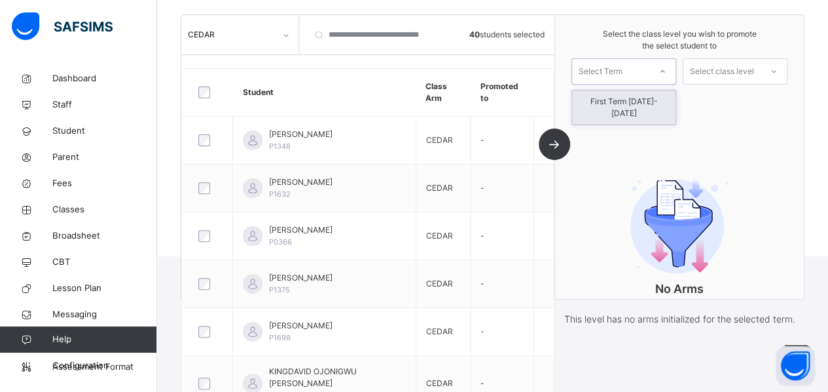
click at [663, 69] on div at bounding box center [663, 71] width 24 height 22
click at [654, 108] on div "First Term [DATE]-[DATE]" at bounding box center [623, 107] width 103 height 34
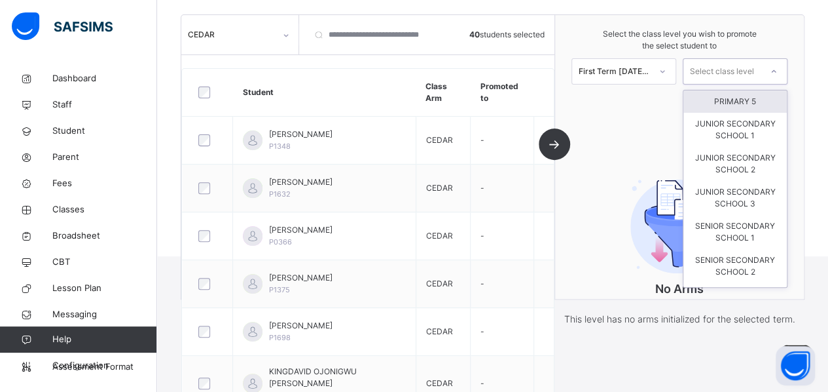
click at [740, 71] on div "Select class level" at bounding box center [722, 71] width 64 height 26
click at [744, 100] on div "PRIMARY 5" at bounding box center [734, 101] width 103 height 22
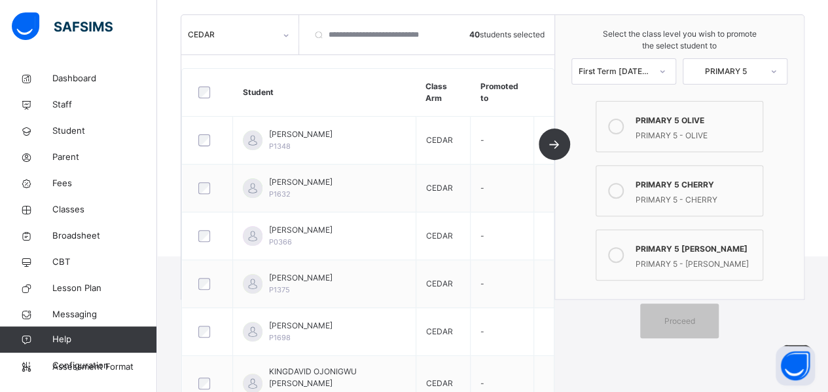
click at [686, 130] on div "PRIMARY 5 - OLIVE" at bounding box center [696, 133] width 120 height 15
click at [701, 324] on div "Proceed" at bounding box center [679, 320] width 79 height 35
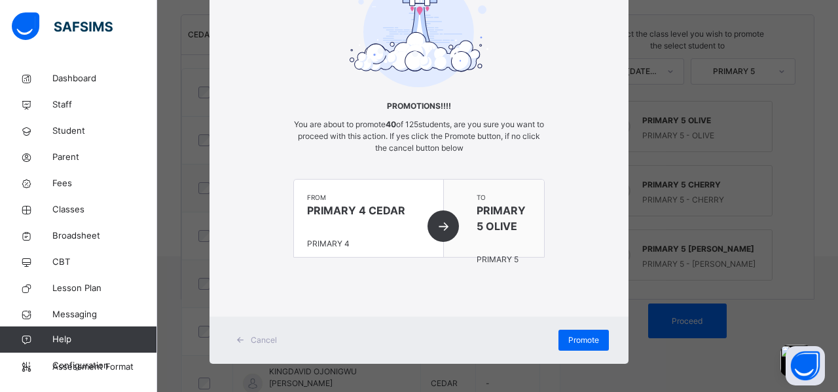
scroll to position [107, 0]
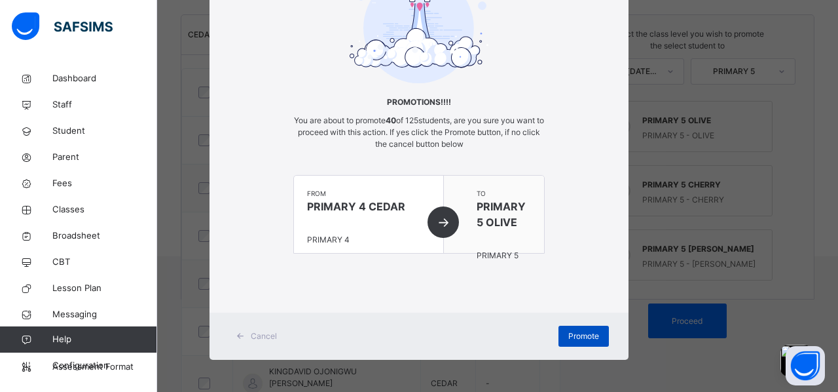
click at [575, 338] on span "Promote" at bounding box center [583, 336] width 31 height 12
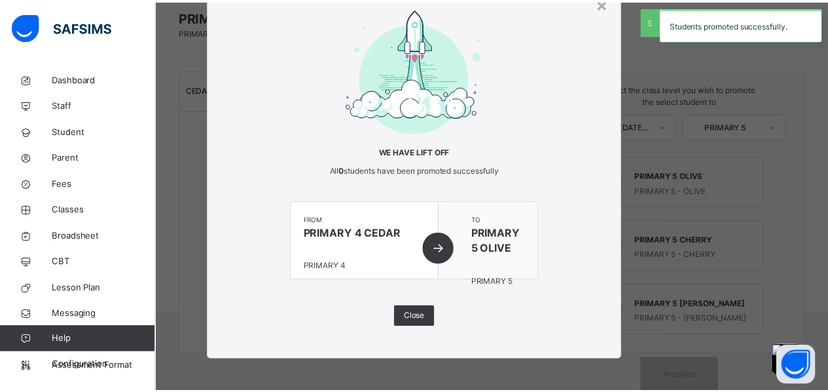
scroll to position [165, 0]
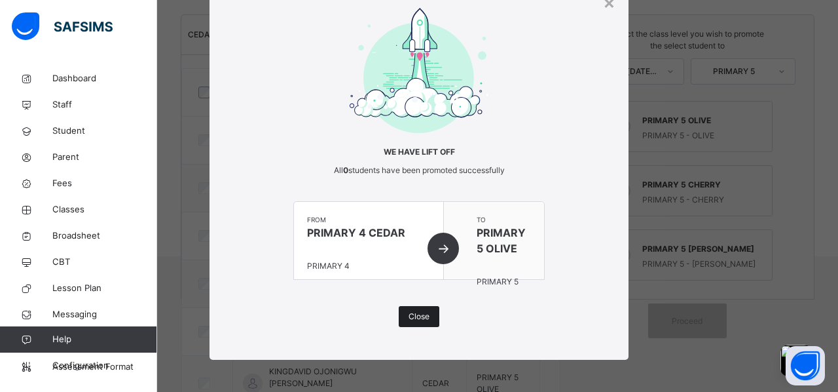
click at [420, 319] on span "Close" at bounding box center [419, 316] width 21 height 12
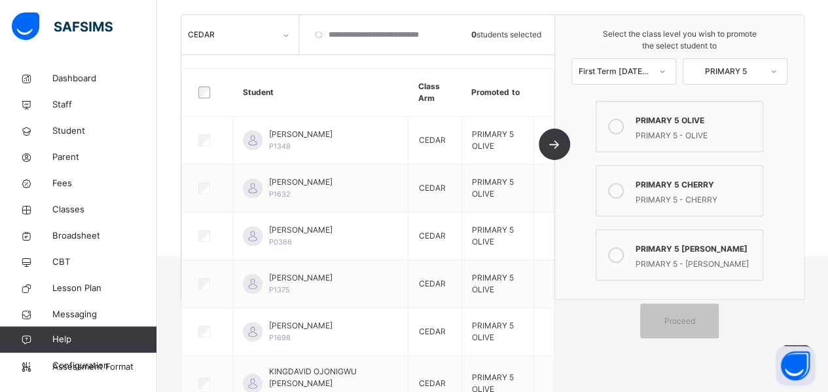
click at [249, 37] on div "CEDAR" at bounding box center [231, 35] width 87 height 12
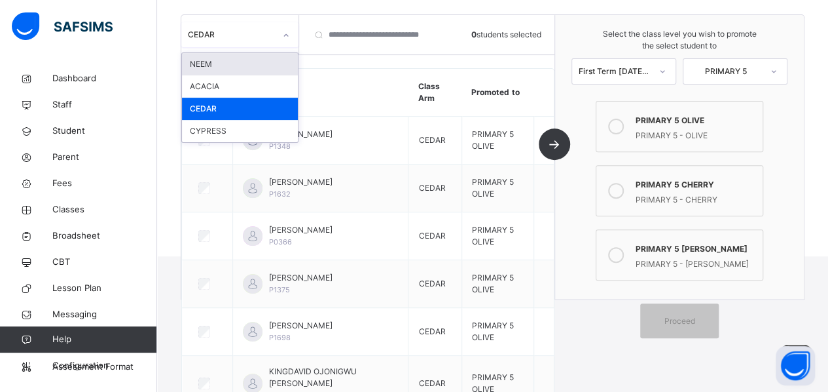
click at [234, 62] on div "NEEM" at bounding box center [240, 64] width 116 height 22
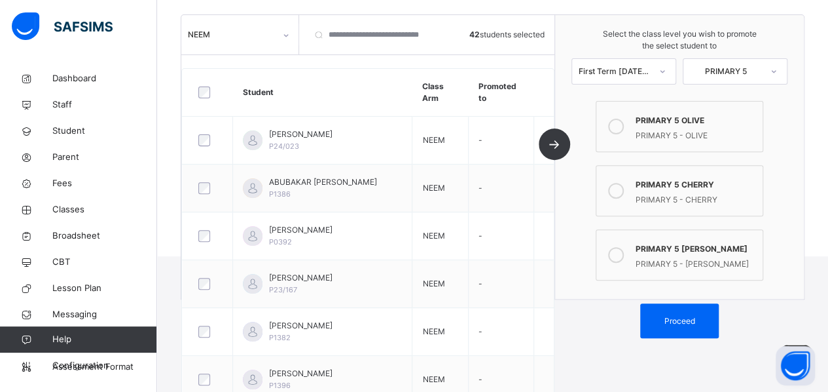
click at [624, 191] on icon at bounding box center [616, 191] width 16 height 16
click at [687, 323] on span "Proceed" at bounding box center [679, 321] width 31 height 12
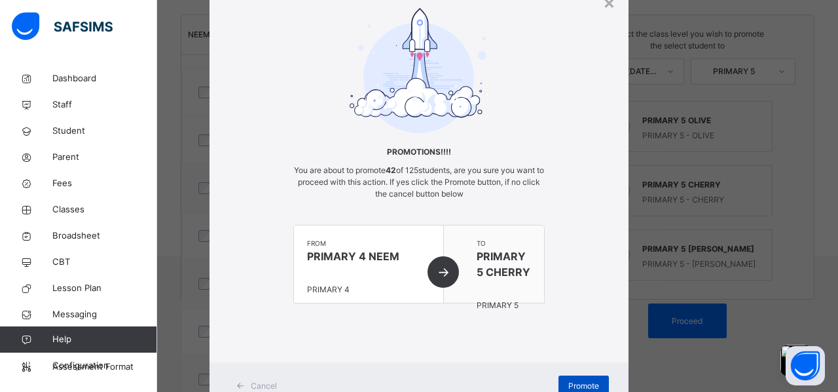
click at [583, 381] on span "Promote" at bounding box center [583, 386] width 31 height 12
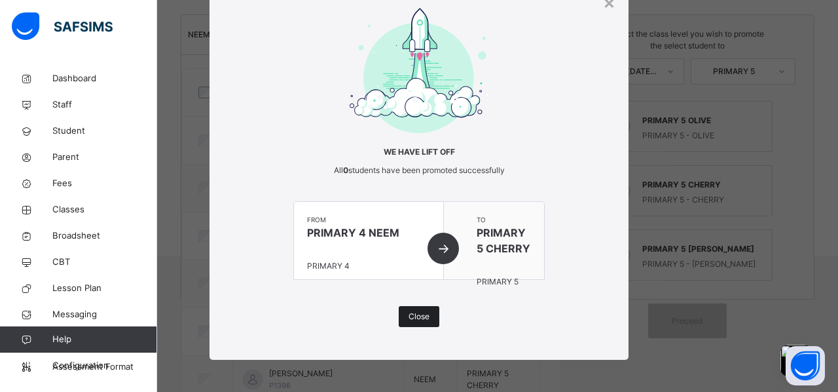
click at [416, 315] on span "Close" at bounding box center [419, 316] width 21 height 12
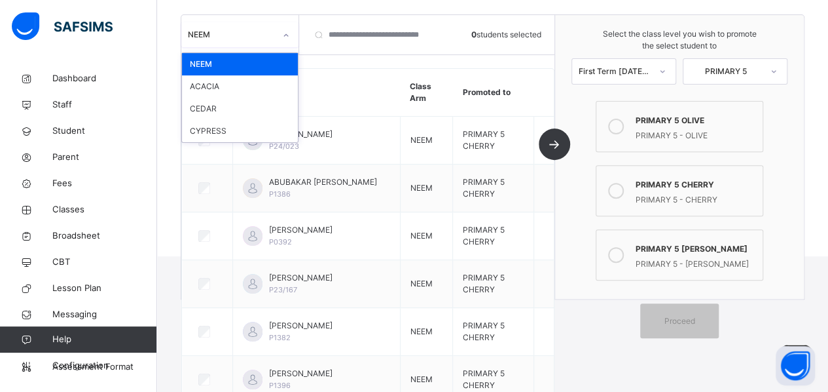
click at [284, 35] on icon at bounding box center [286, 35] width 8 height 13
click at [215, 83] on div "ACACIA" at bounding box center [240, 86] width 116 height 22
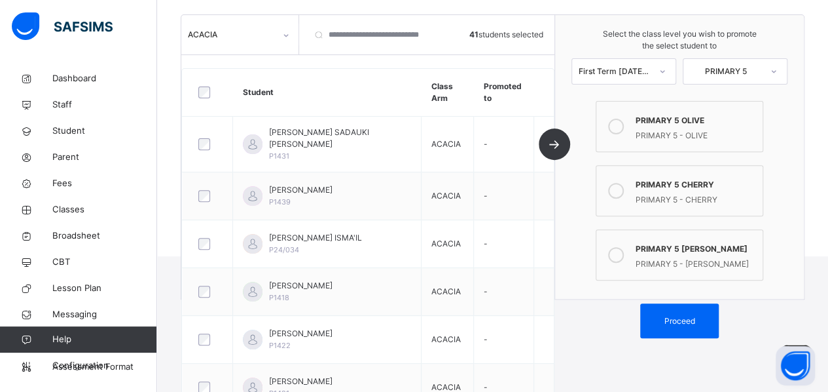
click at [621, 251] on icon at bounding box center [616, 255] width 16 height 16
click at [676, 318] on span "Proceed" at bounding box center [679, 321] width 31 height 12
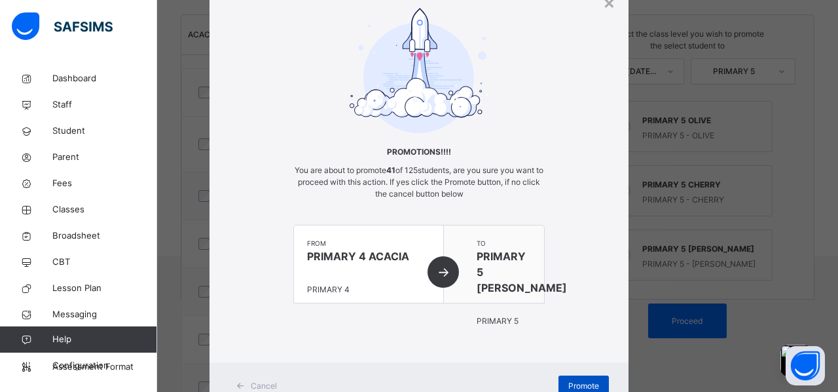
click at [582, 388] on span "Promote" at bounding box center [583, 386] width 31 height 12
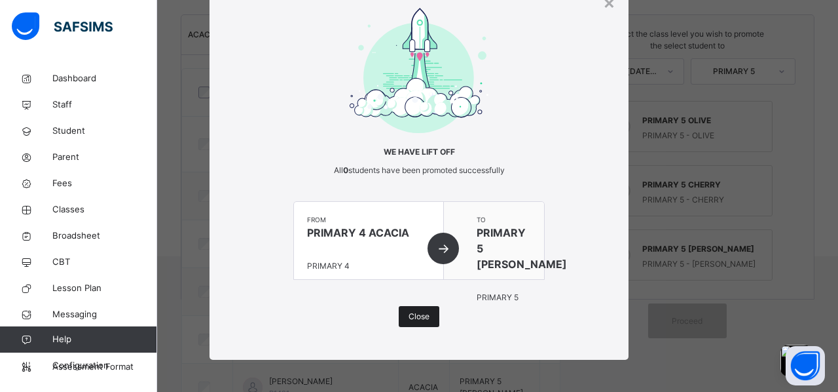
click at [422, 321] on span "Close" at bounding box center [419, 316] width 21 height 12
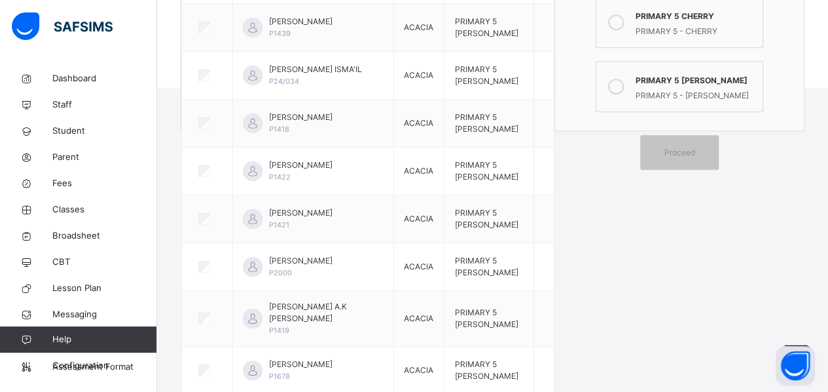
scroll to position [334, 0]
